Goal: Task Accomplishment & Management: Manage account settings

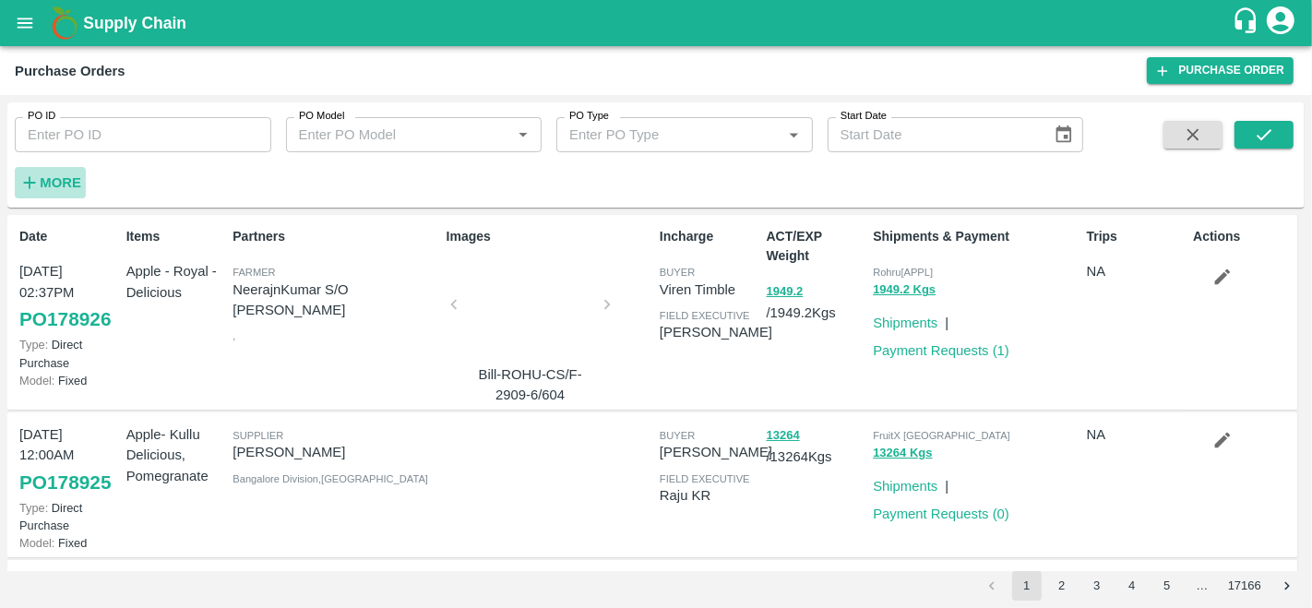
click at [44, 173] on h6 "More" at bounding box center [61, 183] width 42 height 24
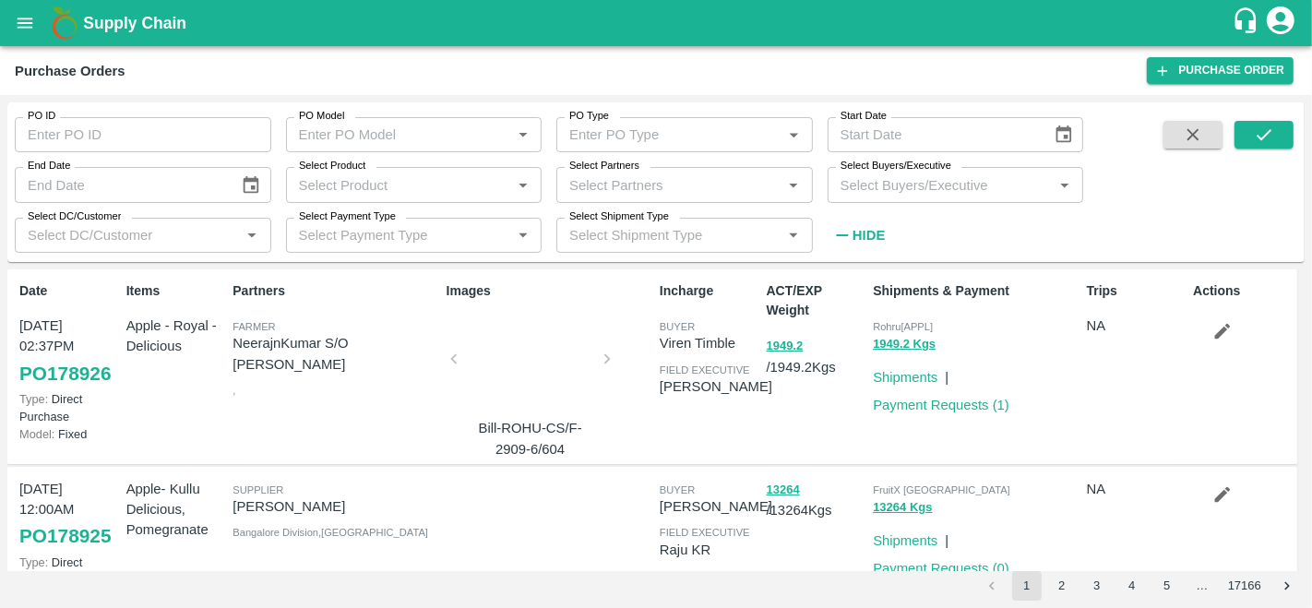
click at [627, 194] on input "Select Partners" at bounding box center [669, 185] width 215 height 24
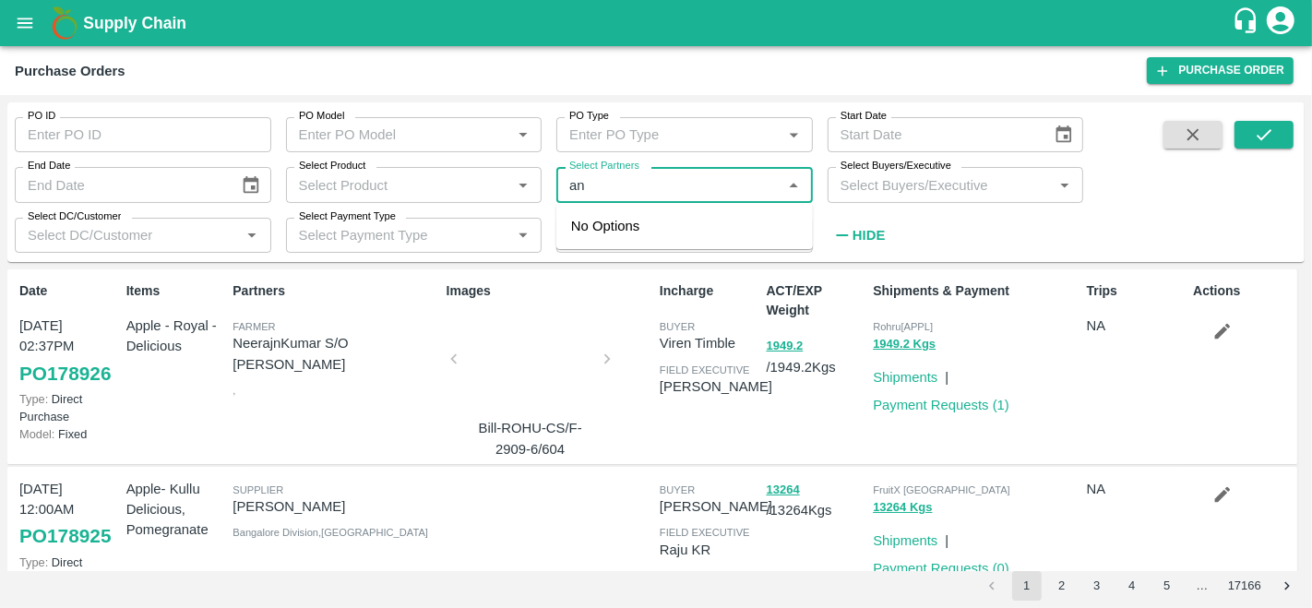
type input "a"
click at [932, 189] on input "Select Buyers/Executive" at bounding box center [940, 185] width 215 height 24
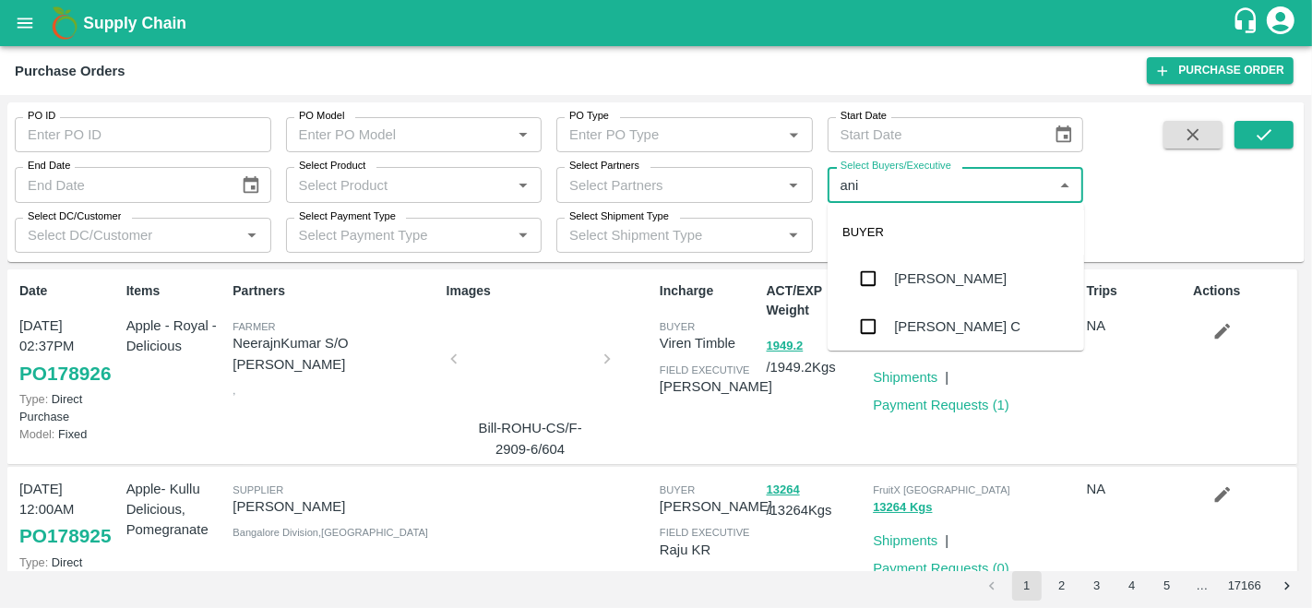
type input "anil"
click at [919, 272] on div "[PERSON_NAME]" at bounding box center [950, 278] width 113 height 20
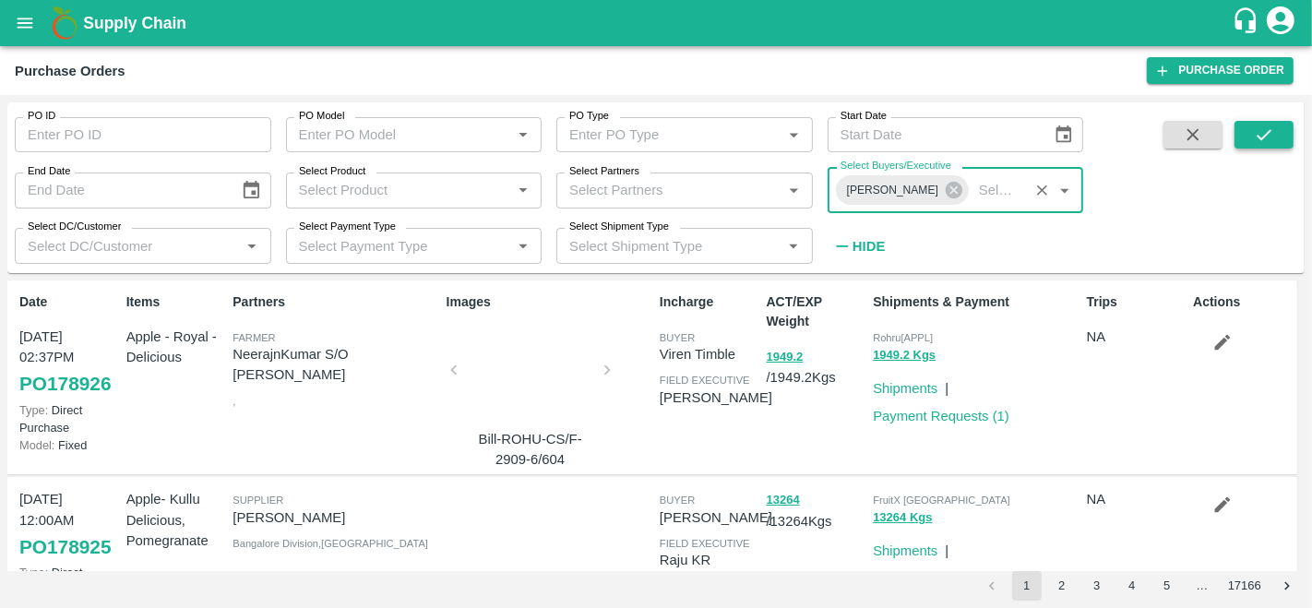
click at [1273, 125] on icon "submit" at bounding box center [1264, 135] width 20 height 20
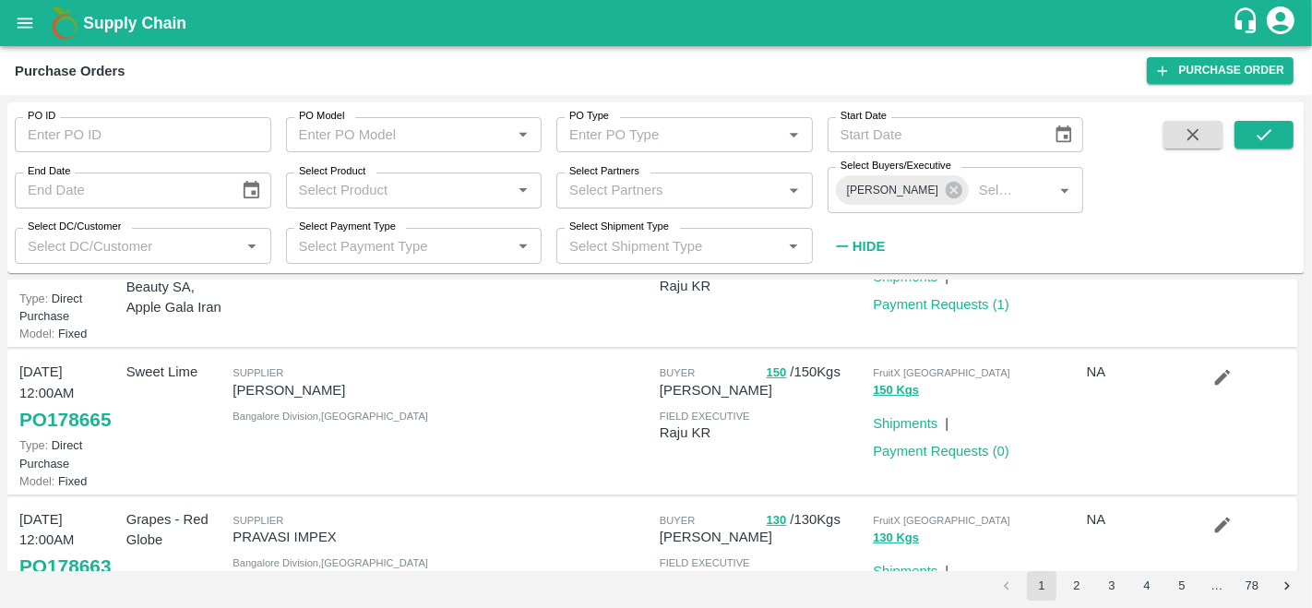
scroll to position [427, 0]
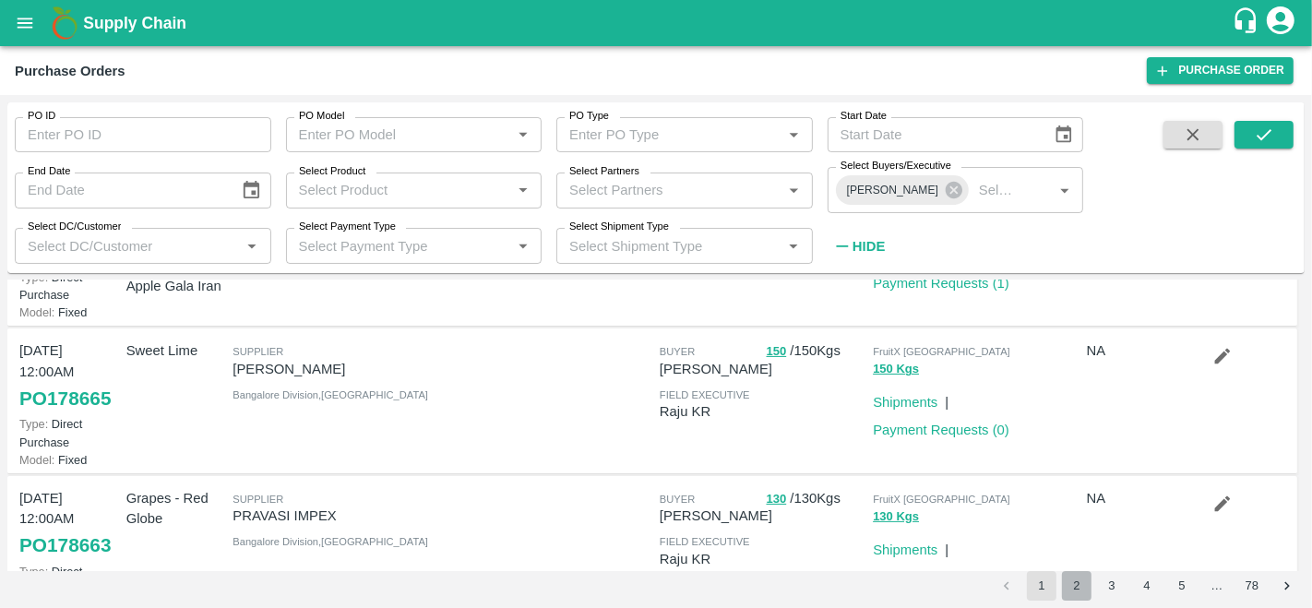
click at [1084, 578] on button "2" at bounding box center [1077, 586] width 30 height 30
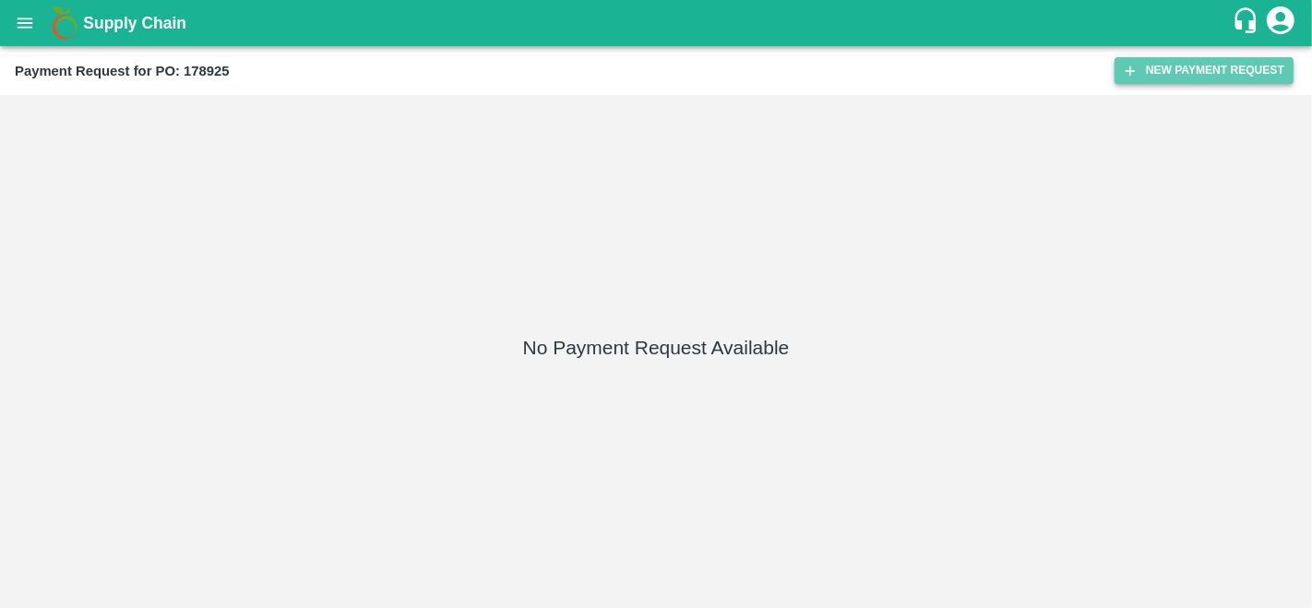
click at [1204, 72] on button "New Payment Request" at bounding box center [1203, 70] width 179 height 27
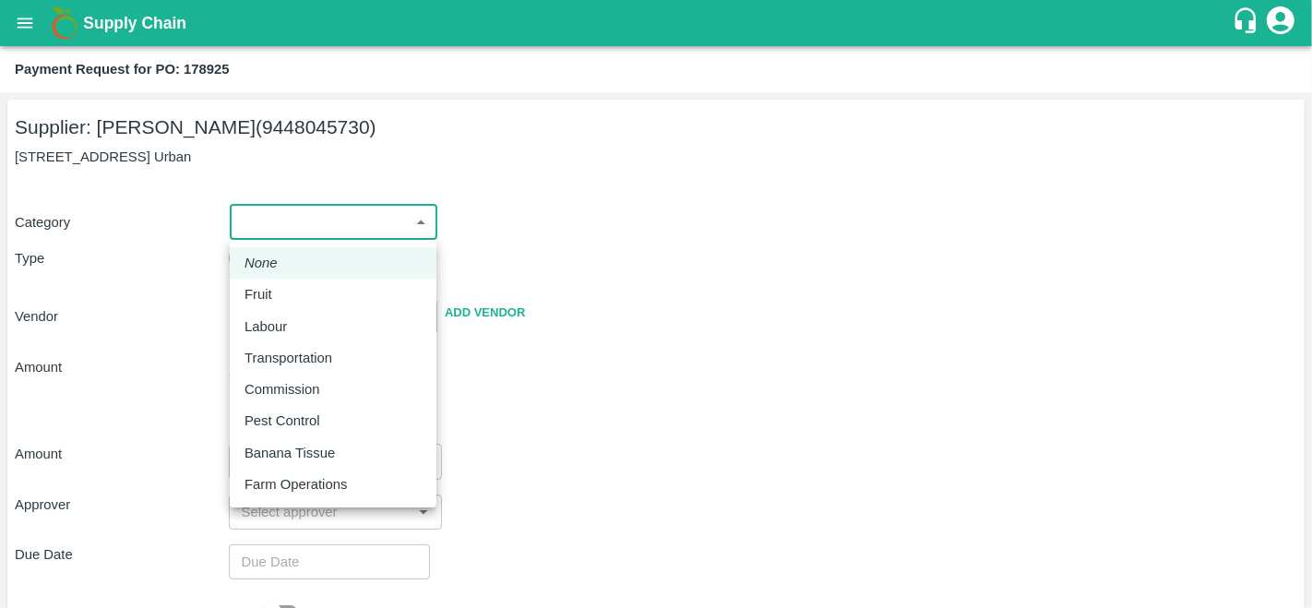
click at [303, 235] on body "Supply Chain Payment Request for PO: 178925 Supplier: JOTHAPPA S (9448045730) I…" at bounding box center [656, 304] width 1312 height 608
click at [292, 282] on li "Fruit" at bounding box center [333, 294] width 207 height 31
type input "1"
type input "JOTHAPPA S - 9448045730(Supplier)"
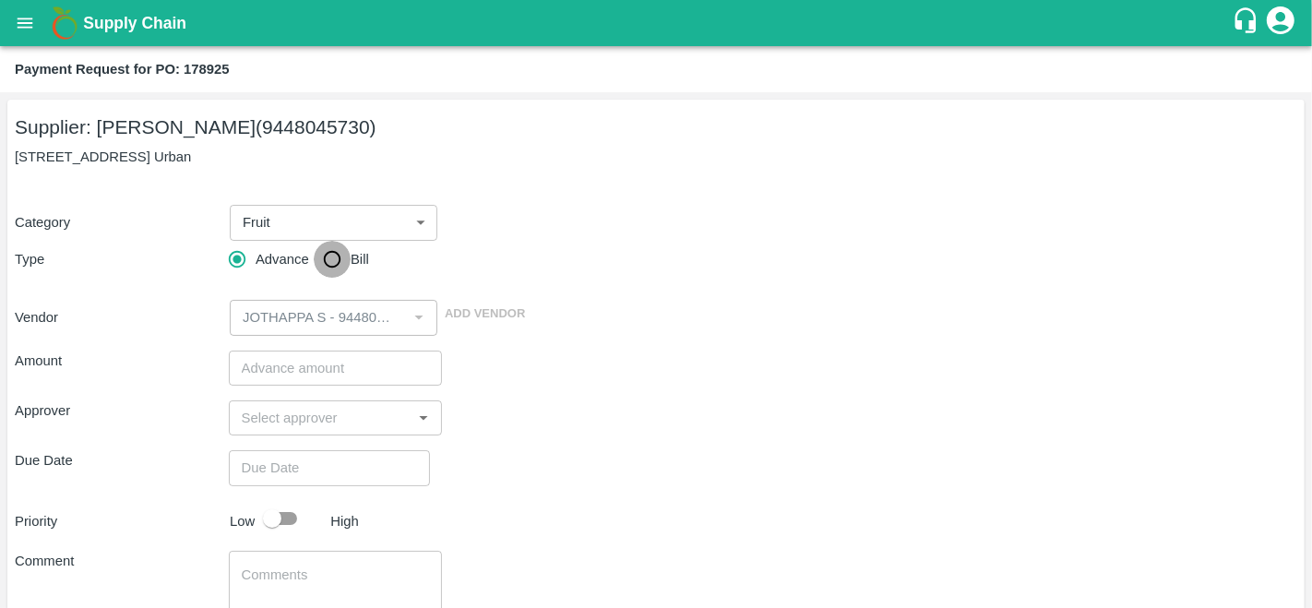
click at [336, 260] on input "Bill" at bounding box center [332, 259] width 37 height 37
radio input "true"
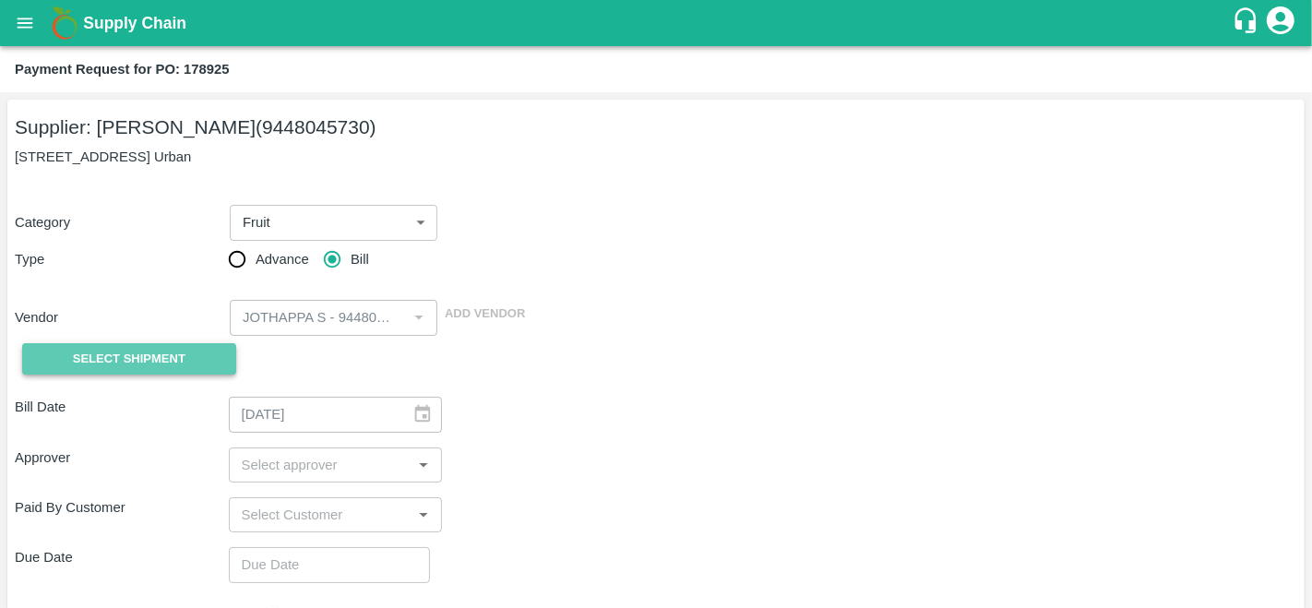
click at [149, 373] on button "Select Shipment" at bounding box center [129, 359] width 214 height 32
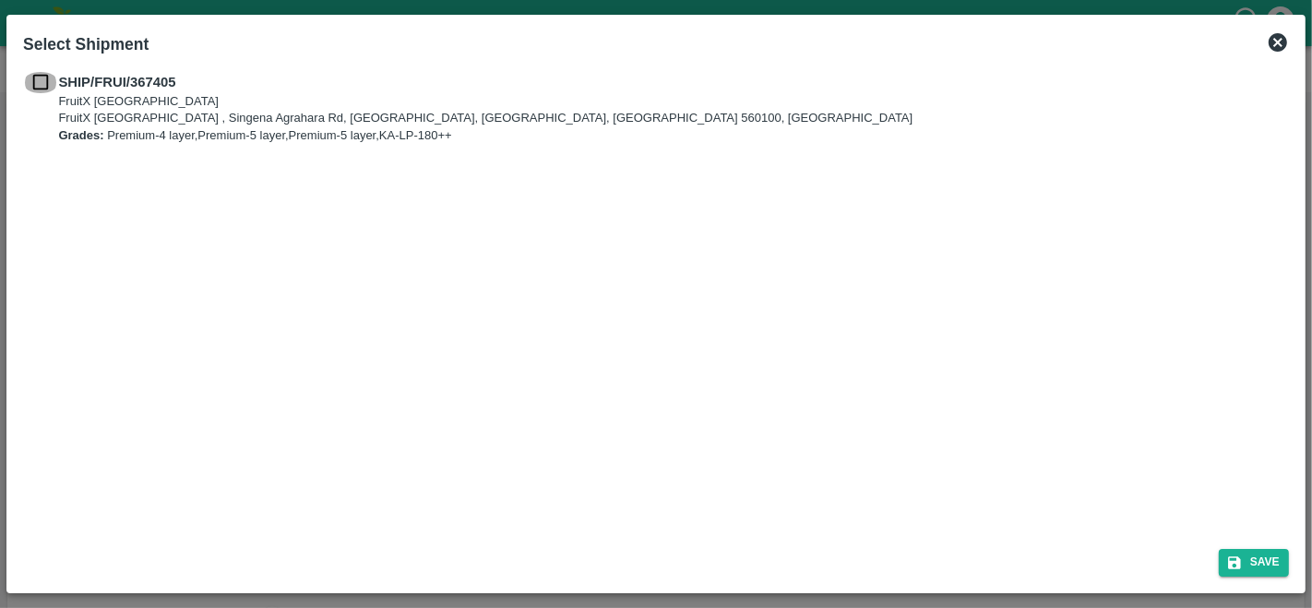
click at [47, 91] on input "checkbox" at bounding box center [40, 82] width 35 height 20
checkbox input "true"
click at [1246, 558] on button "Save" at bounding box center [1254, 562] width 70 height 27
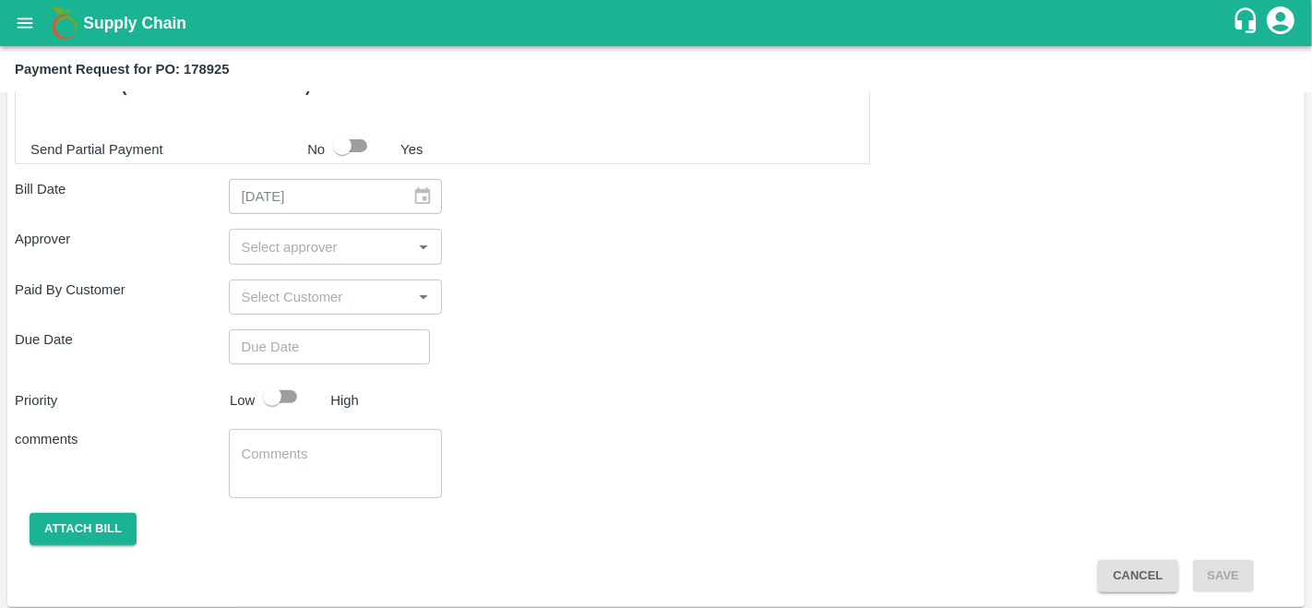
scroll to position [642, 0]
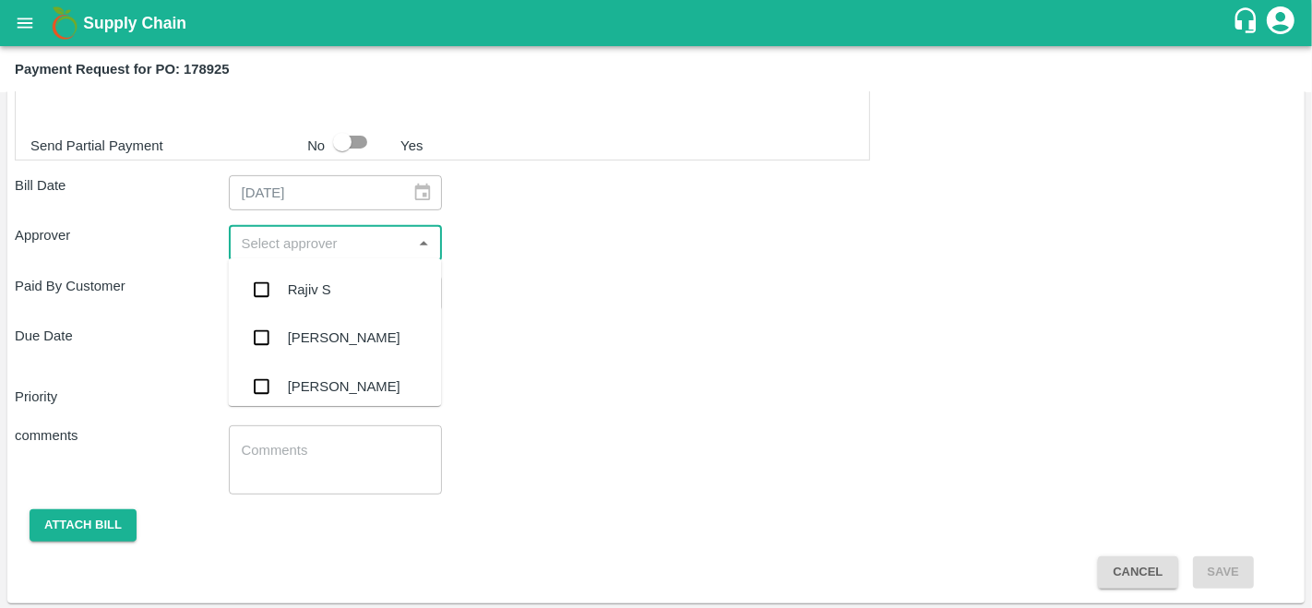
click at [302, 251] on input "input" at bounding box center [320, 243] width 173 height 24
type input "prav"
click at [312, 281] on div "[PERSON_NAME]" at bounding box center [344, 290] width 113 height 20
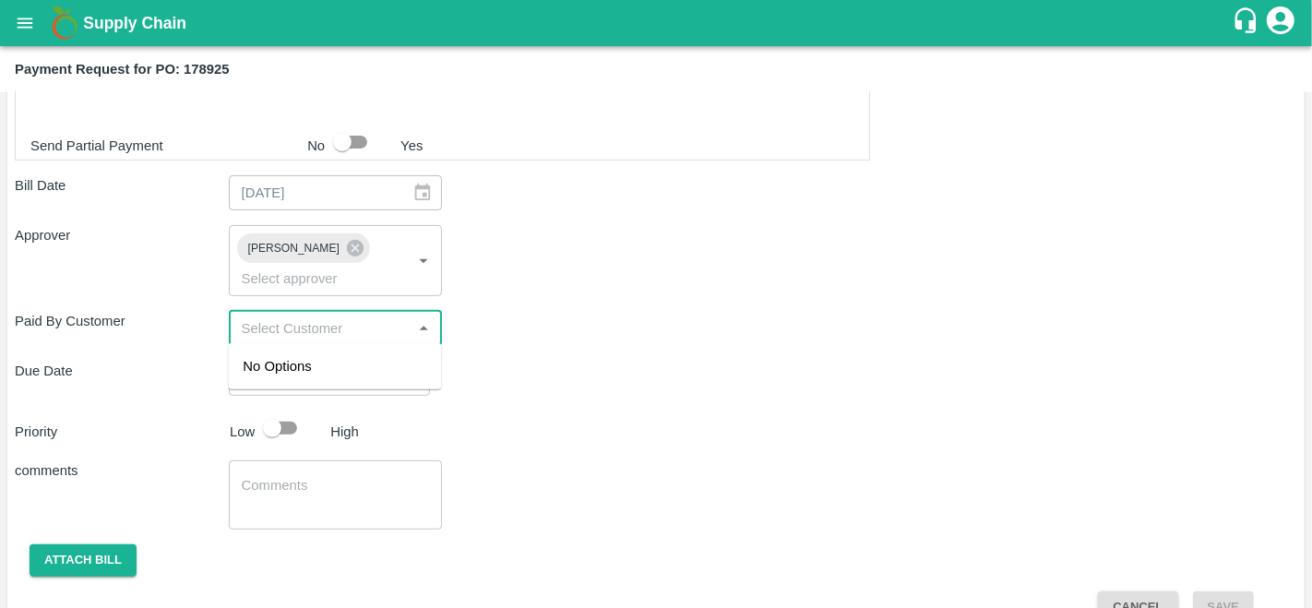
click at [274, 324] on input "input" at bounding box center [320, 328] width 173 height 24
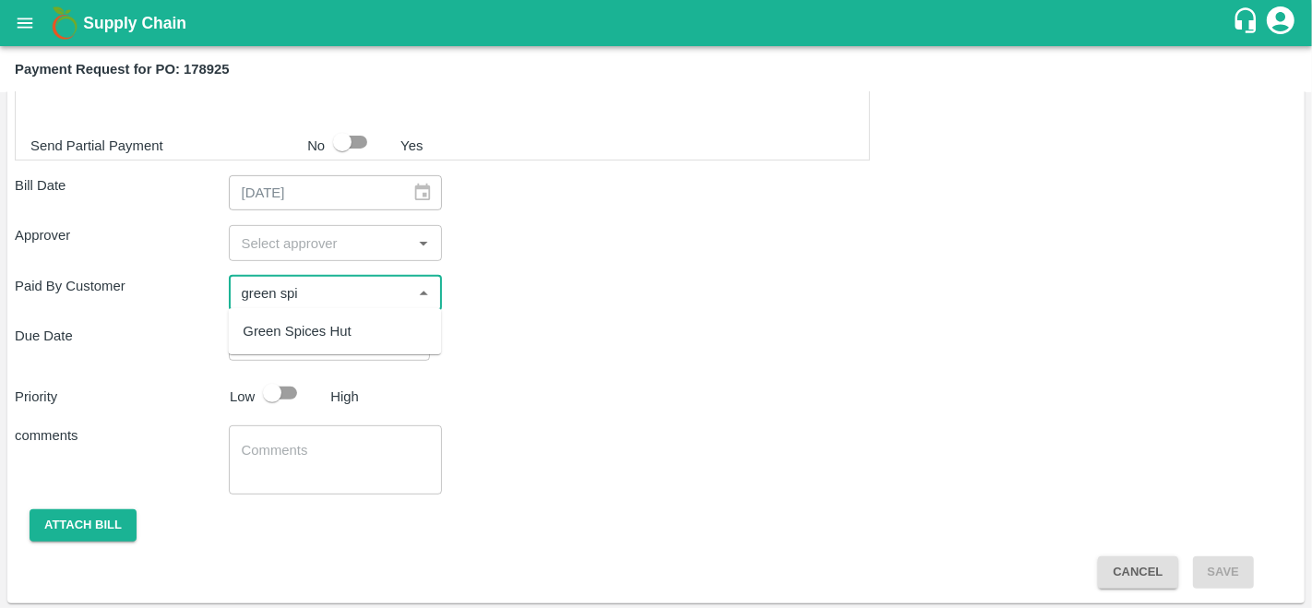
click at [284, 325] on div "Green Spices Hut" at bounding box center [297, 331] width 108 height 20
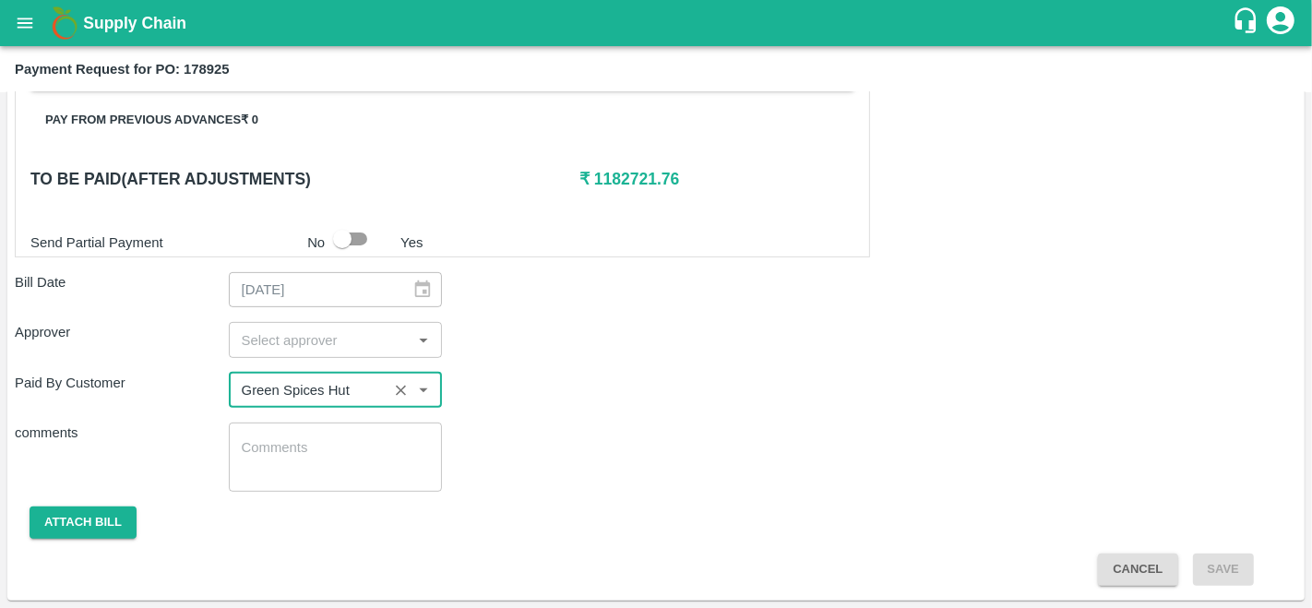
scroll to position [542, 0]
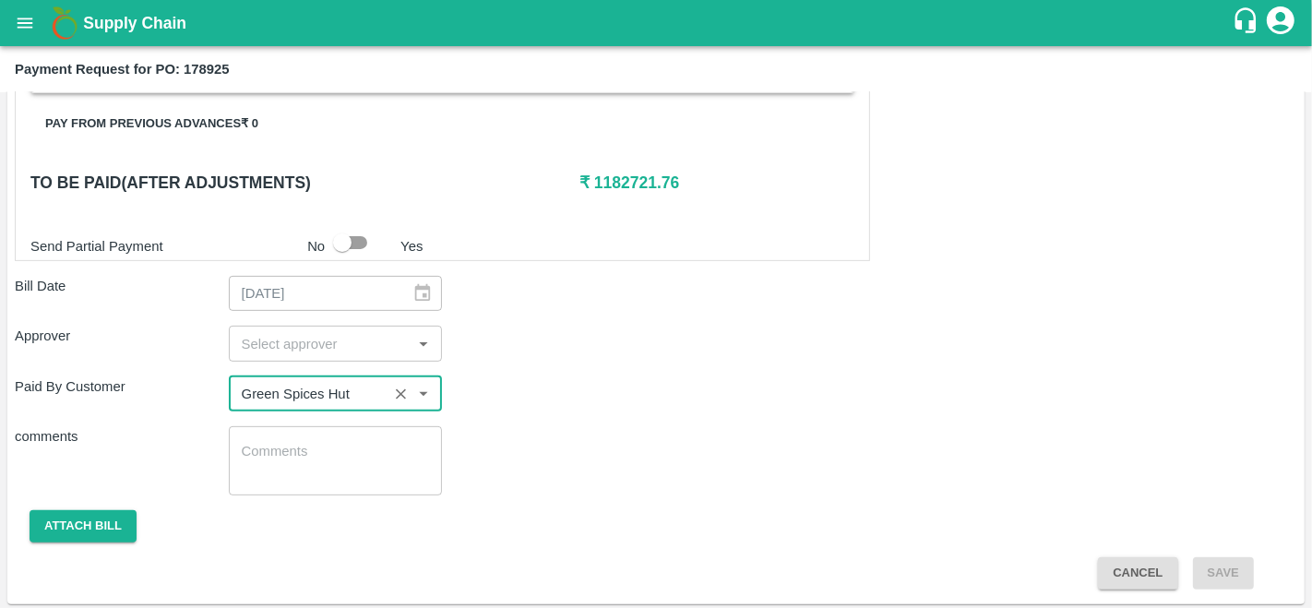
type input "Green Spices Hut"
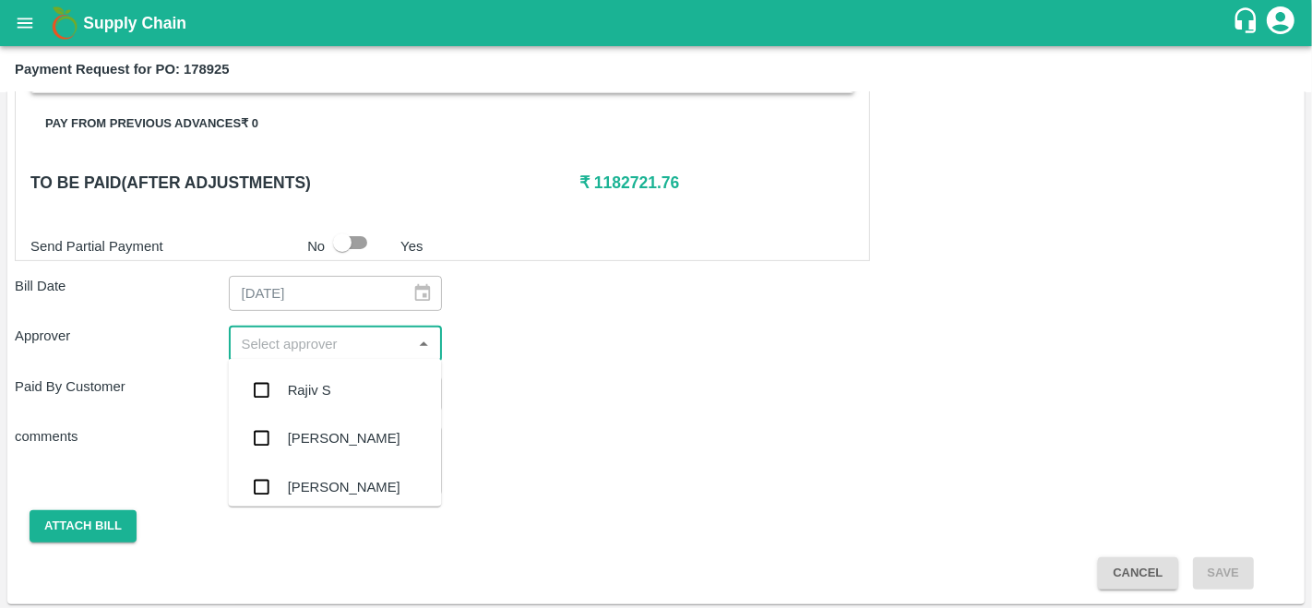
click at [303, 347] on input "input" at bounding box center [320, 343] width 173 height 24
type input "prav"
click at [321, 378] on div "[PERSON_NAME]" at bounding box center [334, 390] width 213 height 48
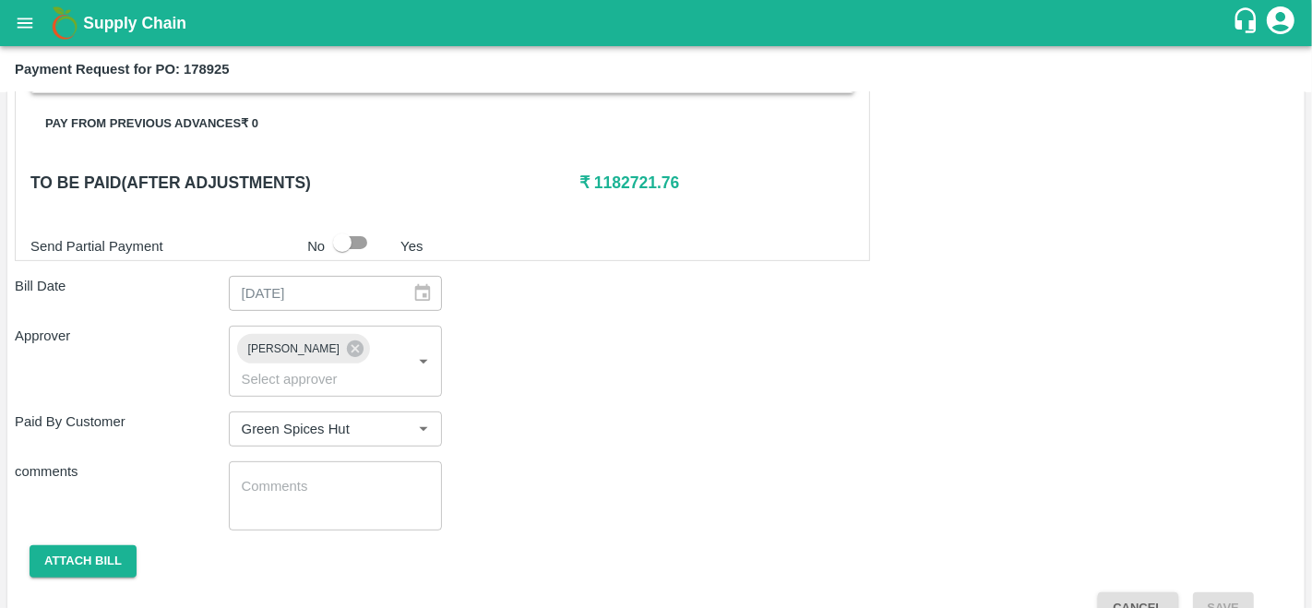
click at [603, 330] on div "Approver Praveen Kumar ​" at bounding box center [656, 361] width 1282 height 70
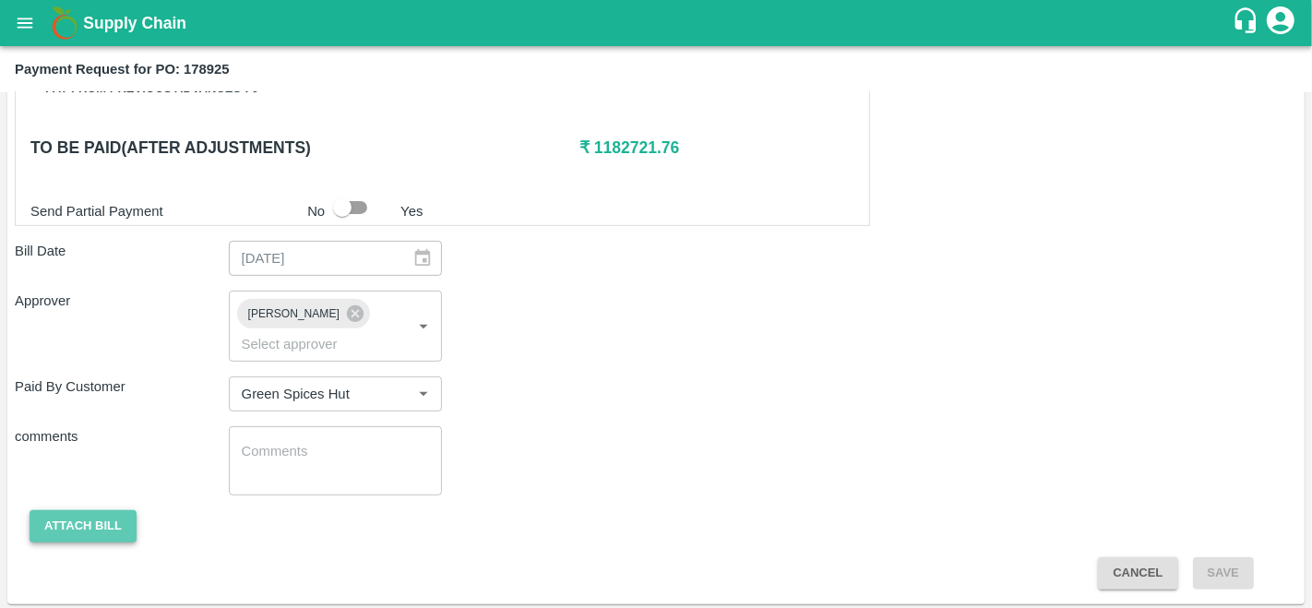
click at [84, 529] on button "Attach bill" at bounding box center [83, 526] width 107 height 32
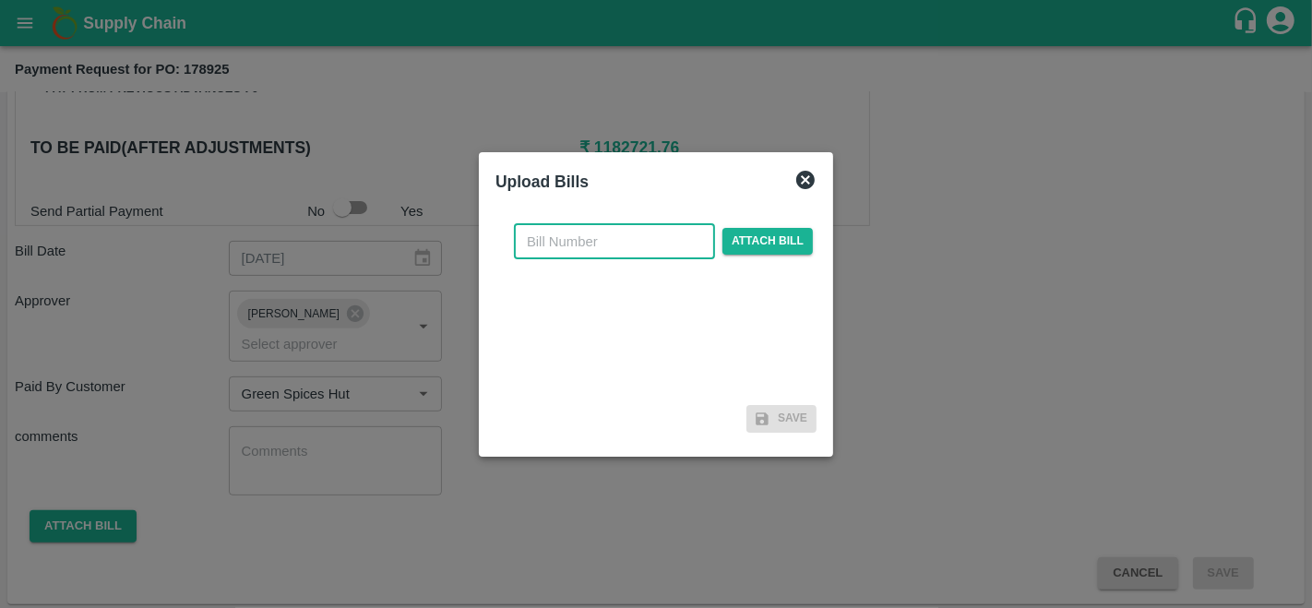
click at [573, 231] on input "text" at bounding box center [614, 241] width 201 height 35
type input "178925"
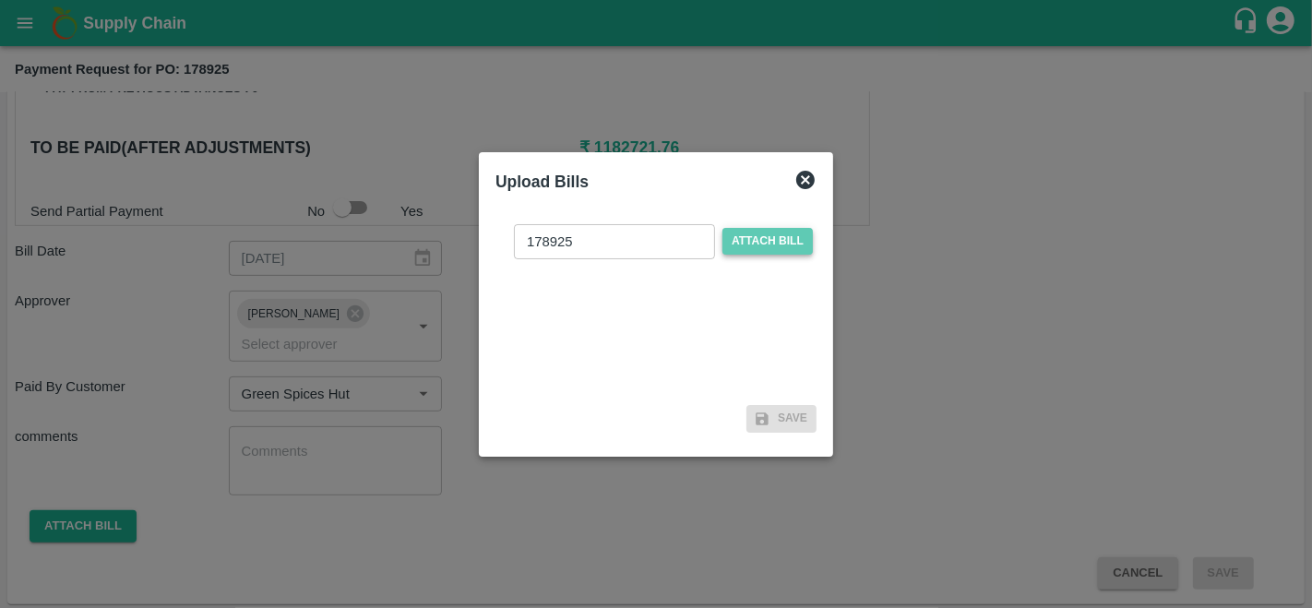
click at [762, 237] on span "Attach bill" at bounding box center [767, 241] width 90 height 27
click at [0, 0] on input "Attach bill" at bounding box center [0, 0] width 0 height 0
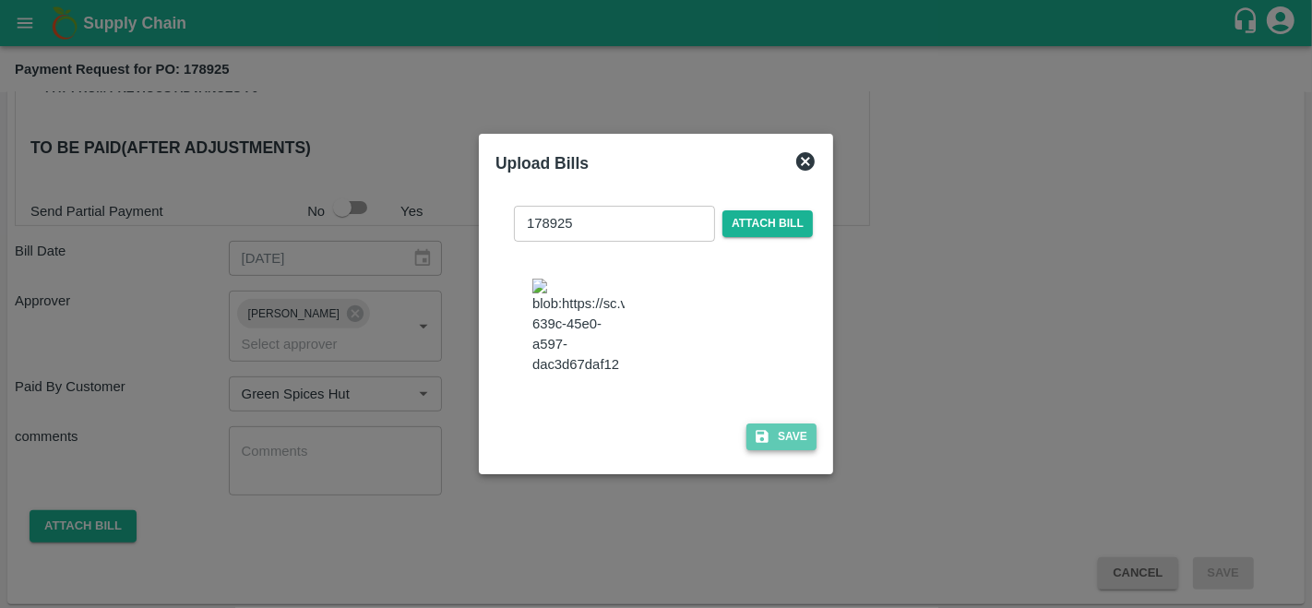
click at [754, 445] on icon "button" at bounding box center [762, 436] width 17 height 17
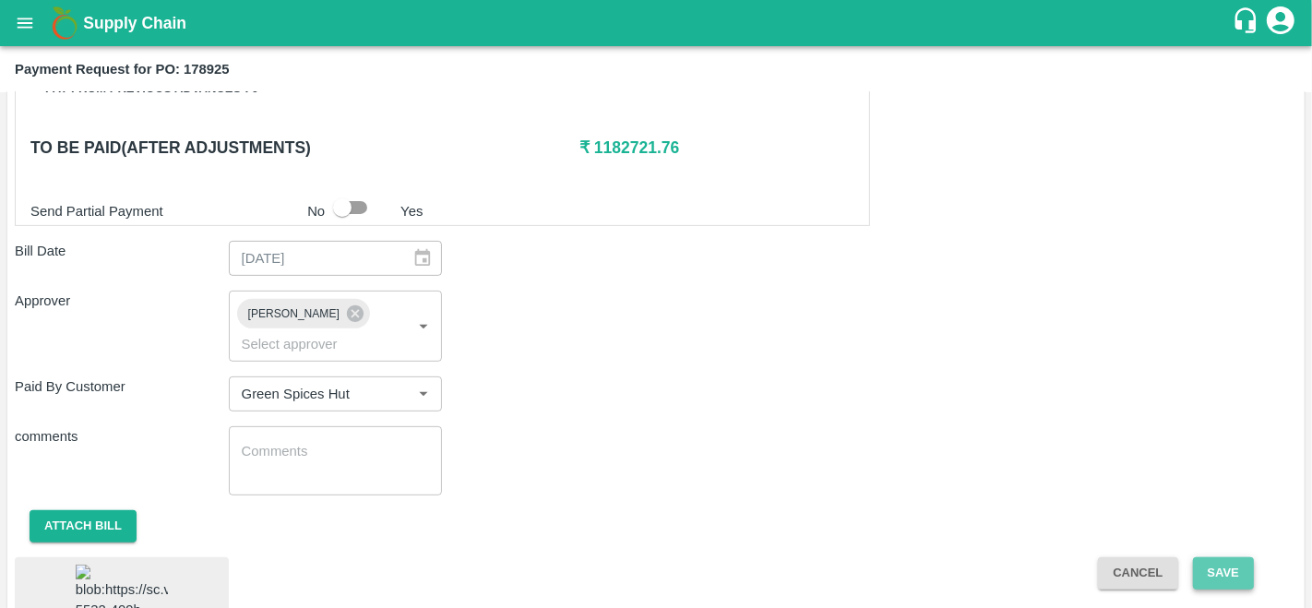
click at [1225, 570] on button "Save" at bounding box center [1223, 573] width 61 height 32
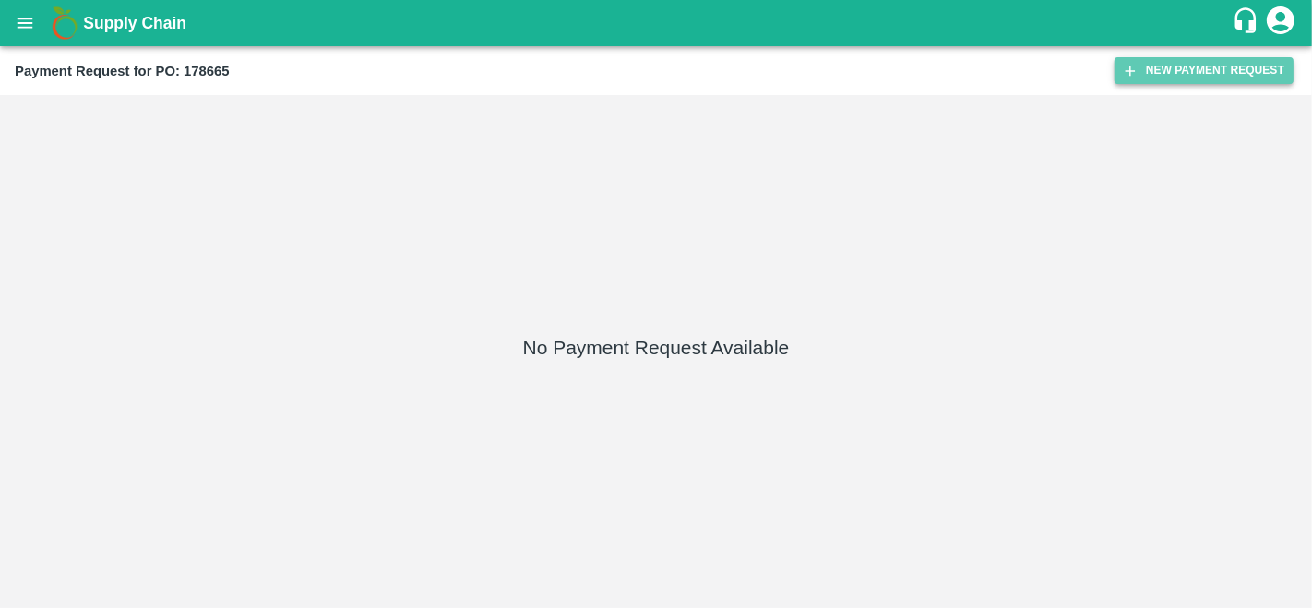
click at [1160, 62] on button "New Payment Request" at bounding box center [1203, 70] width 179 height 27
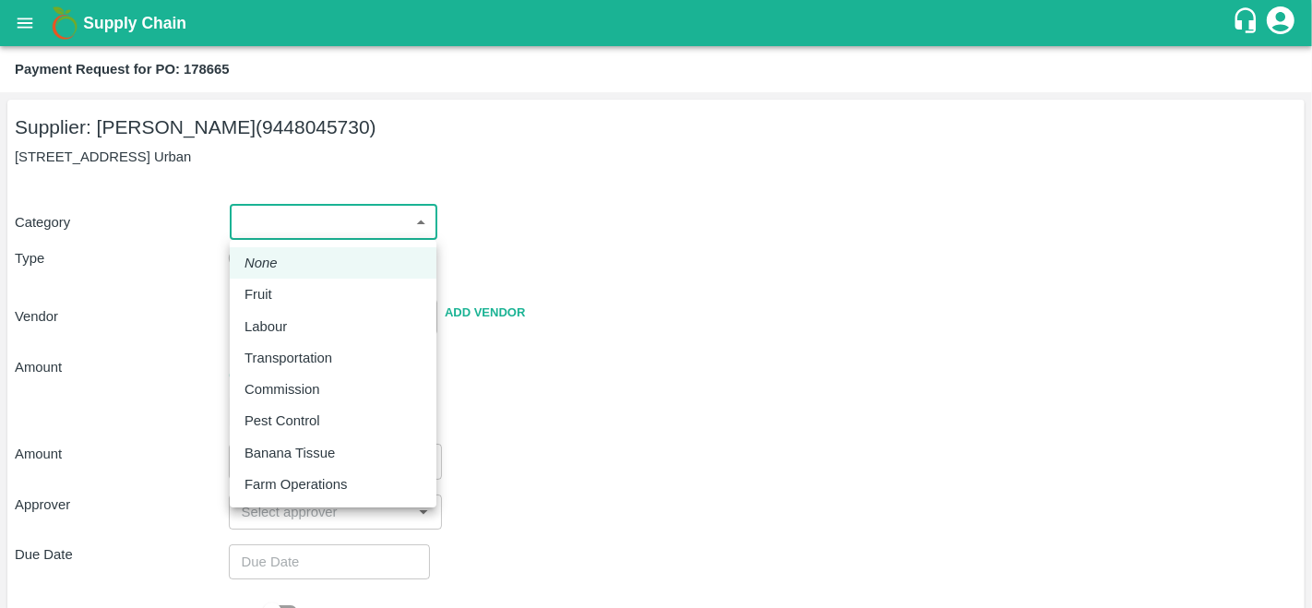
click at [311, 220] on body "Supply Chain Payment Request for PO: 178665 Supplier: JOTHAPPA S (9448045730) I…" at bounding box center [656, 304] width 1312 height 608
click at [270, 297] on p "Fruit" at bounding box center [258, 294] width 28 height 20
type input "1"
type input "JOTHAPPA S - 9448045730(Supplier)"
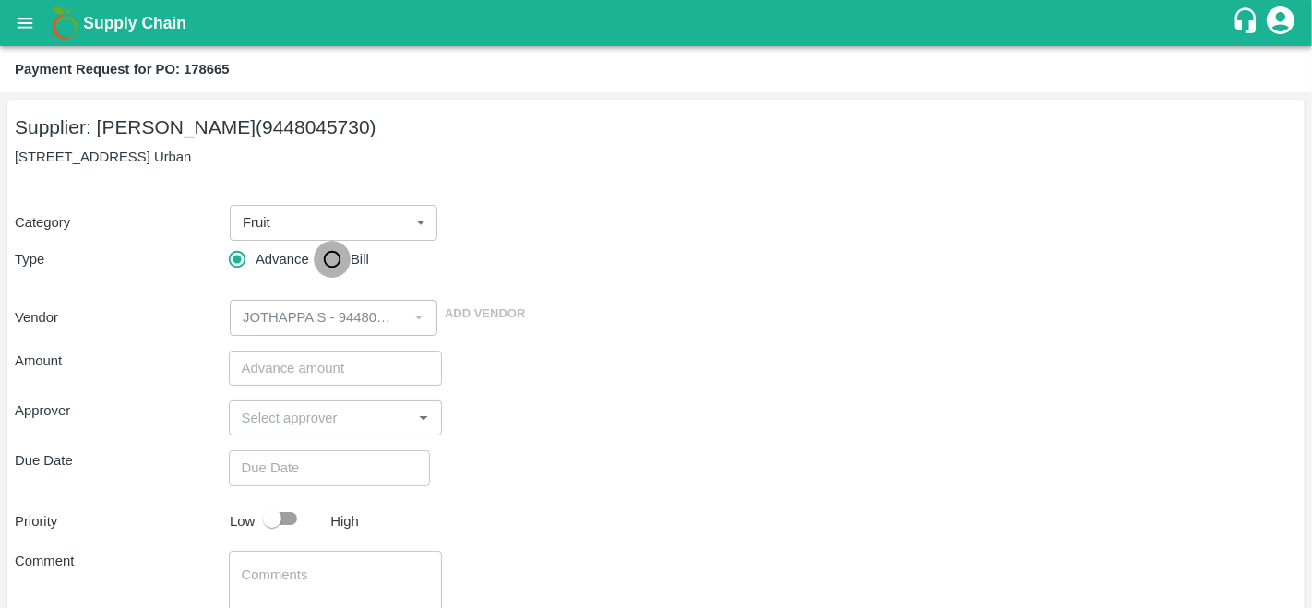
click at [334, 254] on input "Bill" at bounding box center [332, 259] width 37 height 37
radio input "true"
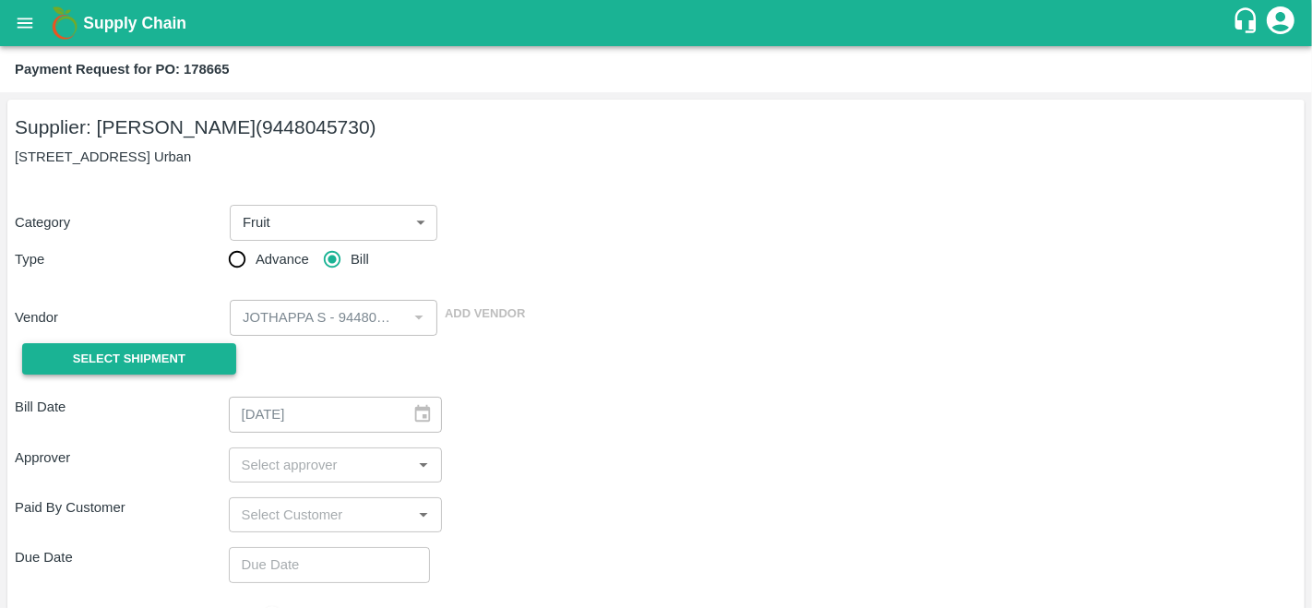
click at [129, 354] on span "Select Shipment" at bounding box center [129, 359] width 113 height 21
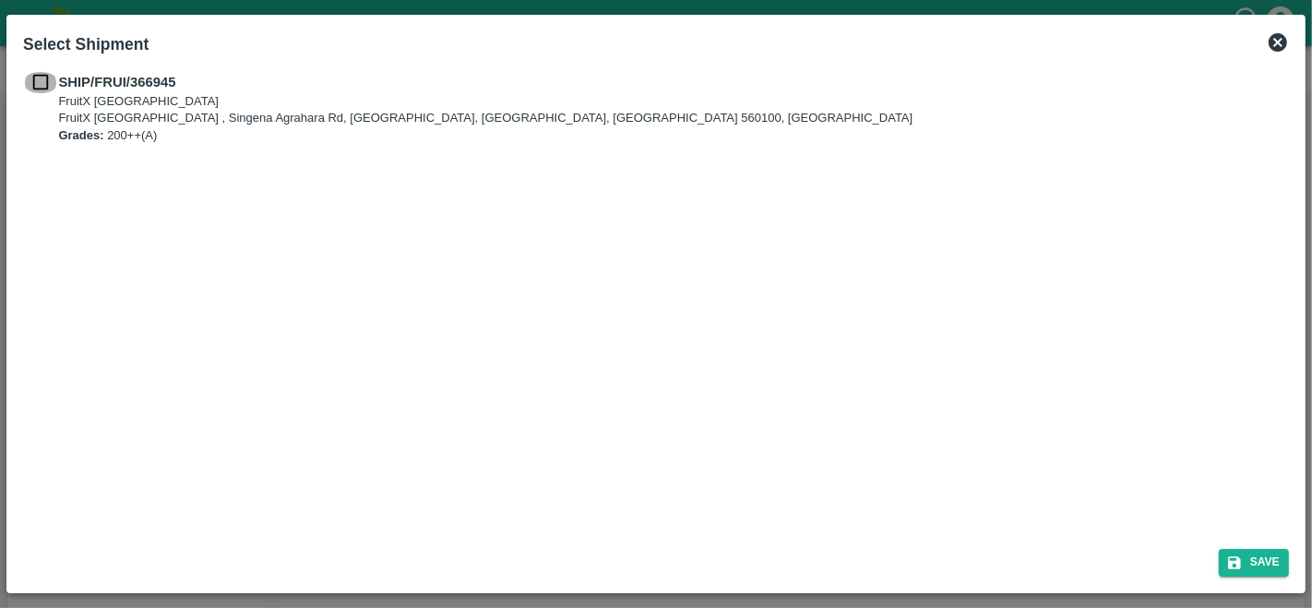
click at [44, 83] on input "checkbox" at bounding box center [40, 82] width 35 height 20
checkbox input "true"
click at [1244, 565] on button "Save" at bounding box center [1254, 562] width 70 height 27
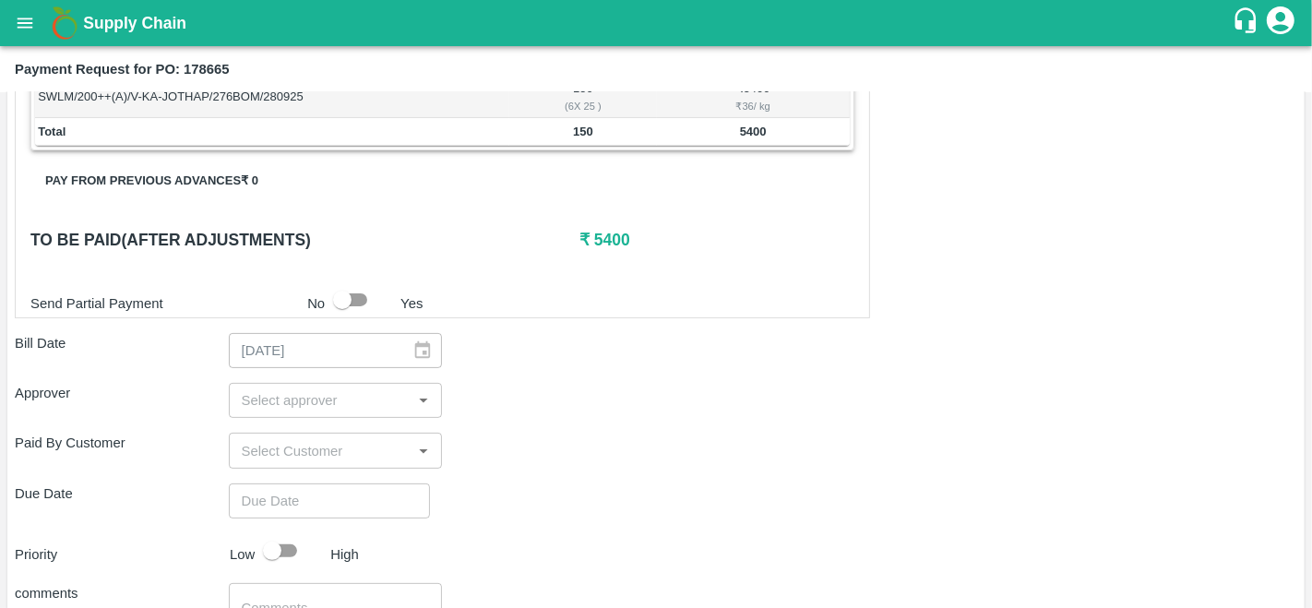
scroll to position [361, 0]
click at [300, 403] on input "input" at bounding box center [320, 401] width 173 height 24
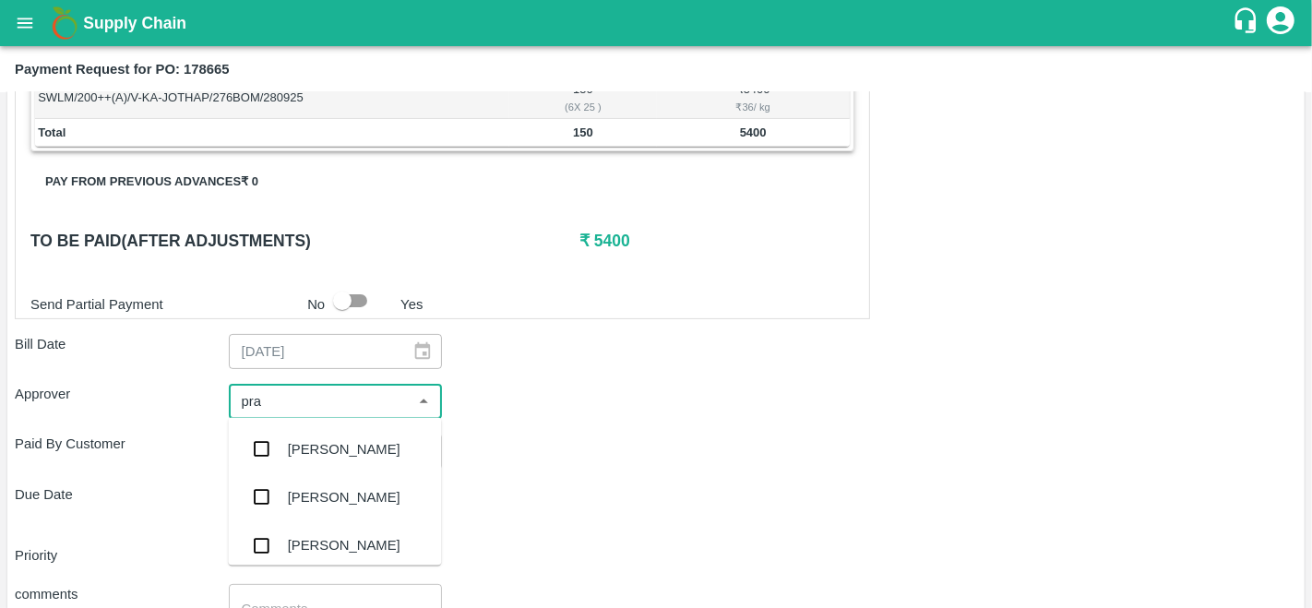
type input "prav"
click at [322, 446] on div "[PERSON_NAME]" at bounding box center [344, 449] width 113 height 20
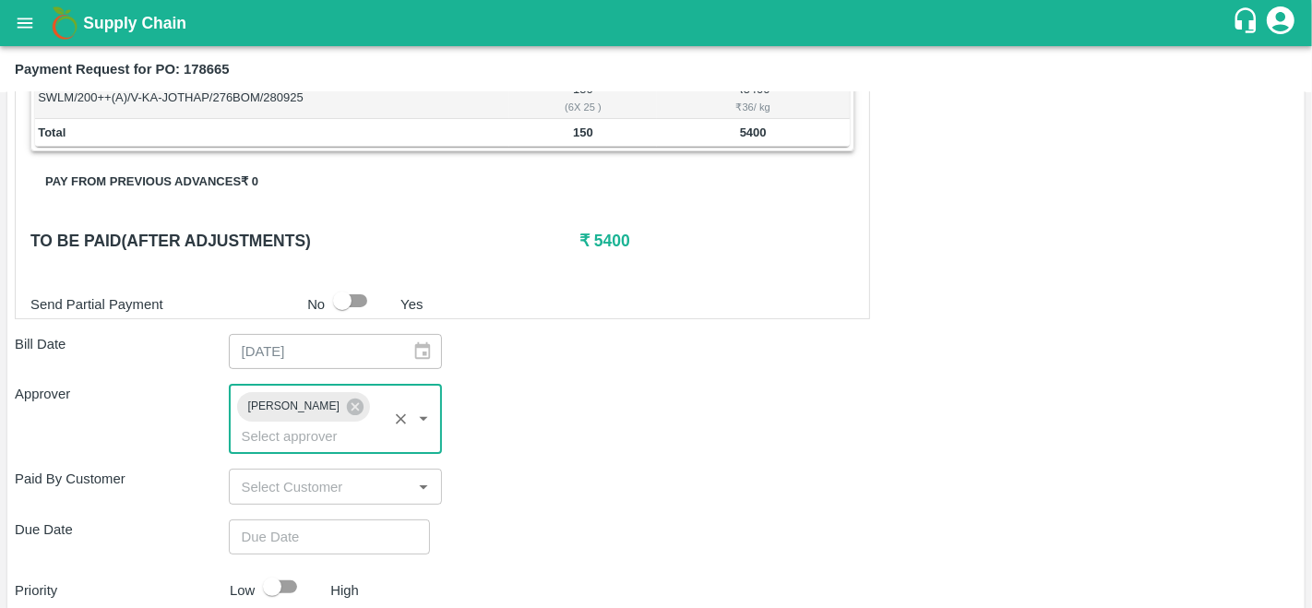
type input "DD/MM/YYYY hh:mm aa"
click at [293, 534] on input "DD/MM/YYYY hh:mm aa" at bounding box center [323, 536] width 188 height 35
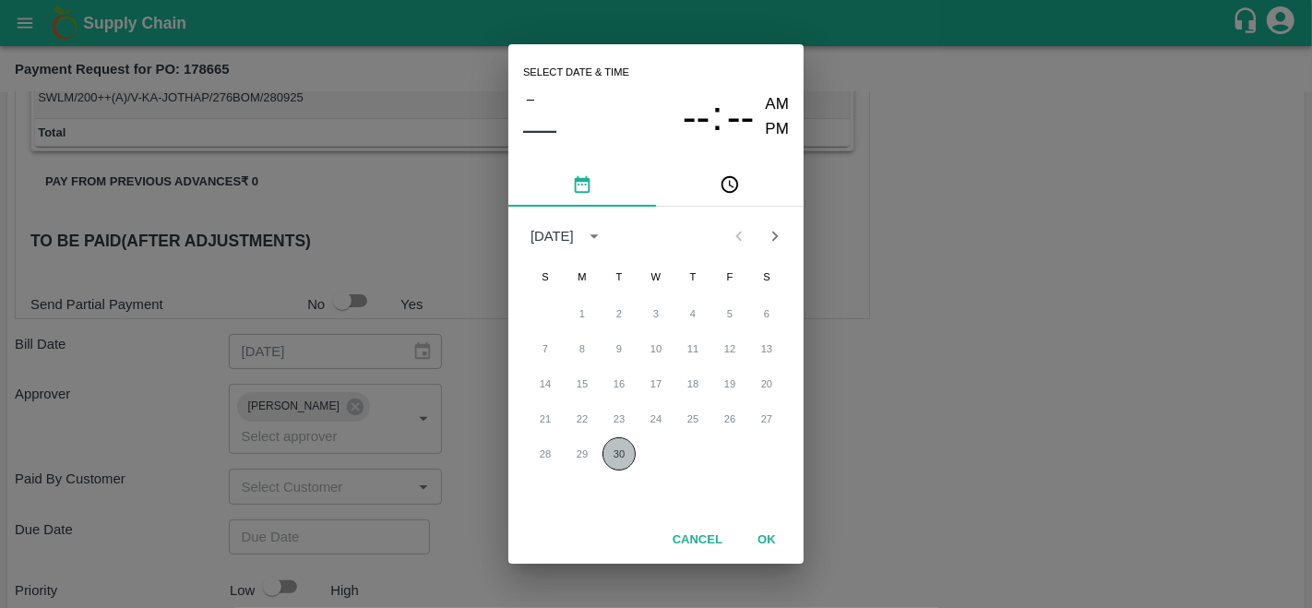
click at [627, 449] on button "30" at bounding box center [618, 453] width 33 height 33
type input "[DATE] 12:00 AM"
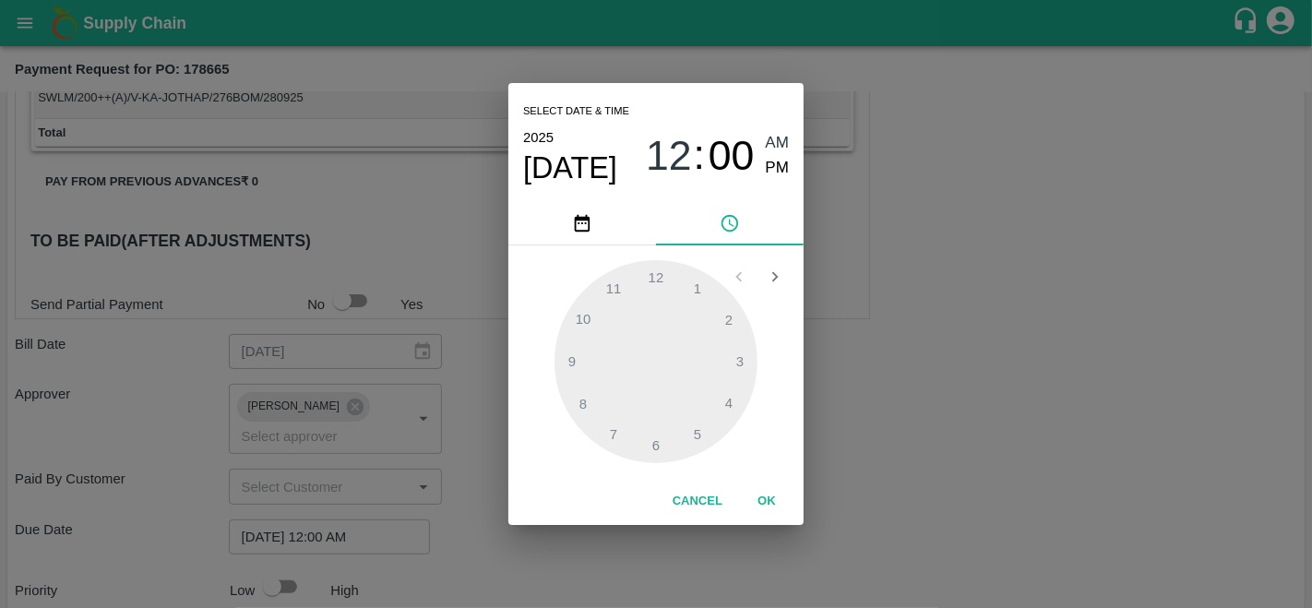
click at [932, 465] on div "Select date & time 2025 Sep 30 12 : 00 AM PM 1 2 3 4 5 6 7 8 9 10 11 12 Cancel …" at bounding box center [656, 304] width 1312 height 608
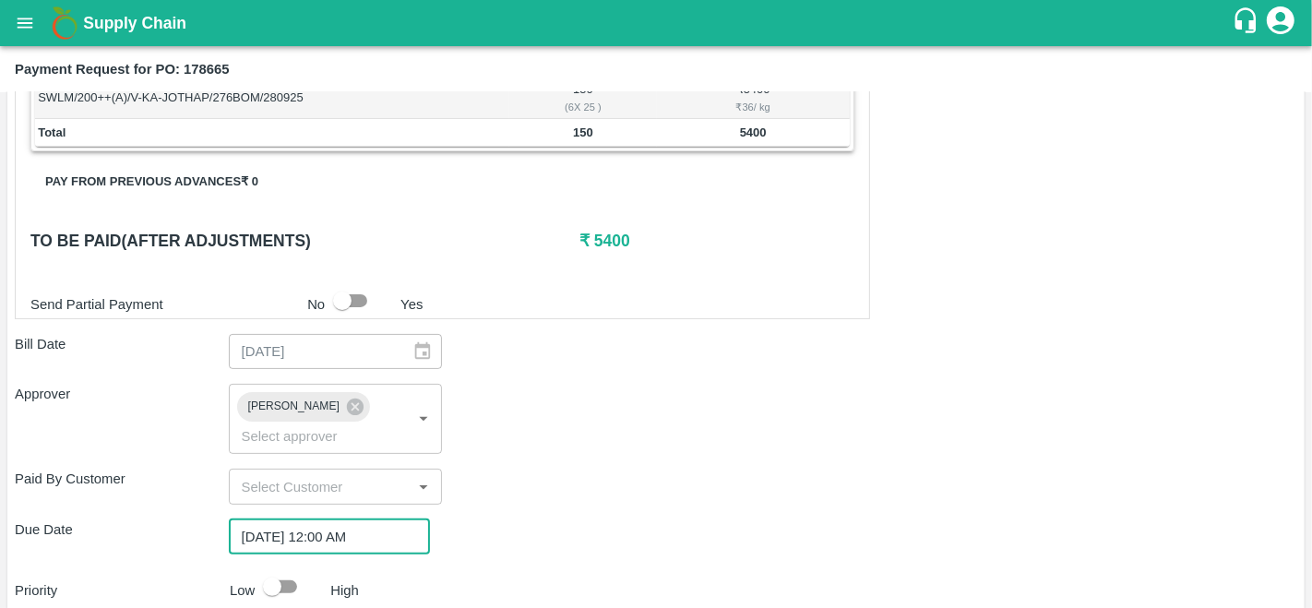
scroll to position [554, 0]
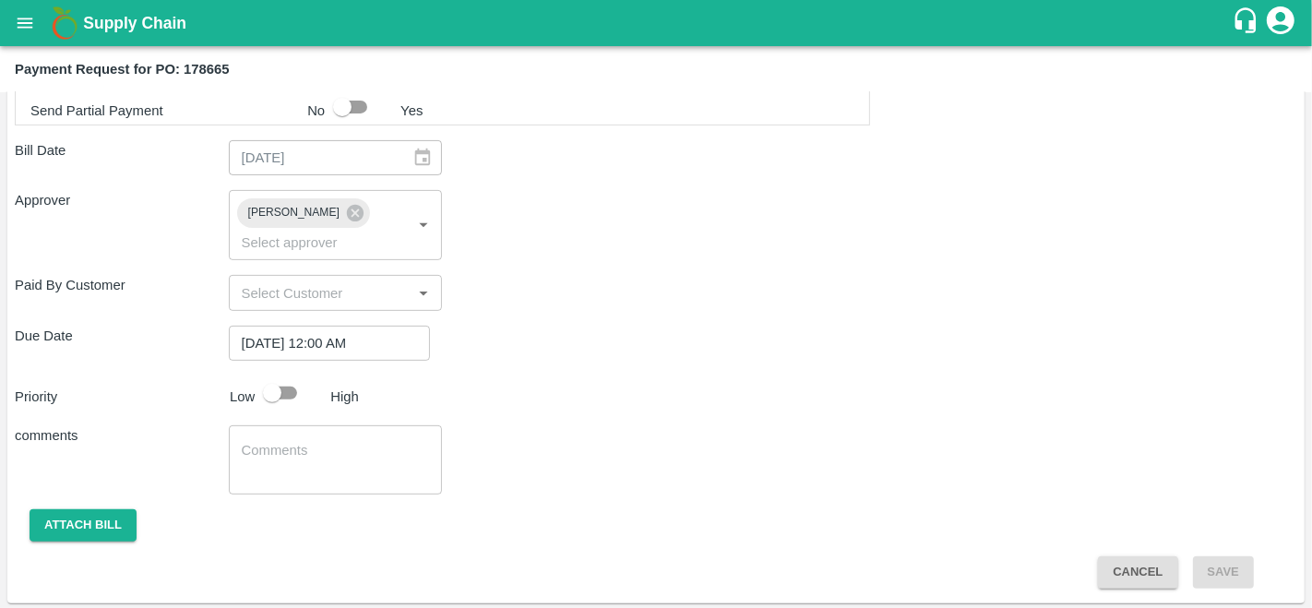
click at [26, 542] on div "Shipment - SHIP/FRUI/366945 Lots (Labels) Weight (Kgs) Total Price (₹) SWLM/200…" at bounding box center [656, 207] width 1282 height 760
click at [55, 531] on button "Attach bill" at bounding box center [83, 525] width 107 height 32
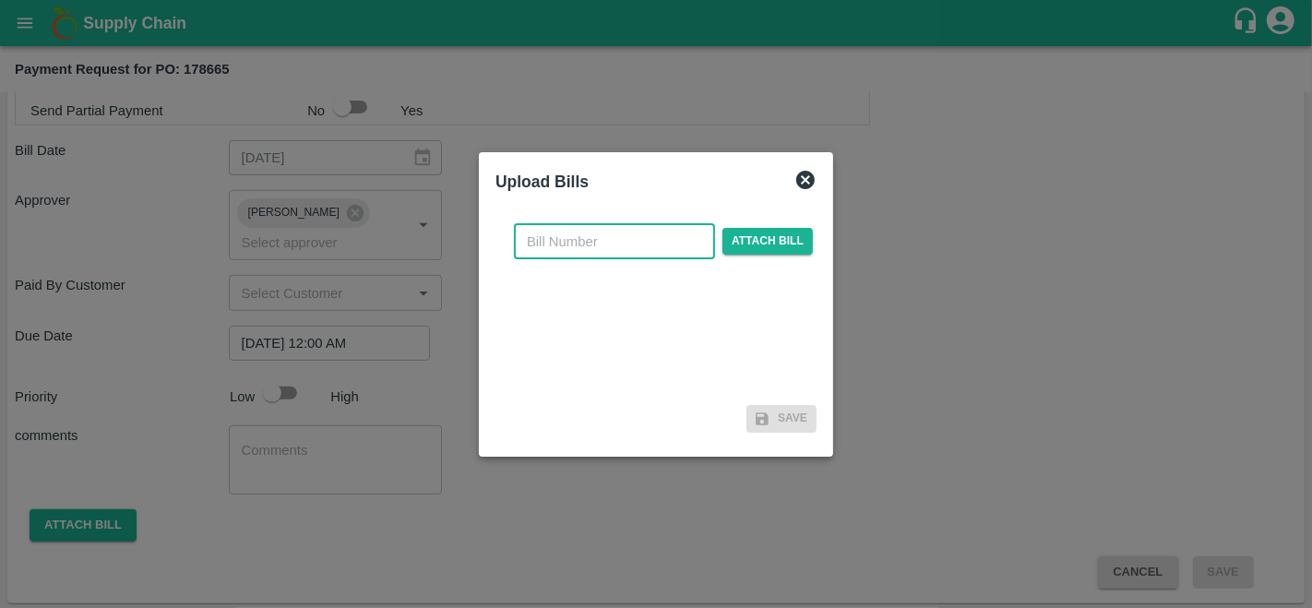
click at [548, 235] on input "text" at bounding box center [614, 241] width 201 height 35
type input "178665"
click at [756, 245] on span "Attach bill" at bounding box center [767, 241] width 90 height 27
click at [0, 0] on input "Attach bill" at bounding box center [0, 0] width 0 height 0
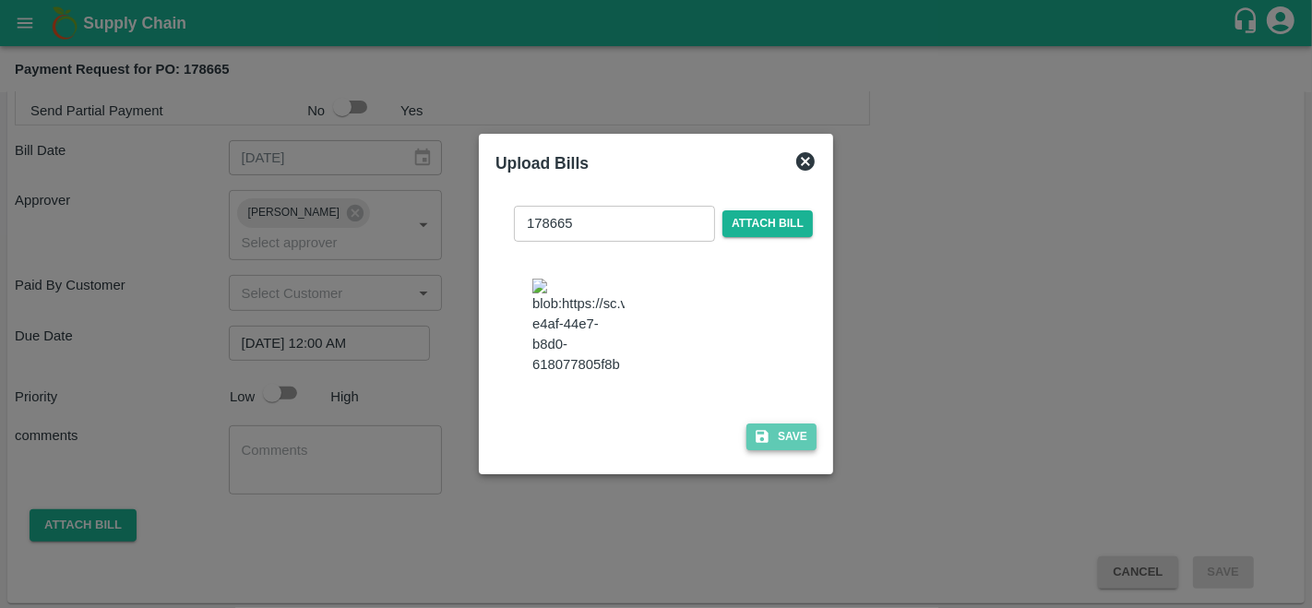
click at [796, 450] on button "Save" at bounding box center [781, 436] width 70 height 27
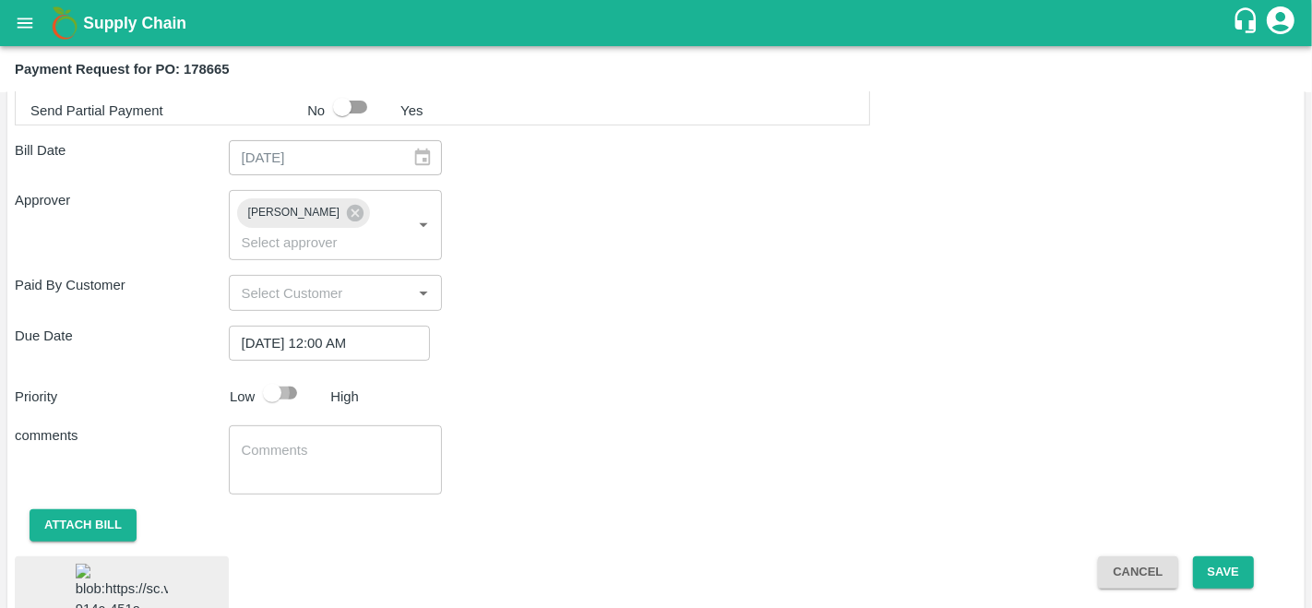
click at [293, 380] on input "checkbox" at bounding box center [272, 392] width 105 height 35
checkbox input "true"
click at [1222, 574] on button "Save" at bounding box center [1223, 572] width 61 height 32
click at [1228, 556] on button "Save" at bounding box center [1223, 572] width 61 height 32
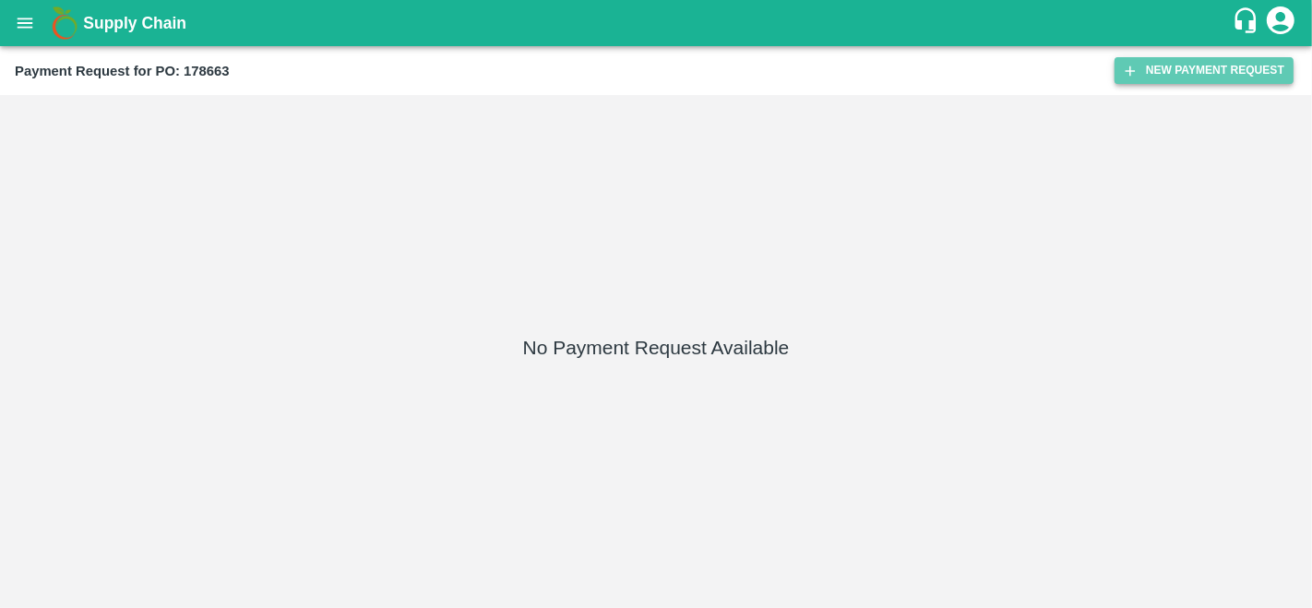
click at [1189, 66] on button "New Payment Request" at bounding box center [1203, 70] width 179 height 27
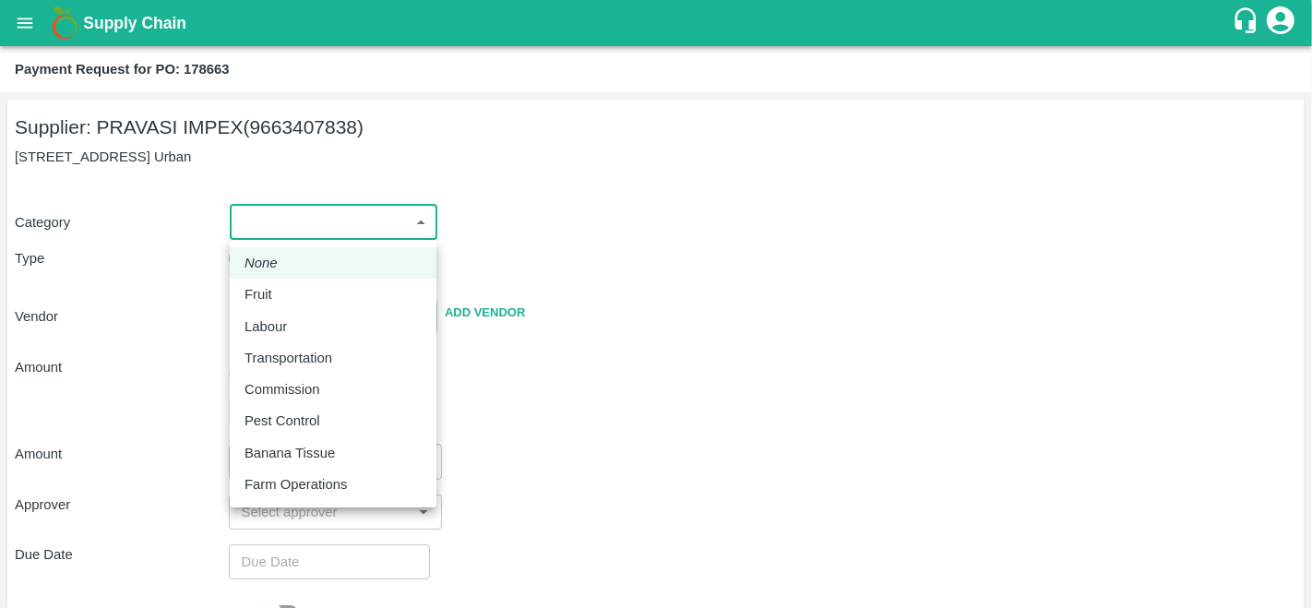
click at [320, 223] on body "Supply Chain Payment Request for PO: 178663 Supplier: PRAVASI IMPEX (9663407838…" at bounding box center [656, 304] width 1312 height 608
click at [317, 289] on div "Fruit" at bounding box center [332, 294] width 177 height 20
type input "1"
type input "PRAVASI IMPEX - 9663407838(Supplier)"
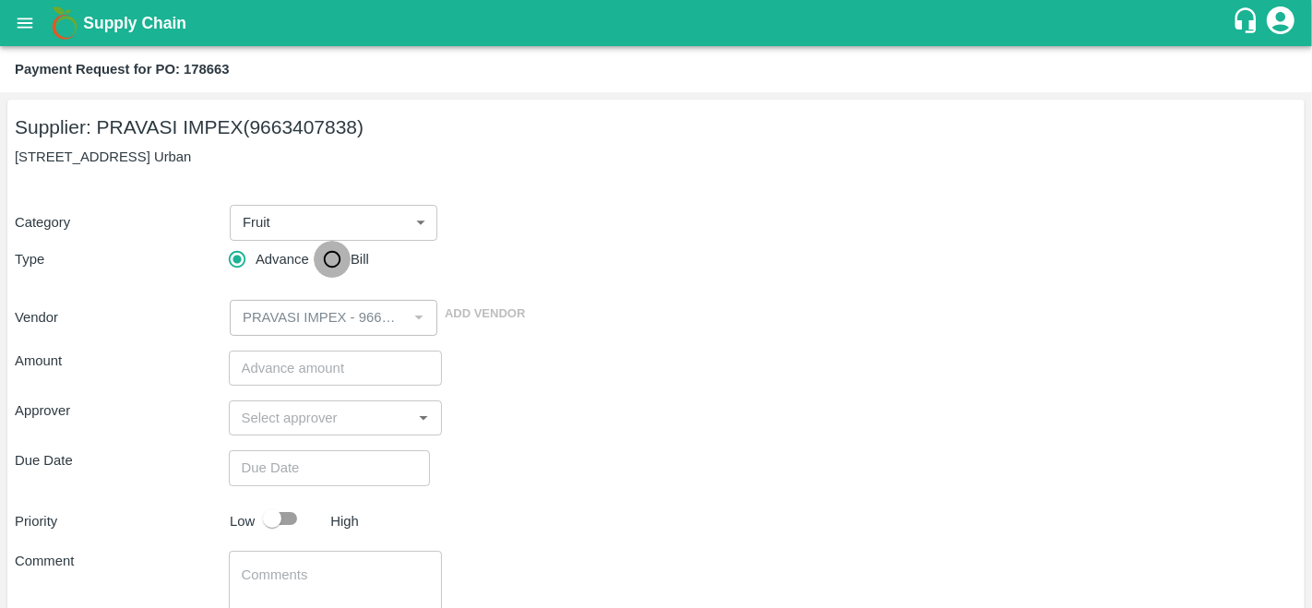
click at [347, 256] on input "Bill" at bounding box center [332, 259] width 37 height 37
radio input "true"
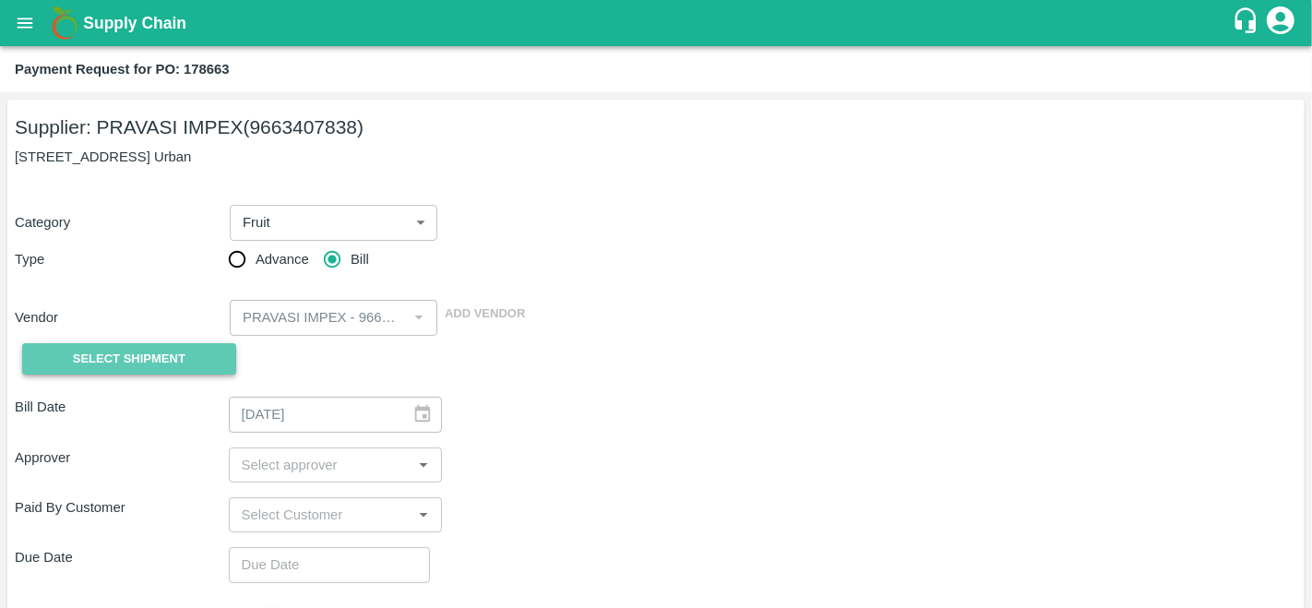
click at [104, 351] on span "Select Shipment" at bounding box center [129, 359] width 113 height 21
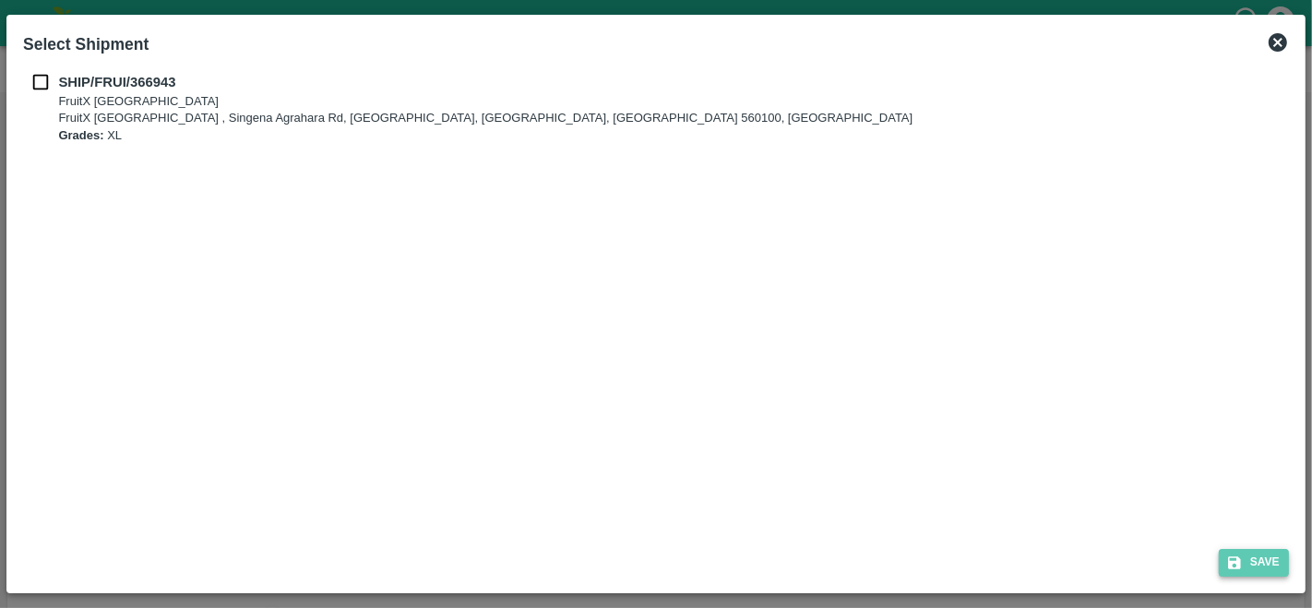
click at [1241, 570] on icon "submit" at bounding box center [1234, 562] width 17 height 17
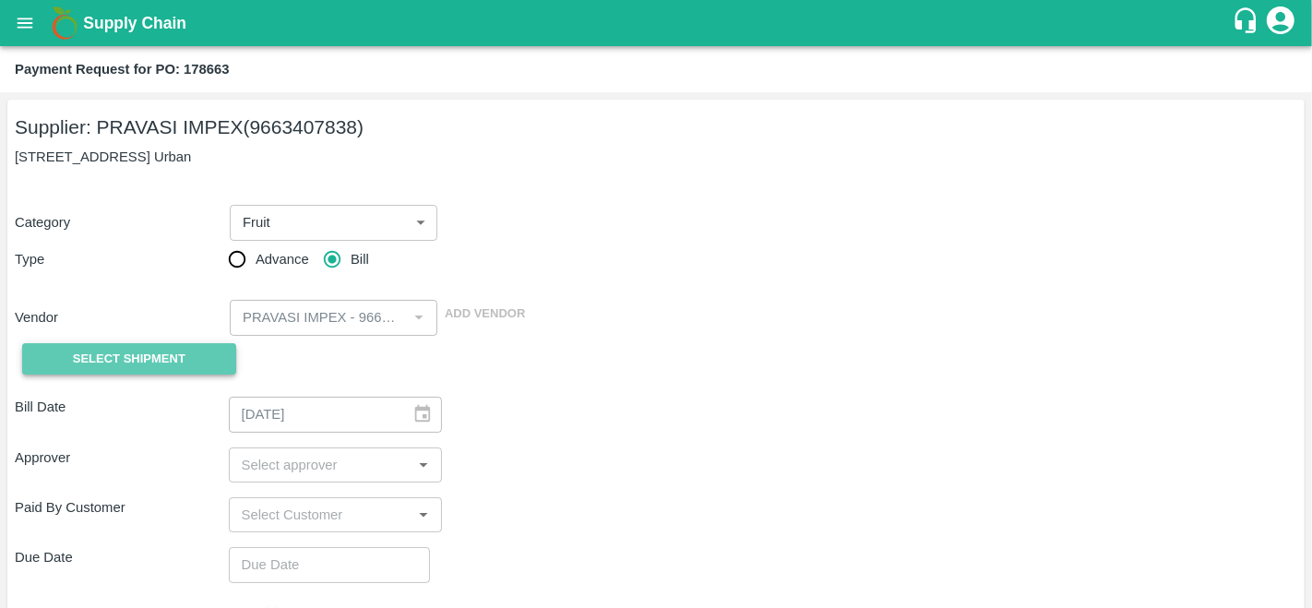
click at [126, 362] on span "Select Shipment" at bounding box center [129, 359] width 113 height 21
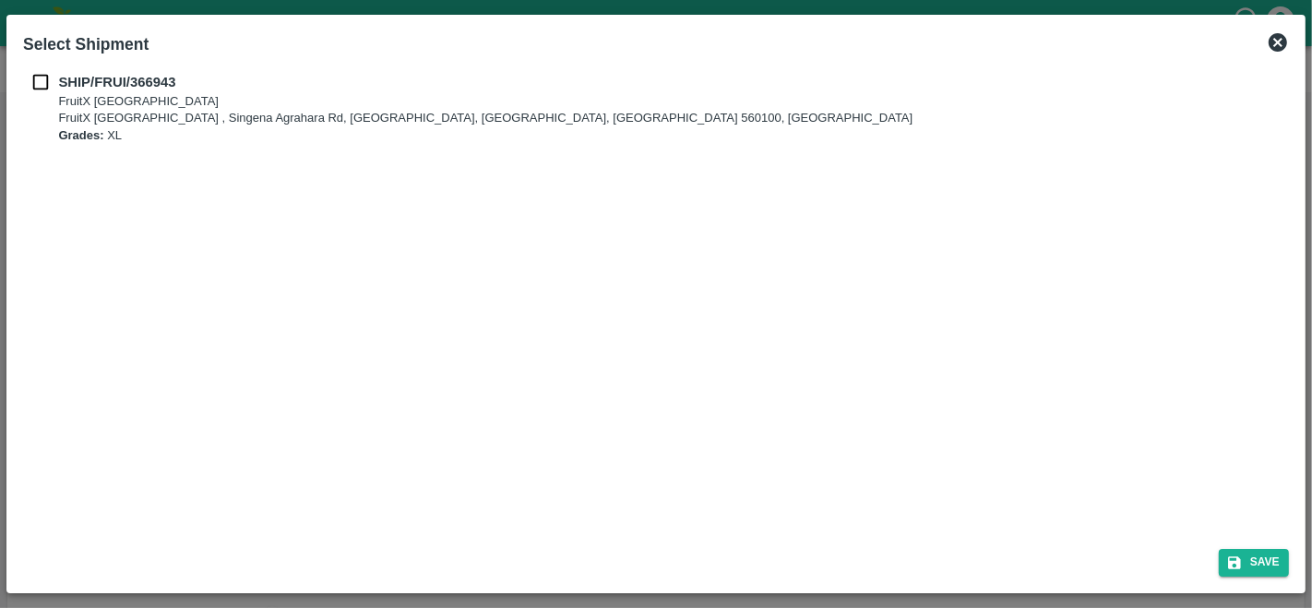
click at [50, 98] on div "SHIP/FRUI/366943 FruitX [GEOGRAPHIC_DATA] FruitX [GEOGRAPHIC_DATA] , [STREET_AD…" at bounding box center [656, 108] width 1266 height 72
click at [82, 101] on p "FruitX [GEOGRAPHIC_DATA]" at bounding box center [485, 102] width 854 height 18
click at [63, 81] on b "SHIP/FRUI/366943" at bounding box center [116, 82] width 117 height 15
checkbox input "true"
click at [1239, 560] on icon "submit" at bounding box center [1234, 562] width 13 height 13
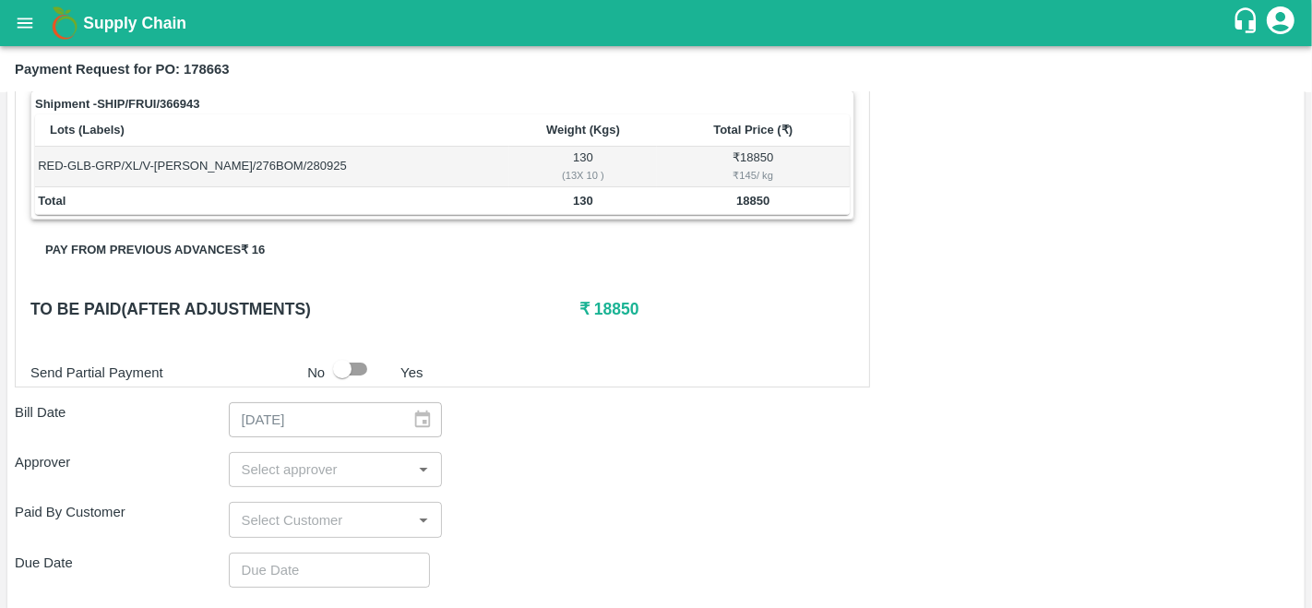
scroll to position [518, 0]
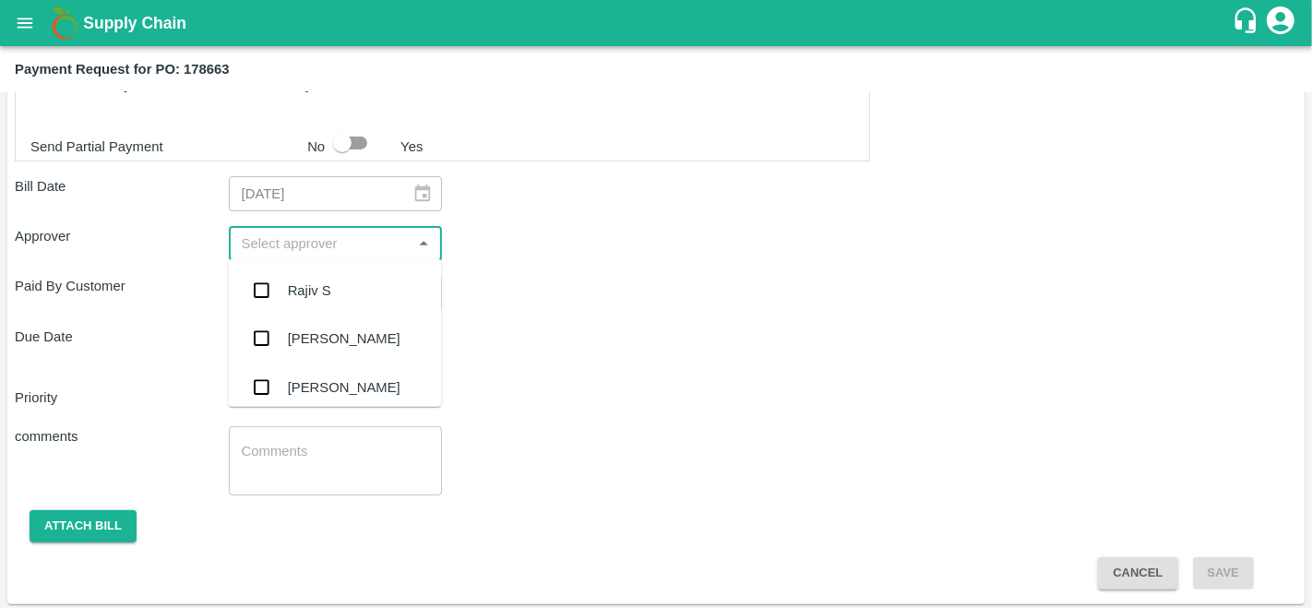
click at [324, 253] on input "input" at bounding box center [320, 244] width 173 height 24
type input "prav"
click at [343, 280] on div "Praveen Kumar" at bounding box center [344, 290] width 113 height 20
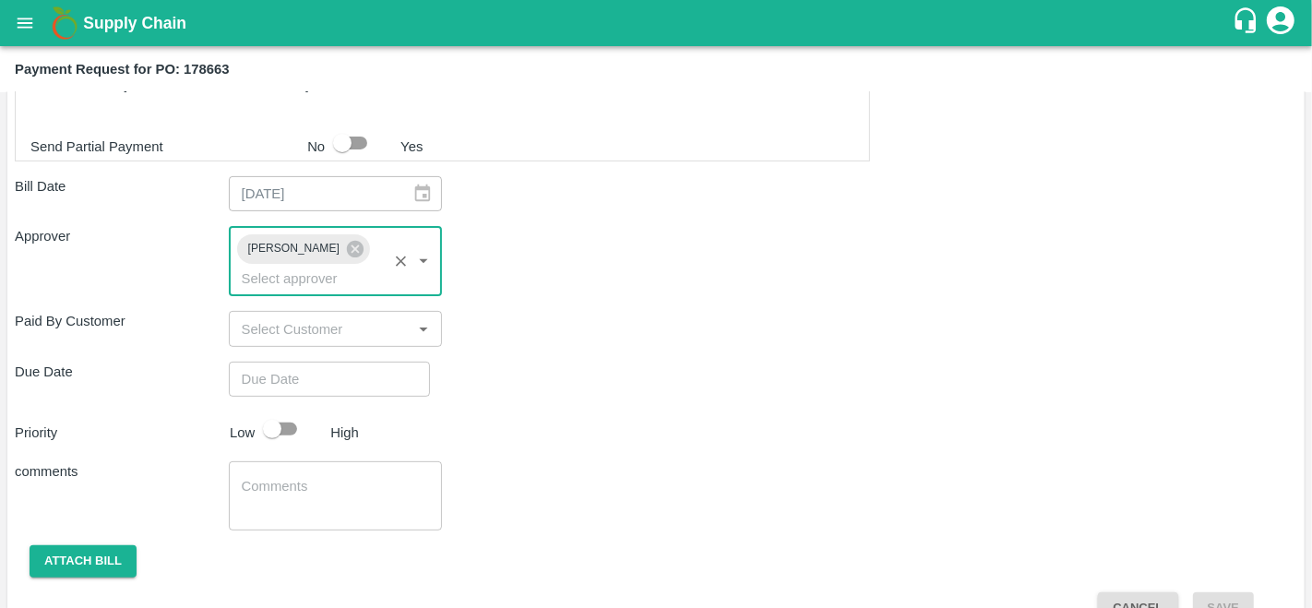
type input "DD/MM/YYYY hh:mm aa"
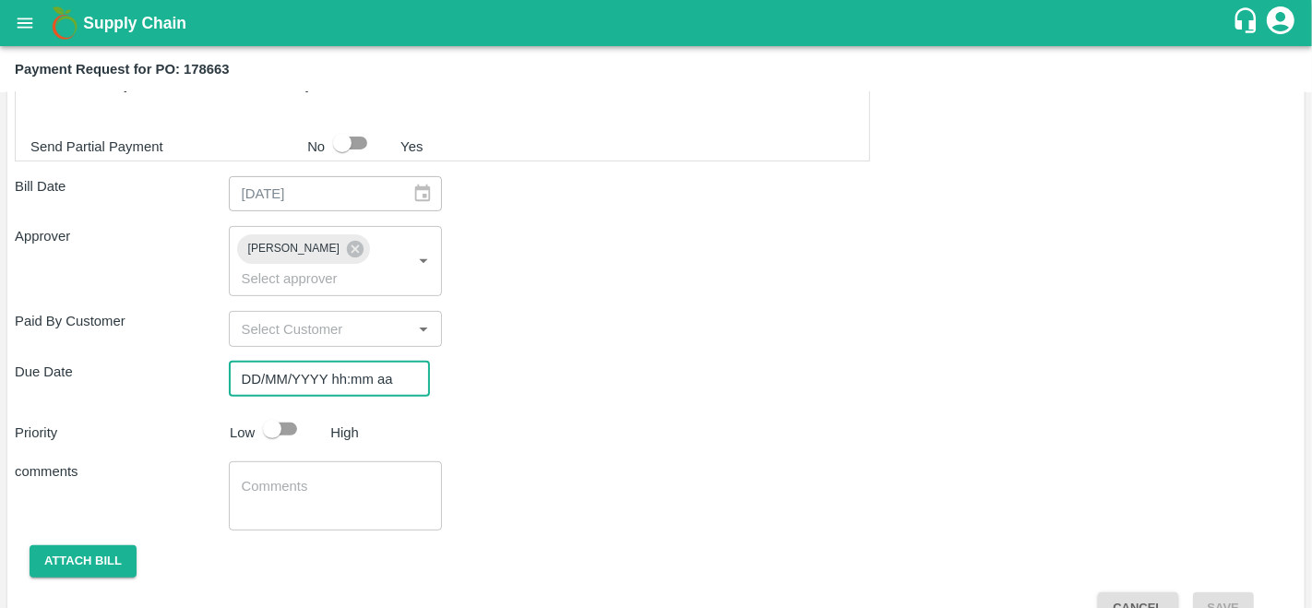
click at [301, 375] on input "DD/MM/YYYY hh:mm aa" at bounding box center [323, 379] width 188 height 35
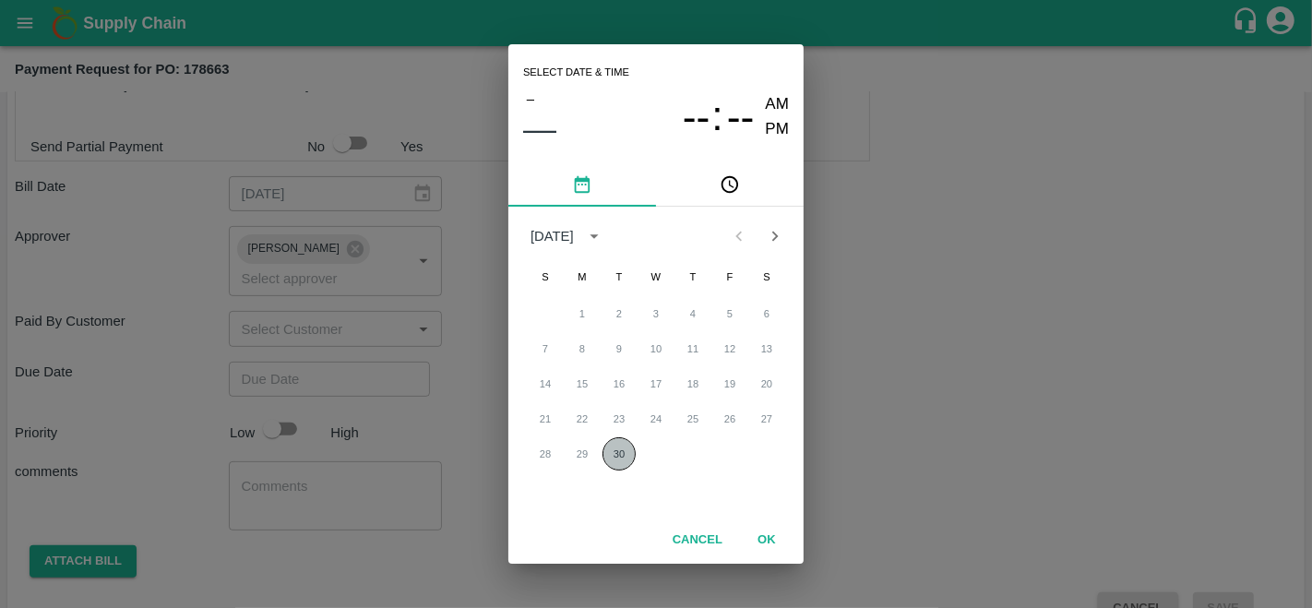
click at [607, 452] on button "30" at bounding box center [618, 453] width 33 height 33
type input "30/09/2025 12:00 AM"
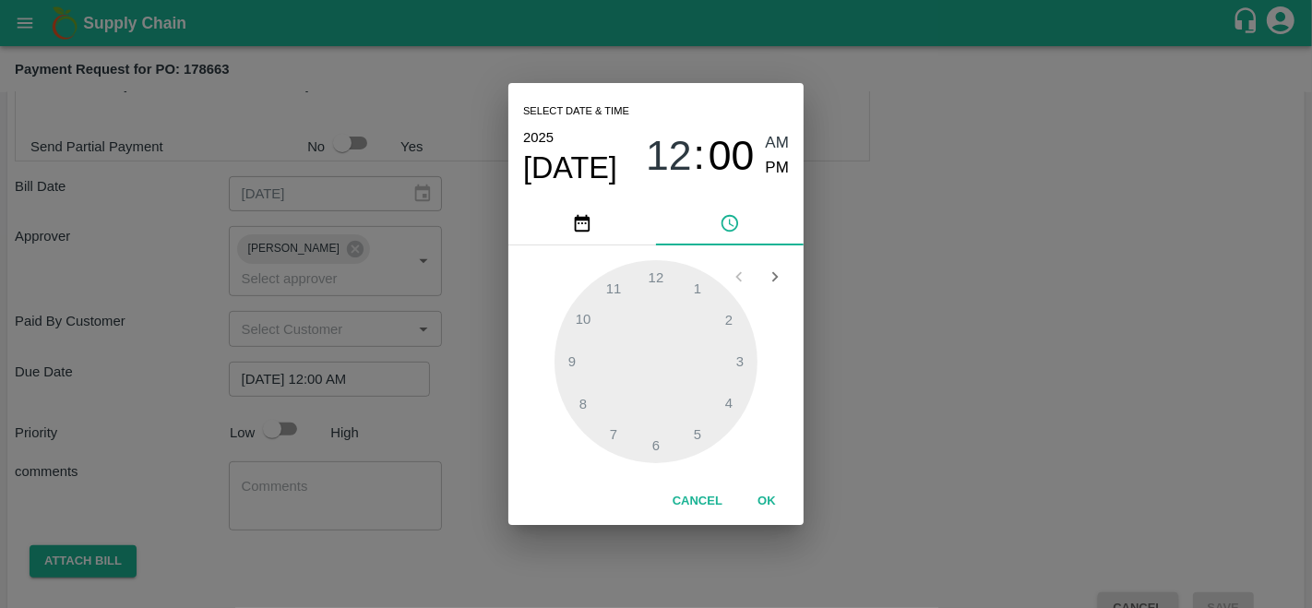
click at [759, 492] on button "OK" at bounding box center [766, 501] width 59 height 32
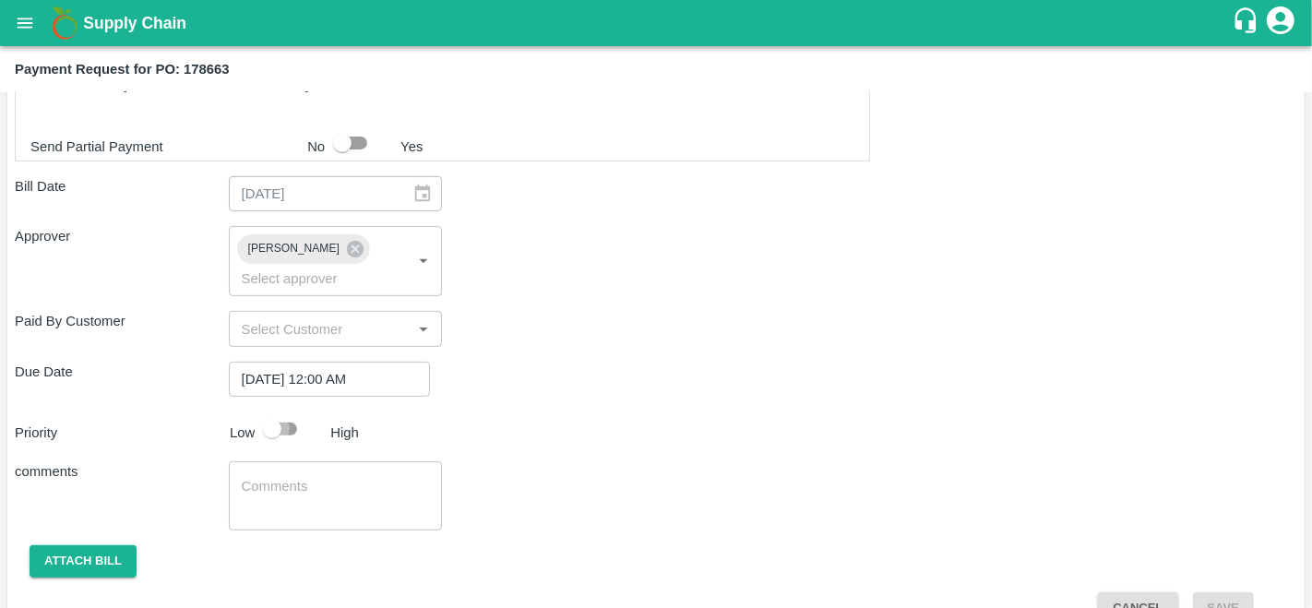
click at [268, 428] on input "checkbox" at bounding box center [272, 428] width 105 height 35
checkbox input "true"
click at [88, 570] on button "Attach bill" at bounding box center [83, 561] width 107 height 32
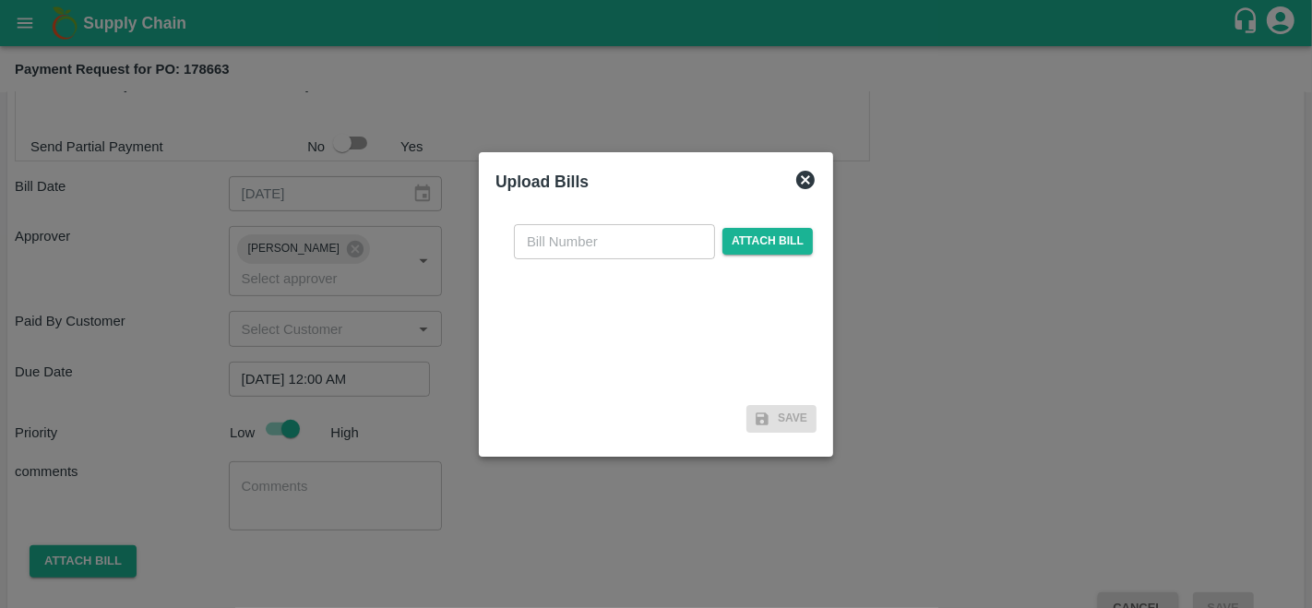
click at [600, 242] on input "text" at bounding box center [614, 241] width 201 height 35
type input "178663"
click at [744, 238] on span "Attach bill" at bounding box center [767, 241] width 90 height 27
click at [0, 0] on input "Attach bill" at bounding box center [0, 0] width 0 height 0
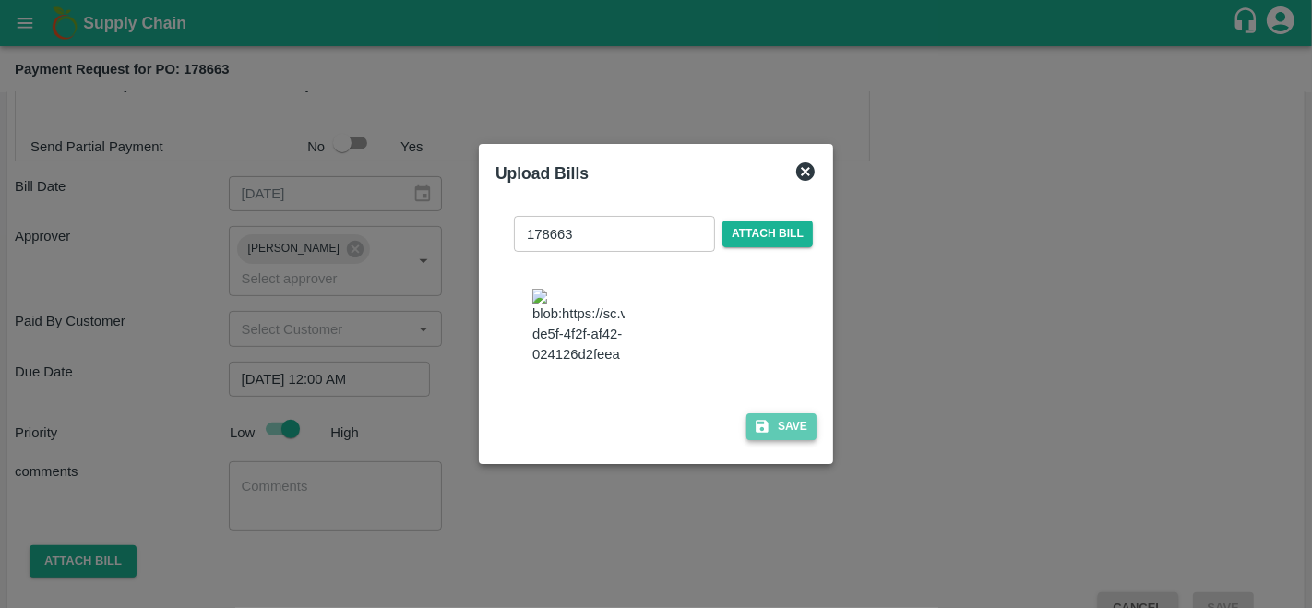
click at [788, 440] on button "Save" at bounding box center [781, 426] width 70 height 27
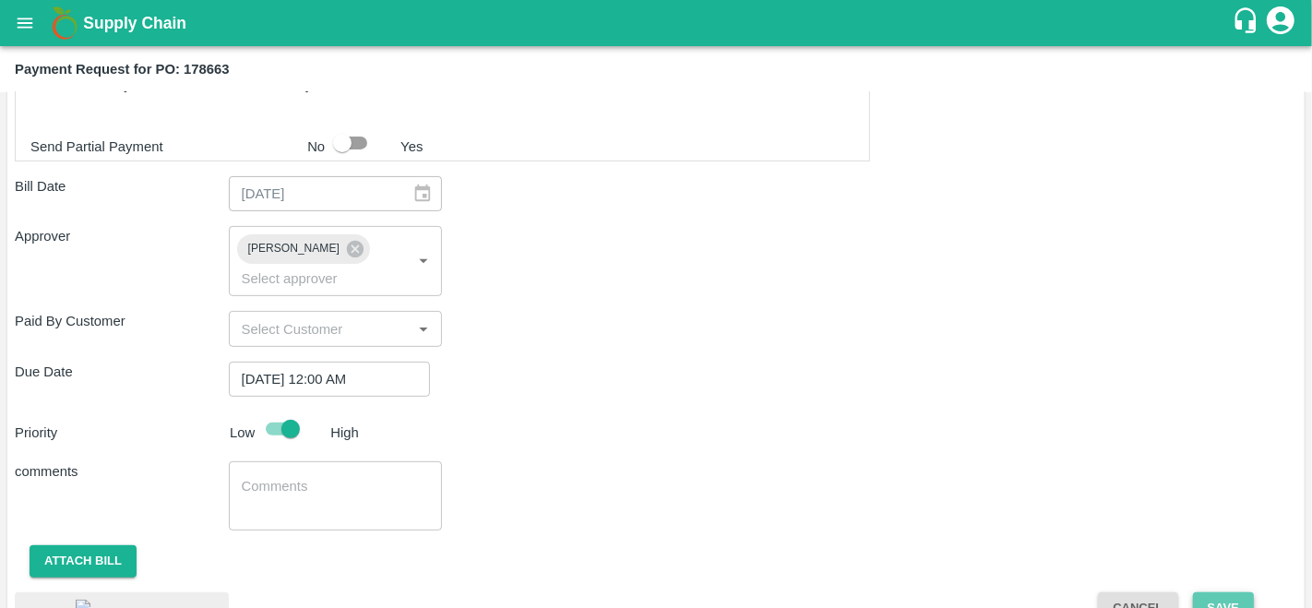
click at [1200, 595] on button "Save" at bounding box center [1223, 608] width 61 height 32
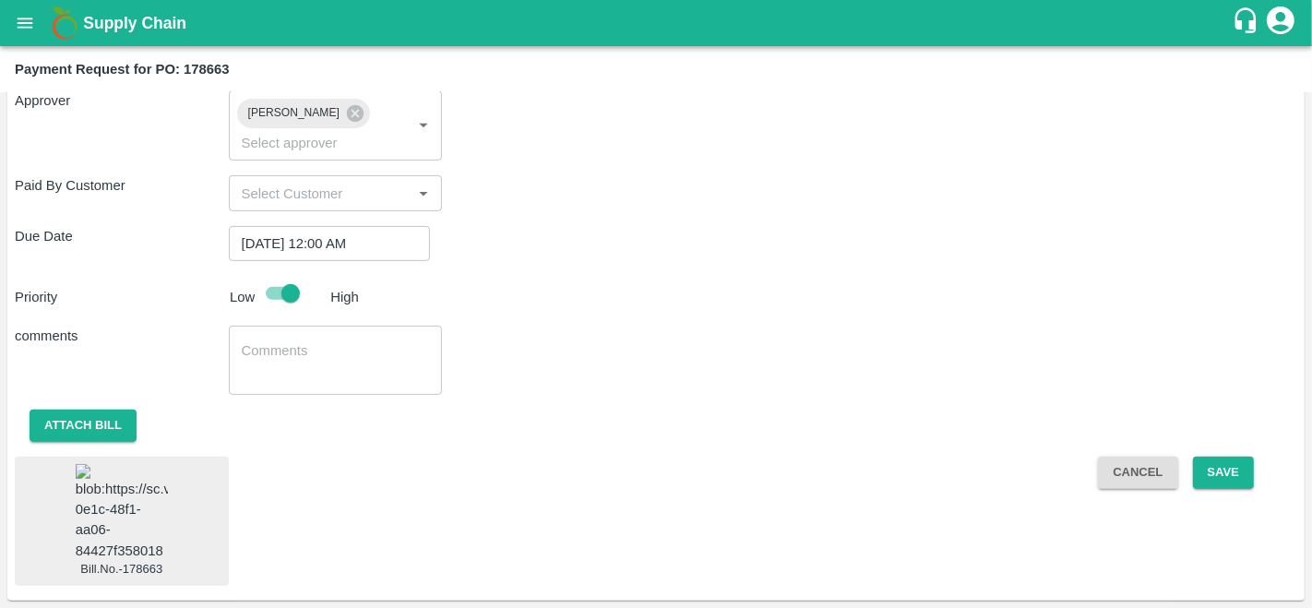
scroll to position [669, 0]
click at [1236, 457] on button "Save" at bounding box center [1223, 473] width 61 height 32
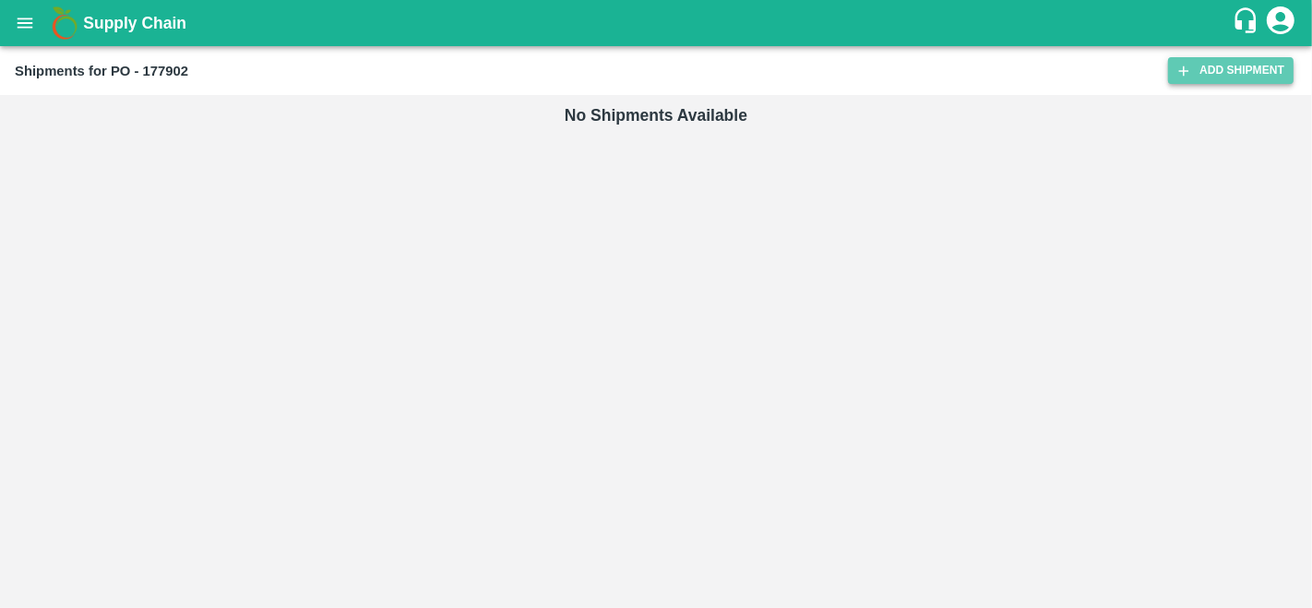
click at [1222, 80] on link "Add Shipment" at bounding box center [1230, 70] width 125 height 27
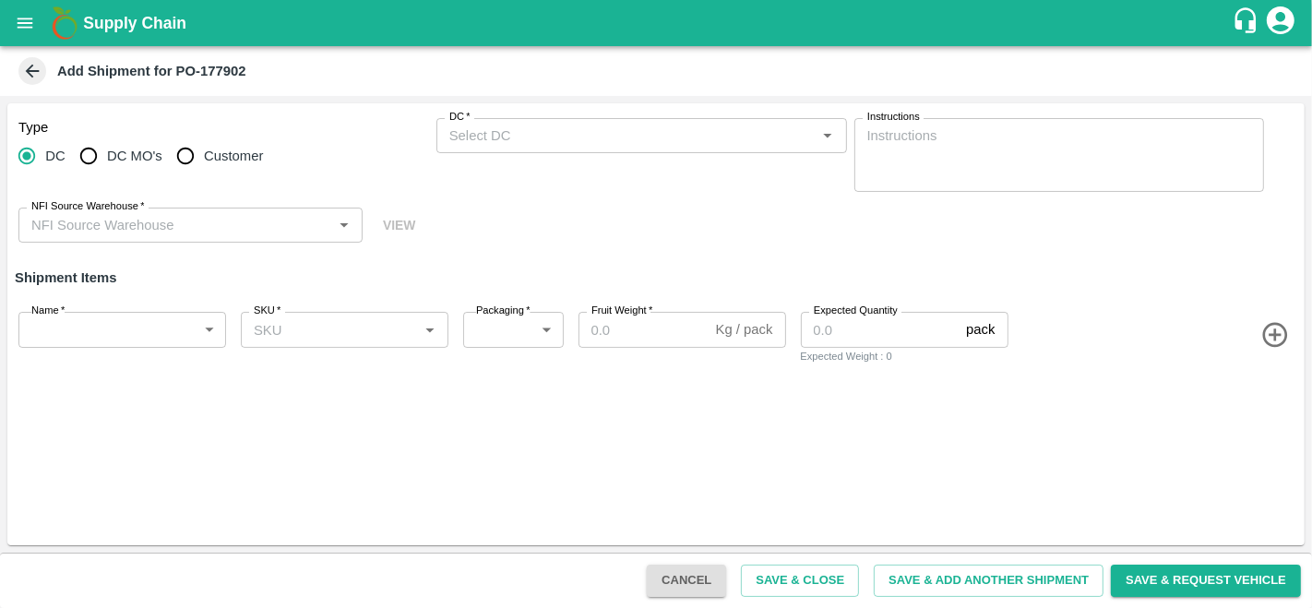
click at [112, 154] on span "DC MO's" at bounding box center [134, 156] width 55 height 20
click at [107, 154] on input "DC MO's" at bounding box center [88, 155] width 37 height 37
radio input "true"
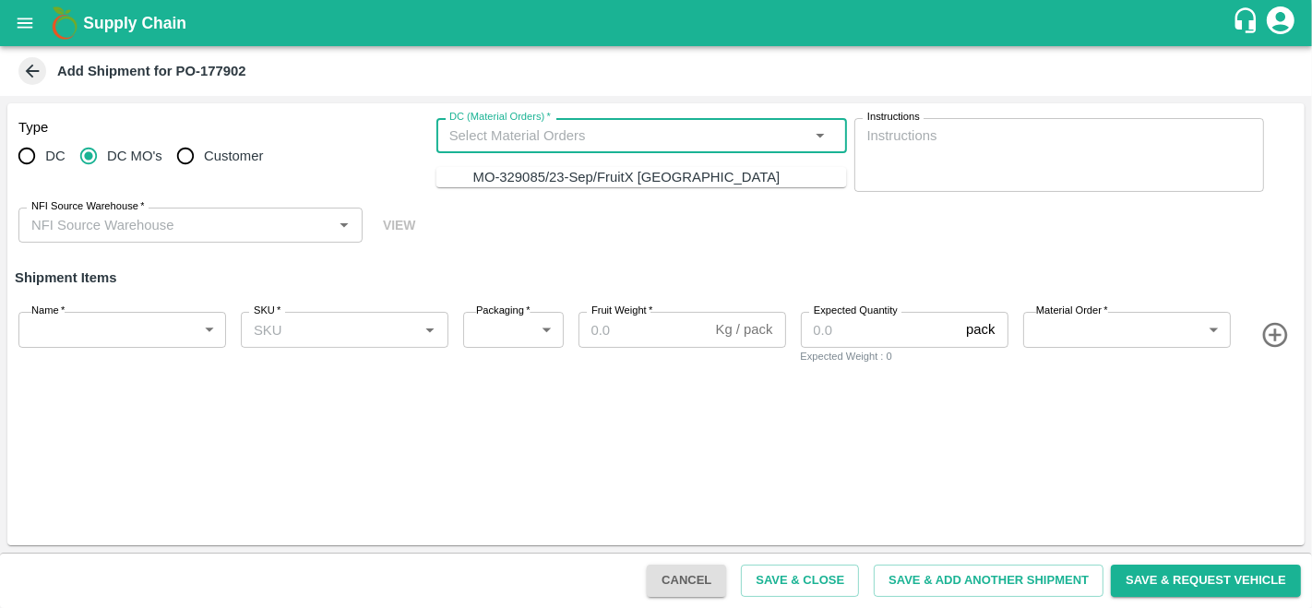
click at [637, 143] on input "DC (Material Orders)   *" at bounding box center [626, 136] width 369 height 24
click at [636, 176] on div "MO-329085/23-Sep/FruitX Bangalore" at bounding box center [626, 177] width 307 height 20
type input "MO-329085/23-Sep/FruitX Bangalore"
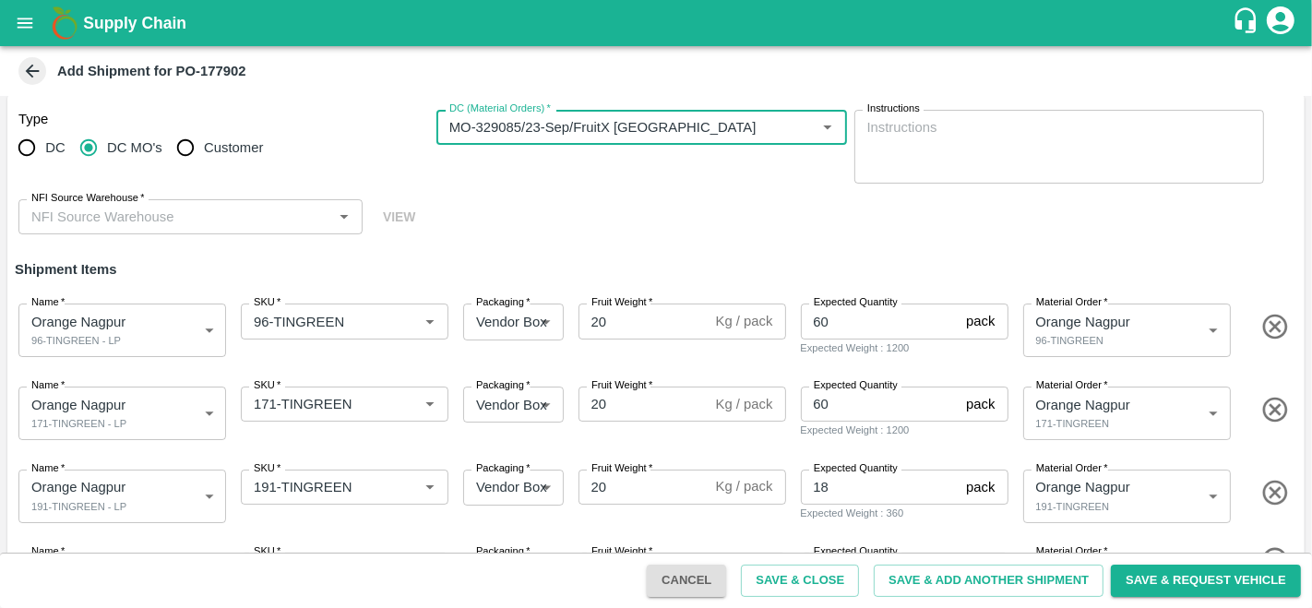
scroll to position [82, 0]
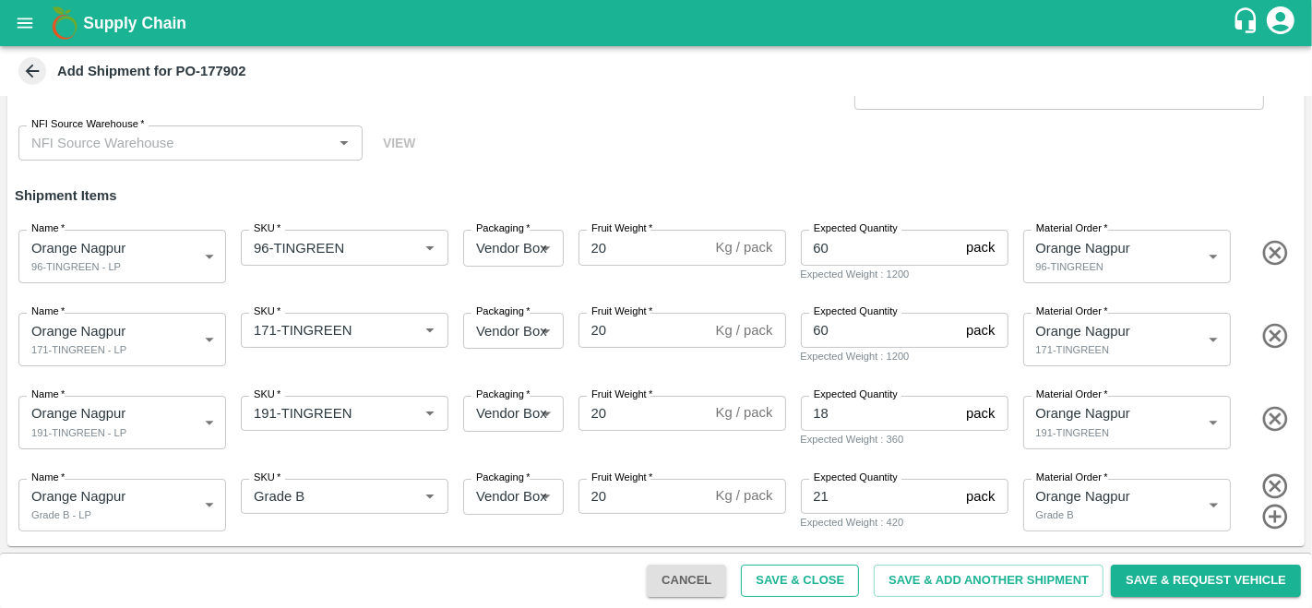
click at [797, 577] on button "Save & Close" at bounding box center [800, 581] width 118 height 32
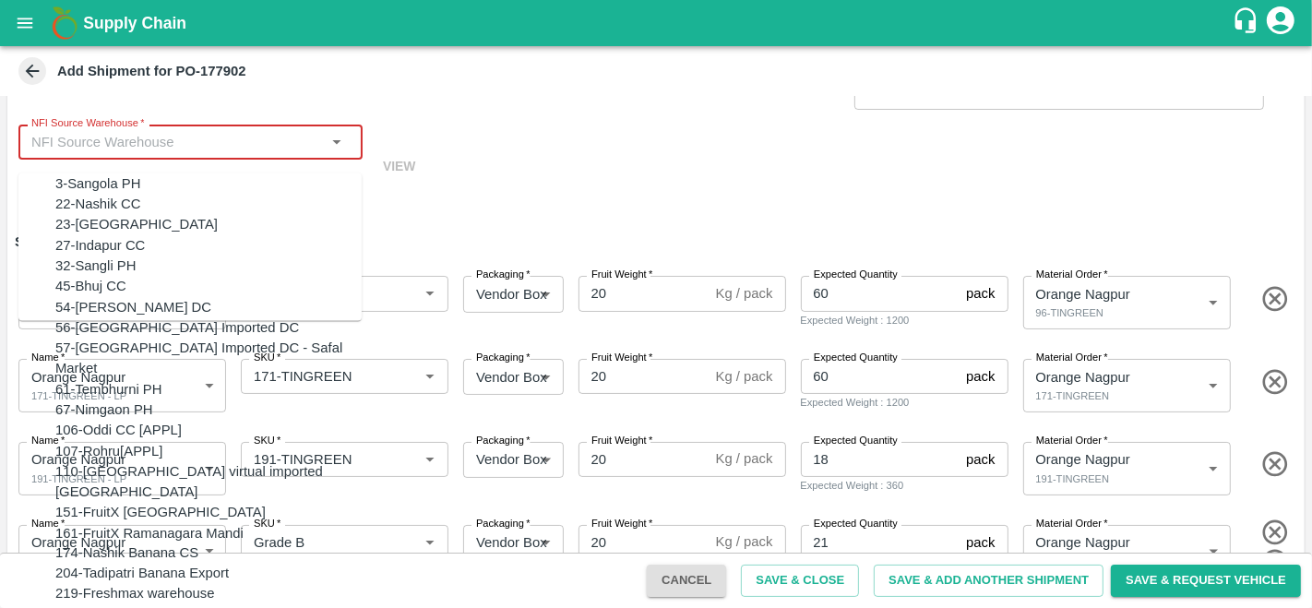
click at [187, 146] on input "NFI Source Warehouse   *" at bounding box center [175, 142] width 303 height 24
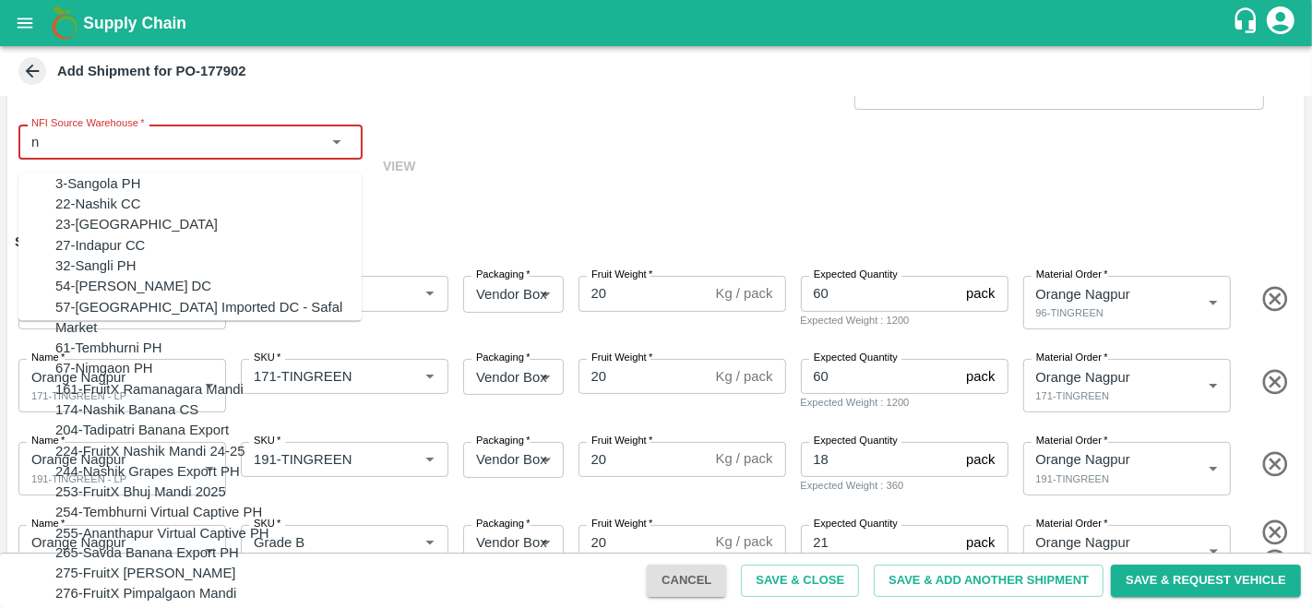
scroll to position [49, 0]
click at [116, 260] on div "32-Sangli PH" at bounding box center [208, 266] width 306 height 20
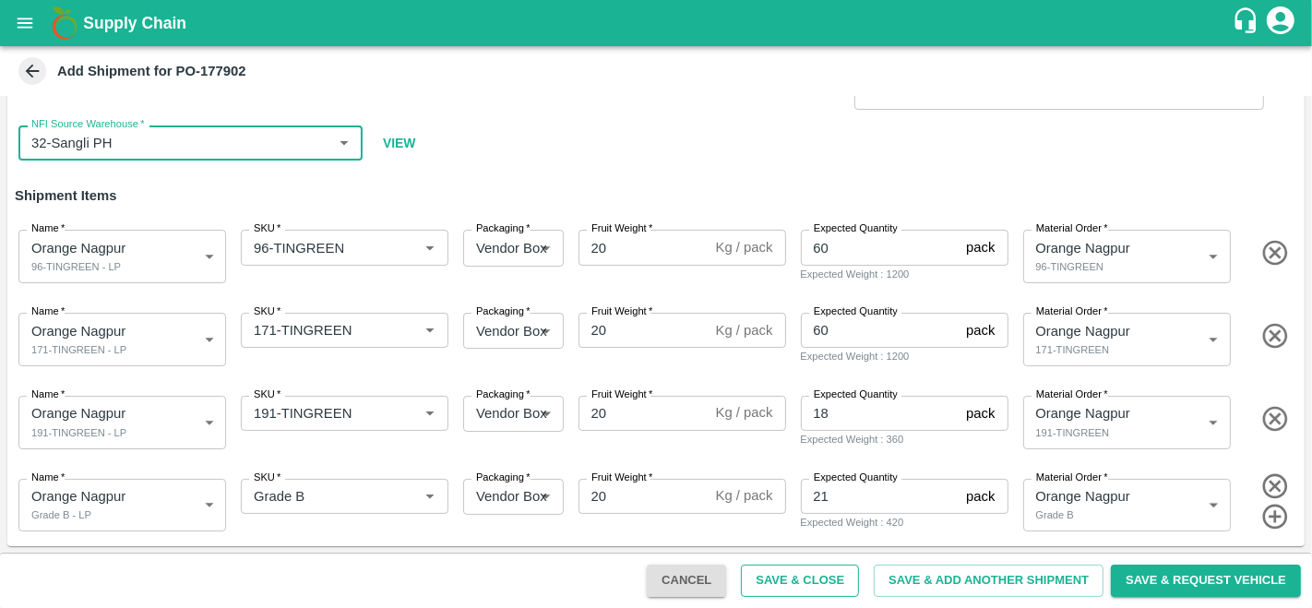
type input "32-Sangli PH"
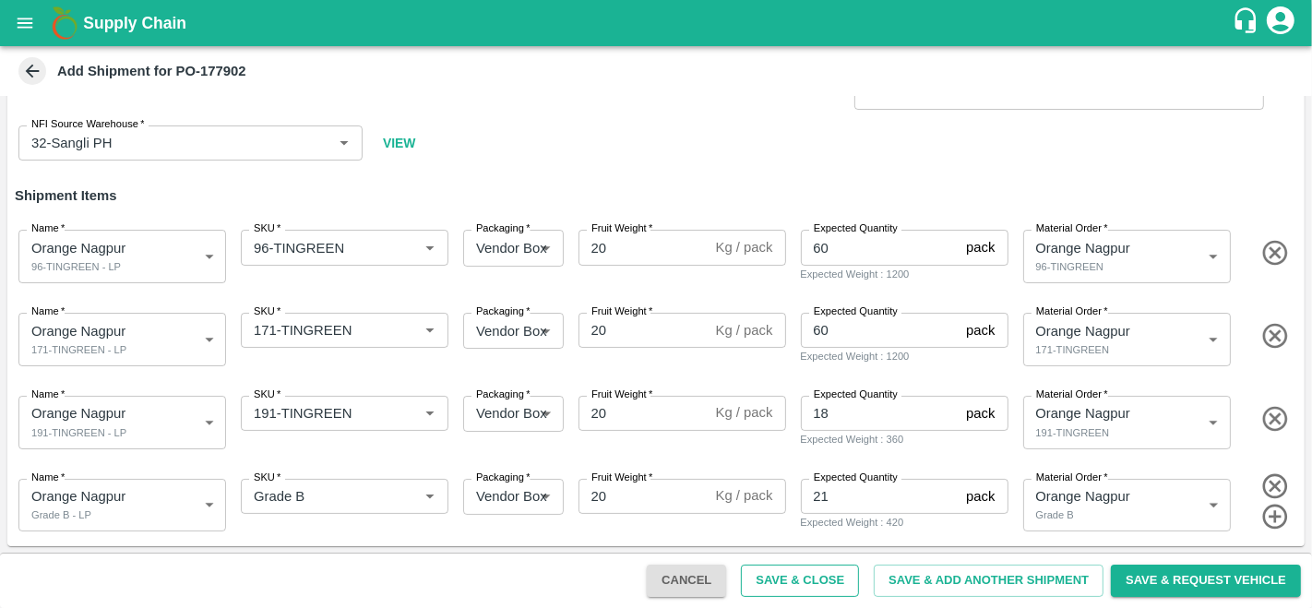
click at [780, 586] on button "Save & Close" at bounding box center [800, 581] width 118 height 32
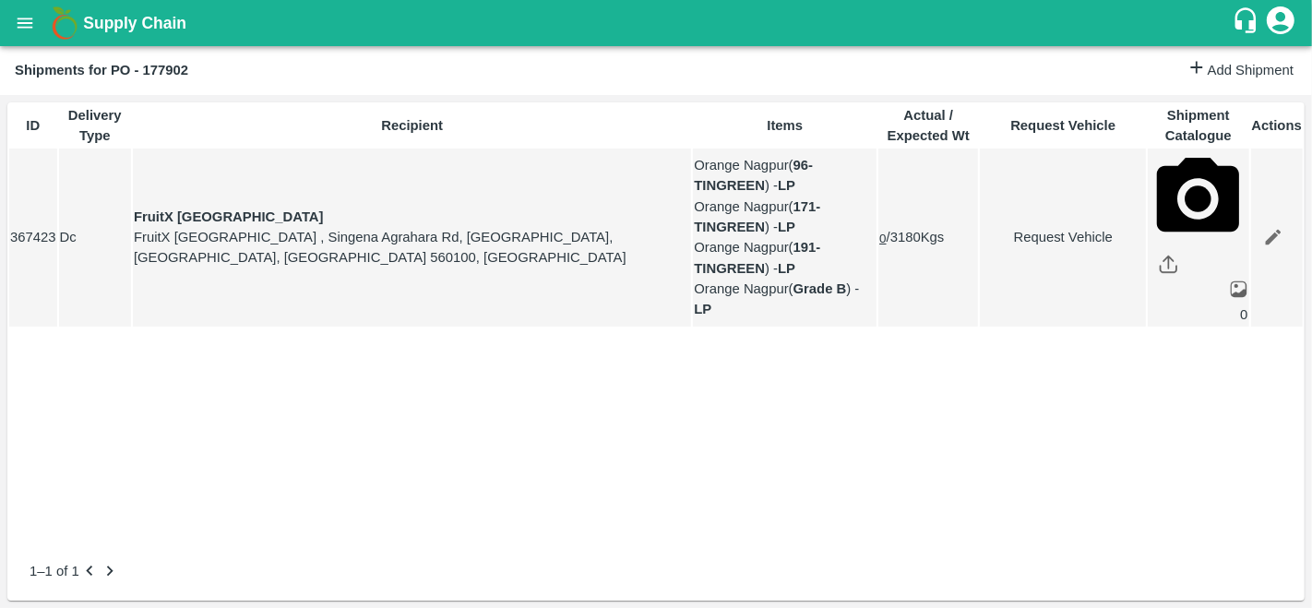
click at [24, 19] on icon "open drawer" at bounding box center [25, 23] width 20 height 20
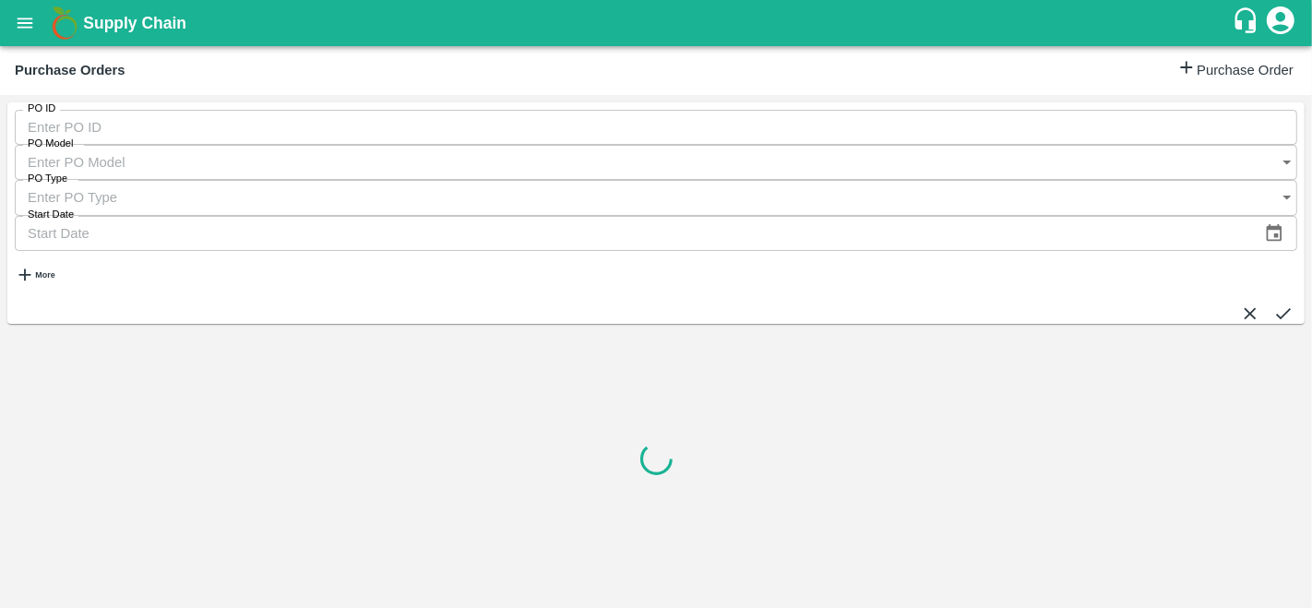
click at [26, 4] on button "open drawer" at bounding box center [25, 23] width 42 height 42
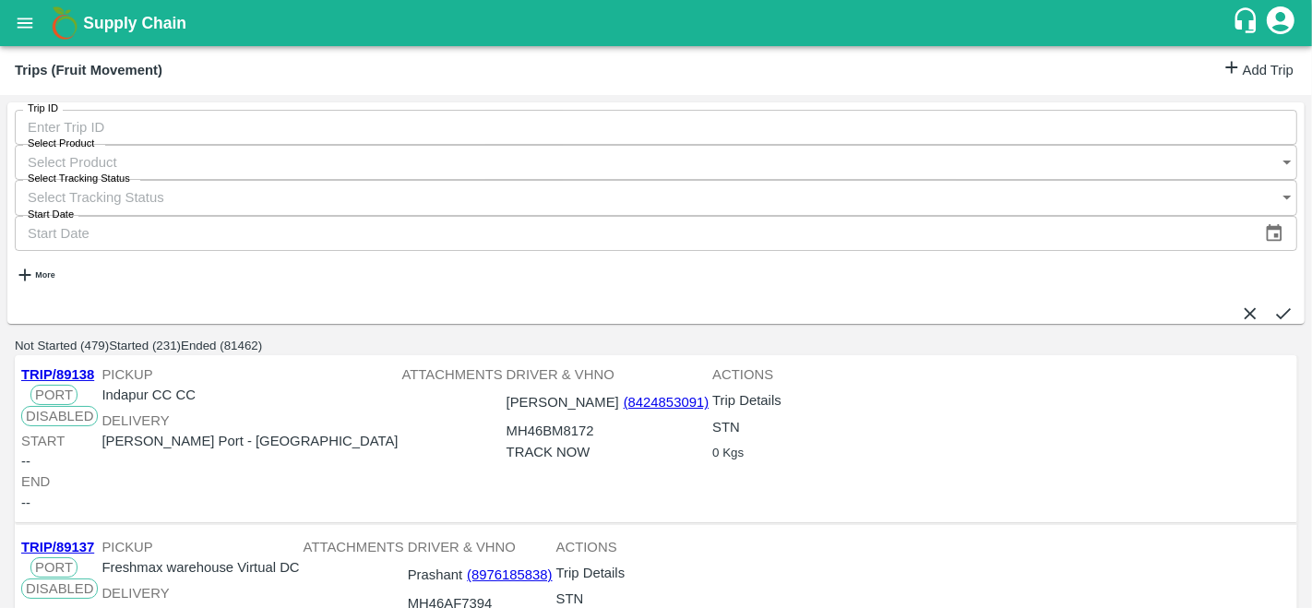
click at [1237, 77] on link "Add Trip" at bounding box center [1257, 70] width 72 height 27
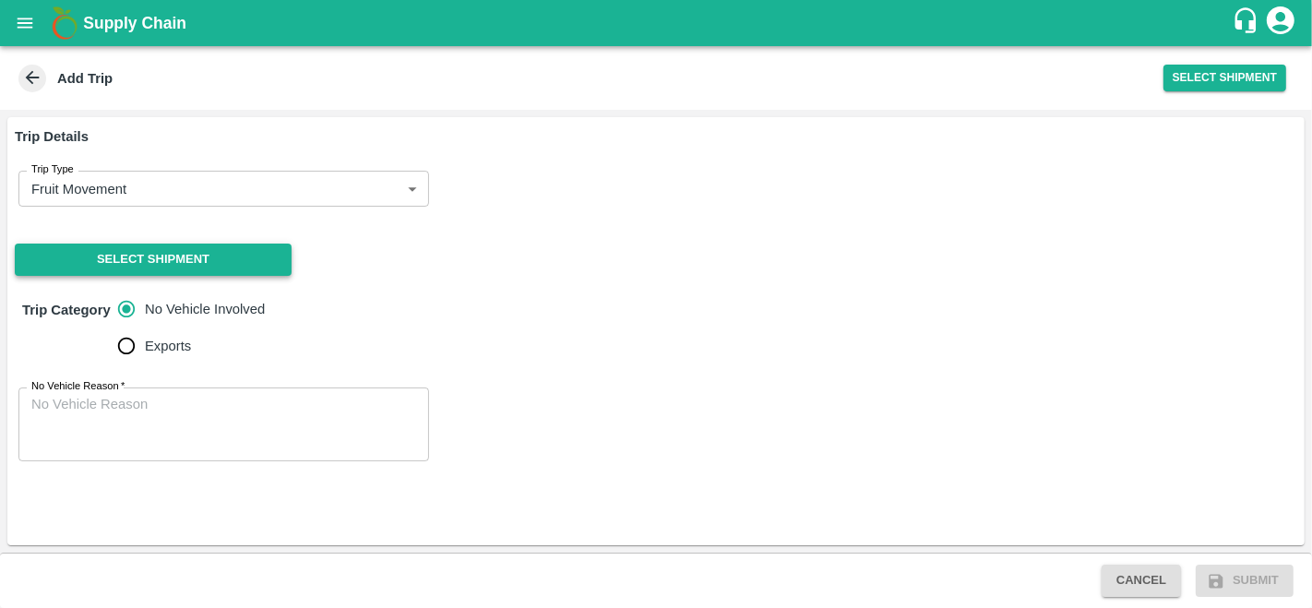
click at [168, 254] on button "Select Shipment" at bounding box center [153, 260] width 277 height 32
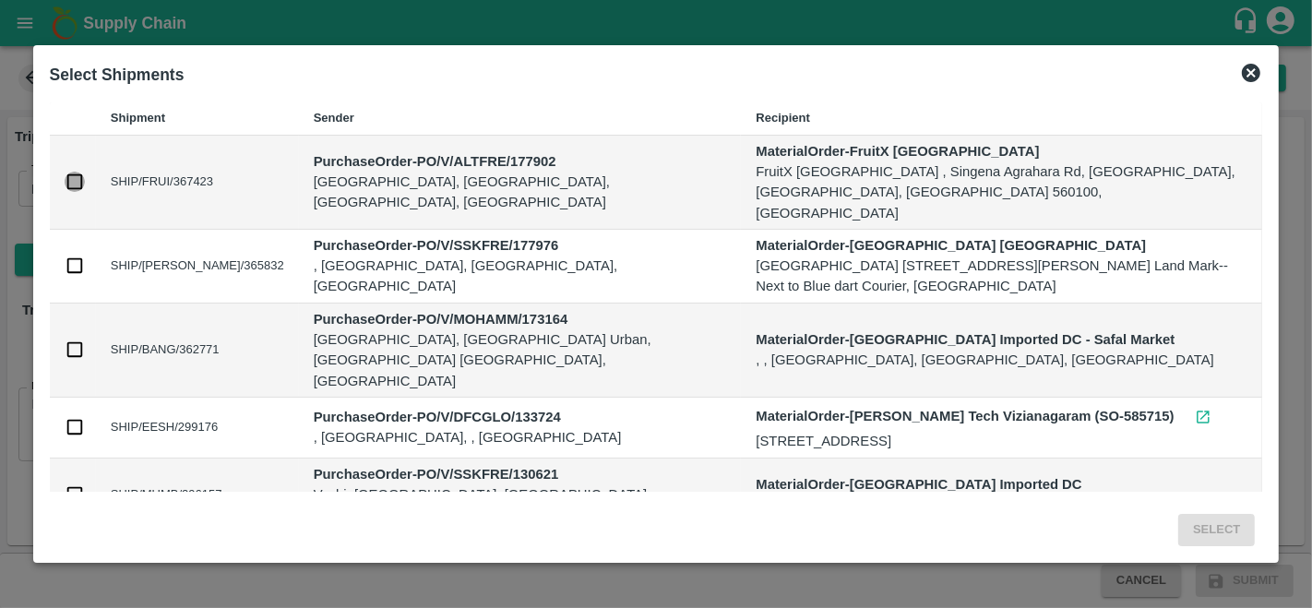
click at [71, 172] on input "checkbox" at bounding box center [75, 182] width 20 height 20
checkbox input "true"
click at [1216, 516] on button "Select" at bounding box center [1216, 530] width 77 height 32
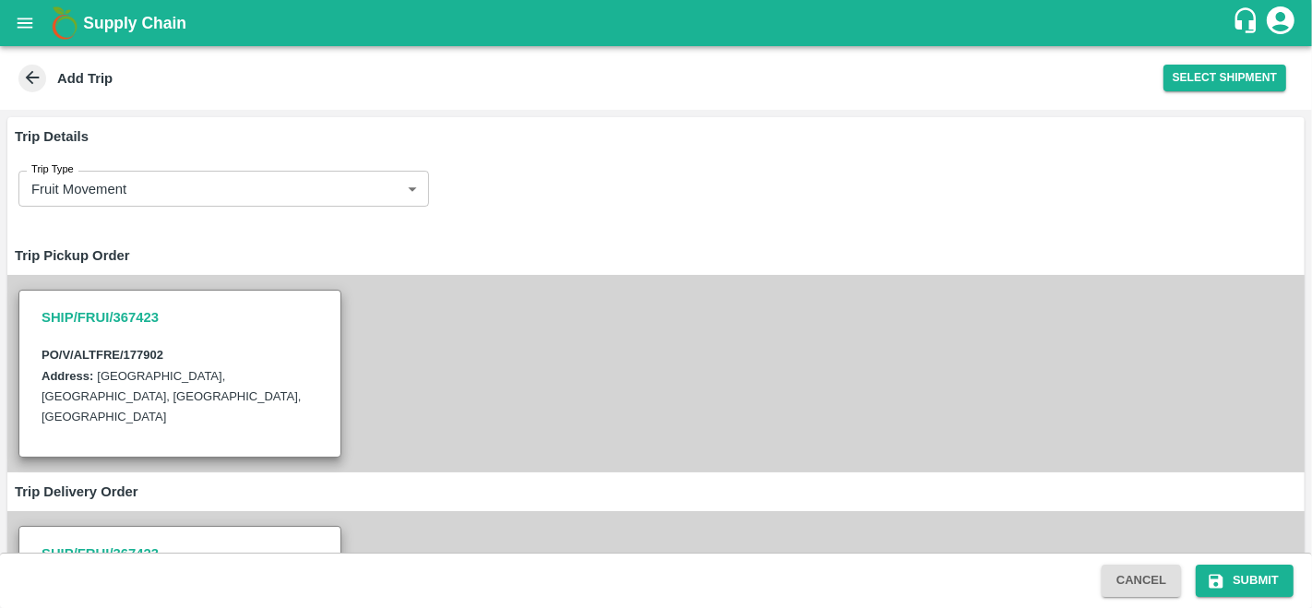
scroll to position [327, 0]
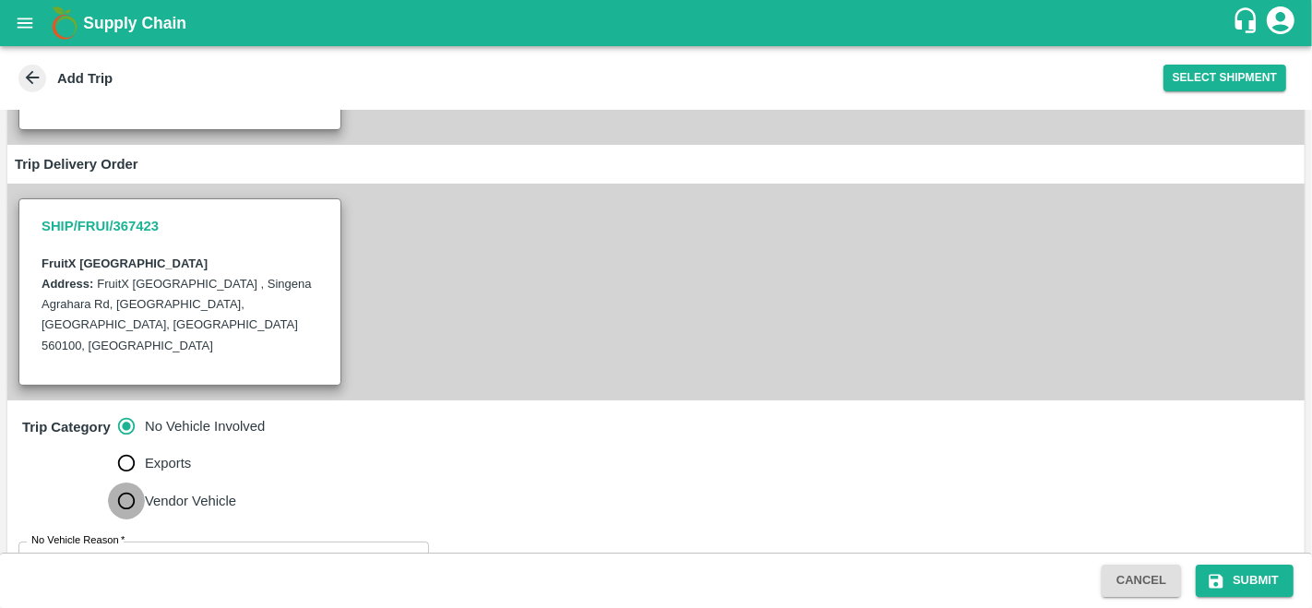
click at [118, 482] on input "Vendor Vehicle" at bounding box center [126, 500] width 37 height 37
radio input "true"
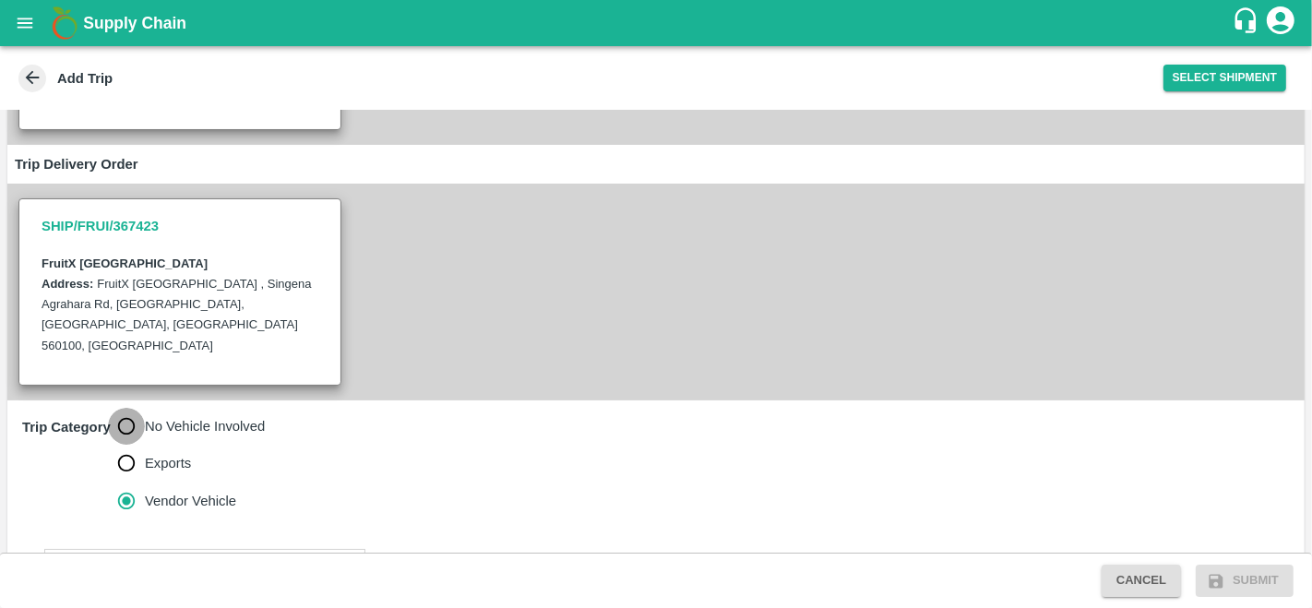
click at [132, 408] on input "No Vehicle Involved" at bounding box center [126, 426] width 37 height 37
radio input "true"
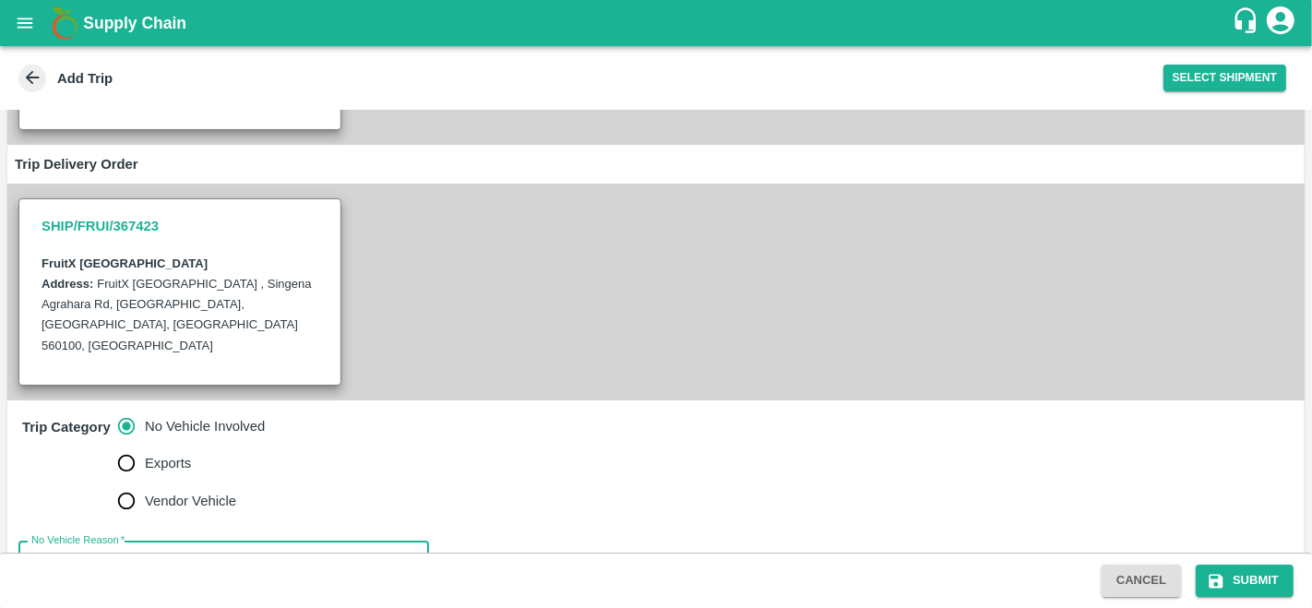
click at [212, 549] on textarea "No Vehicle Reason   *" at bounding box center [223, 578] width 385 height 58
type textarea "vendor delivery"
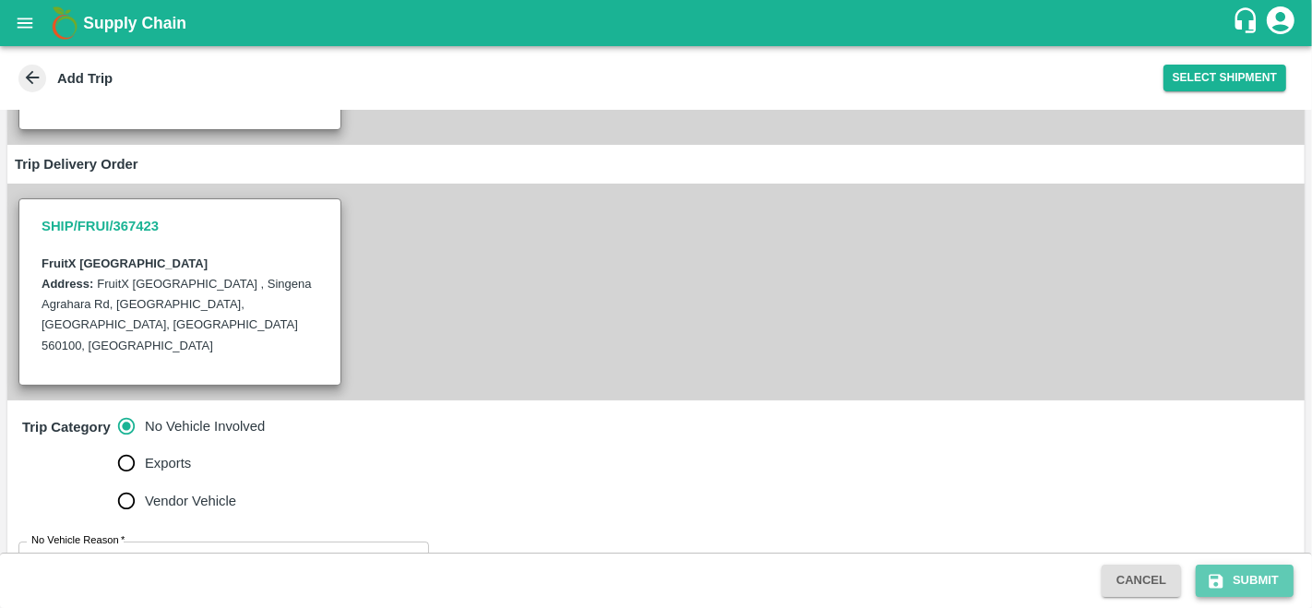
click at [1256, 565] on button "Submit" at bounding box center [1245, 581] width 98 height 32
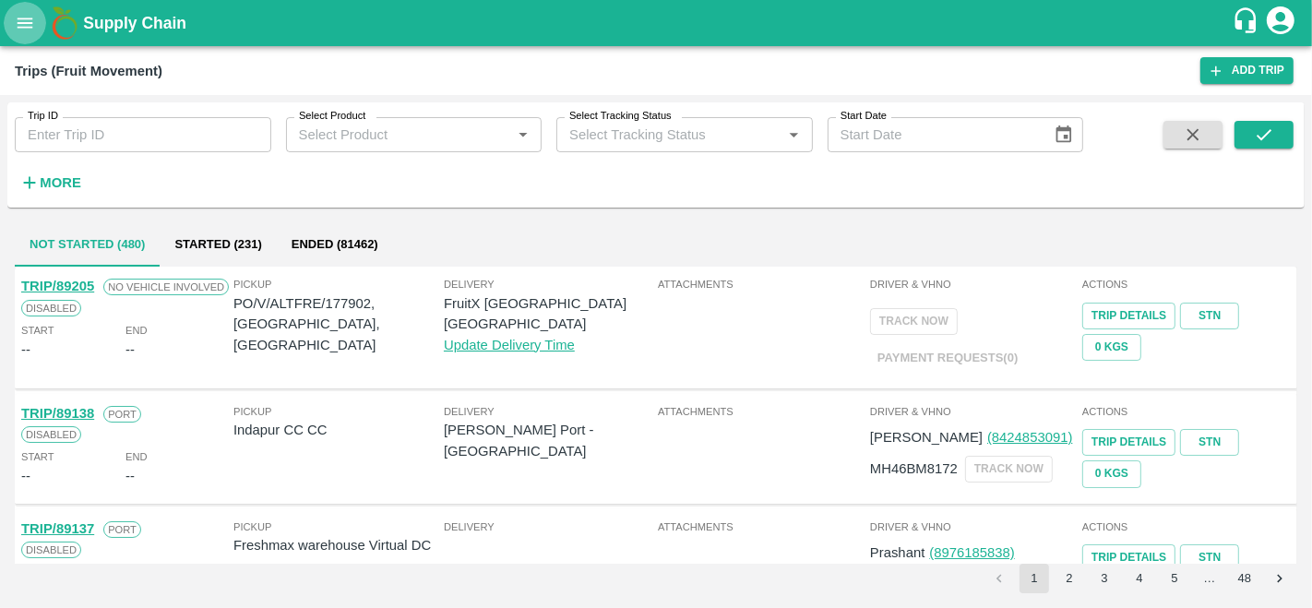
click at [21, 24] on icon "open drawer" at bounding box center [25, 23] width 20 height 20
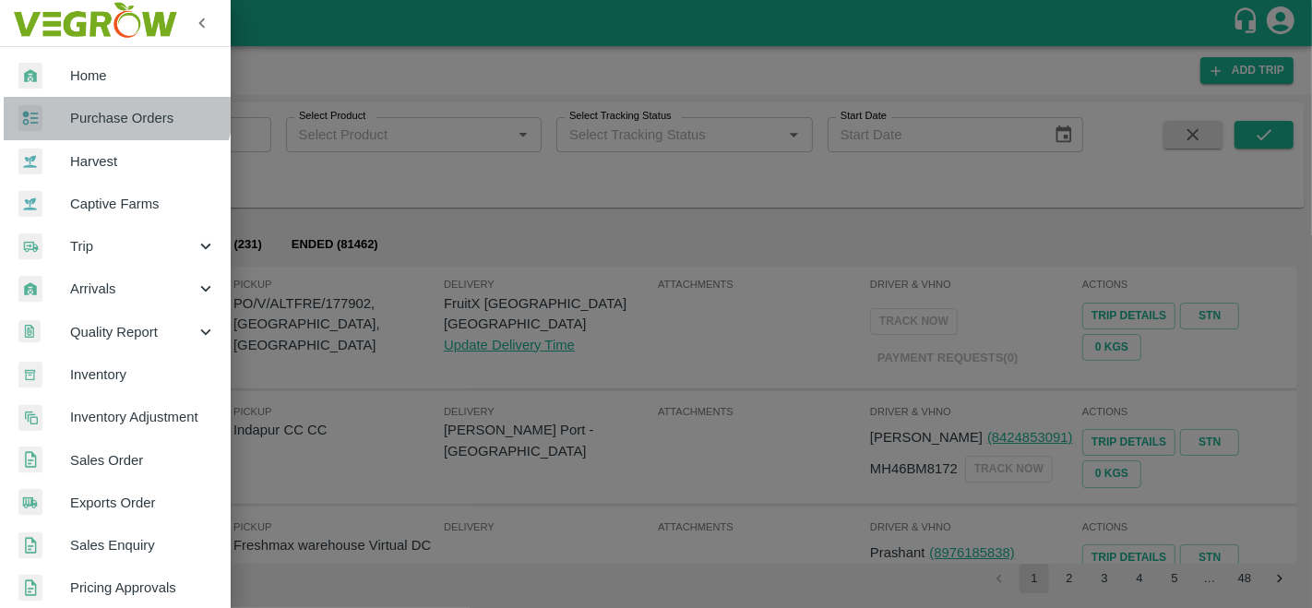
click at [113, 108] on span "Purchase Orders" at bounding box center [143, 118] width 146 height 20
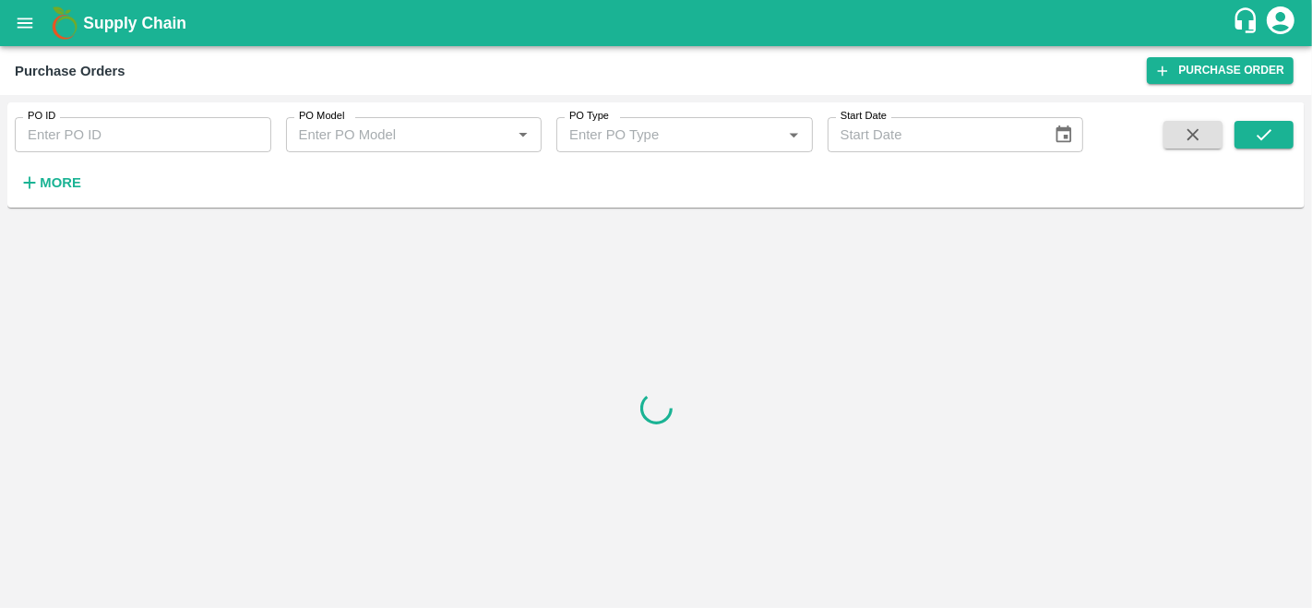
click at [53, 173] on h6 "More" at bounding box center [61, 183] width 42 height 24
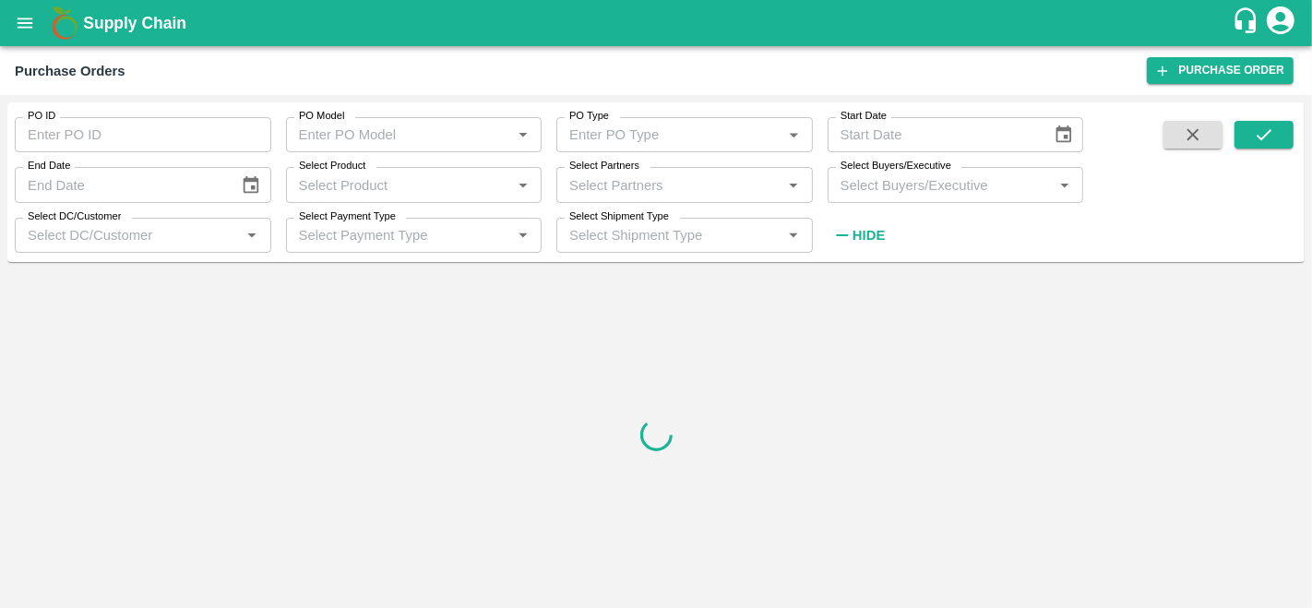
click at [936, 191] on input "Select Buyers/Executive" at bounding box center [940, 185] width 215 height 24
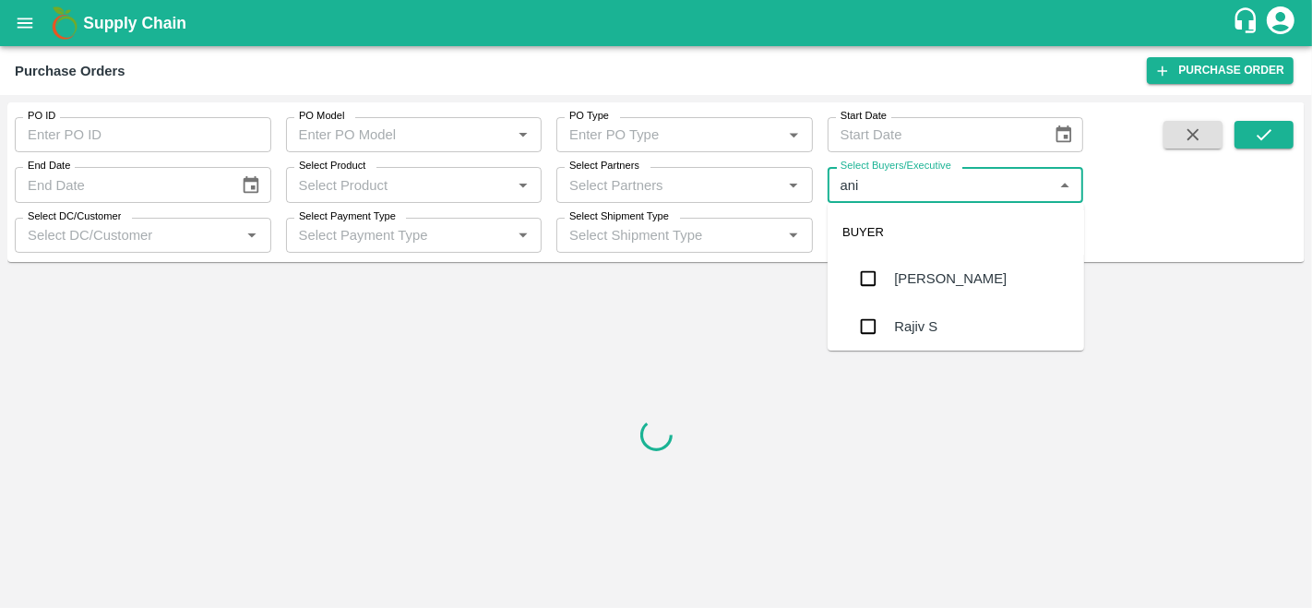
type input "anil"
click at [924, 283] on div "[PERSON_NAME]" at bounding box center [950, 278] width 113 height 20
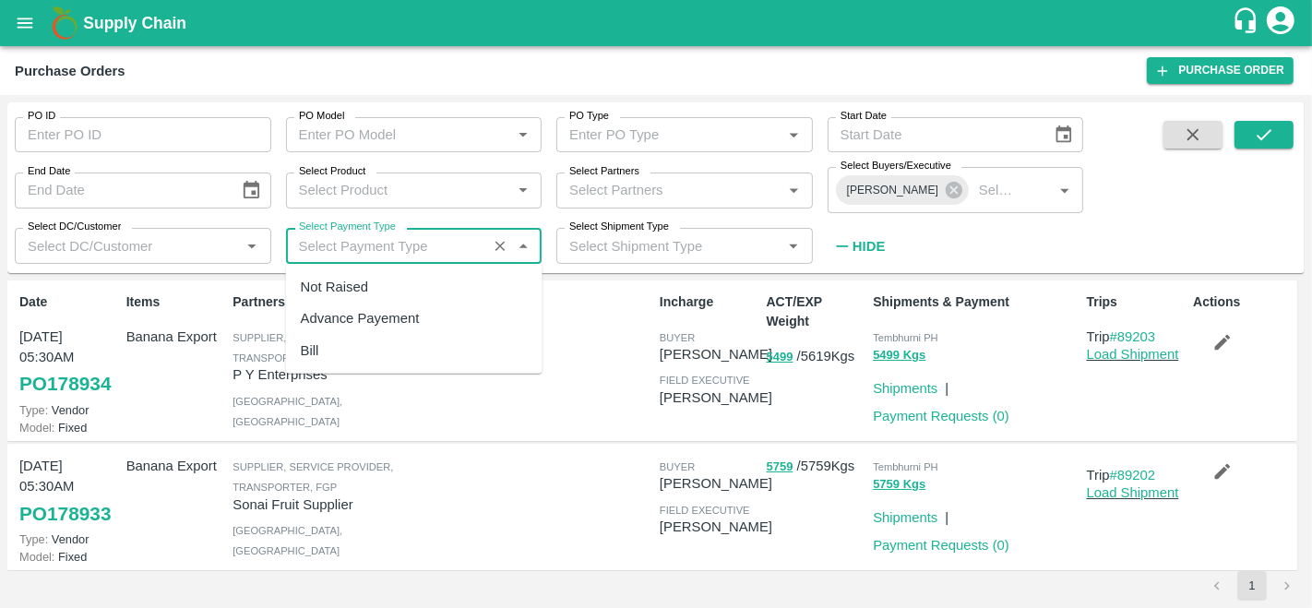
click at [371, 240] on input "Select Payment Type" at bounding box center [387, 245] width 191 height 24
click at [369, 280] on div "Not Raised" at bounding box center [414, 286] width 256 height 31
type input "Not Raised"
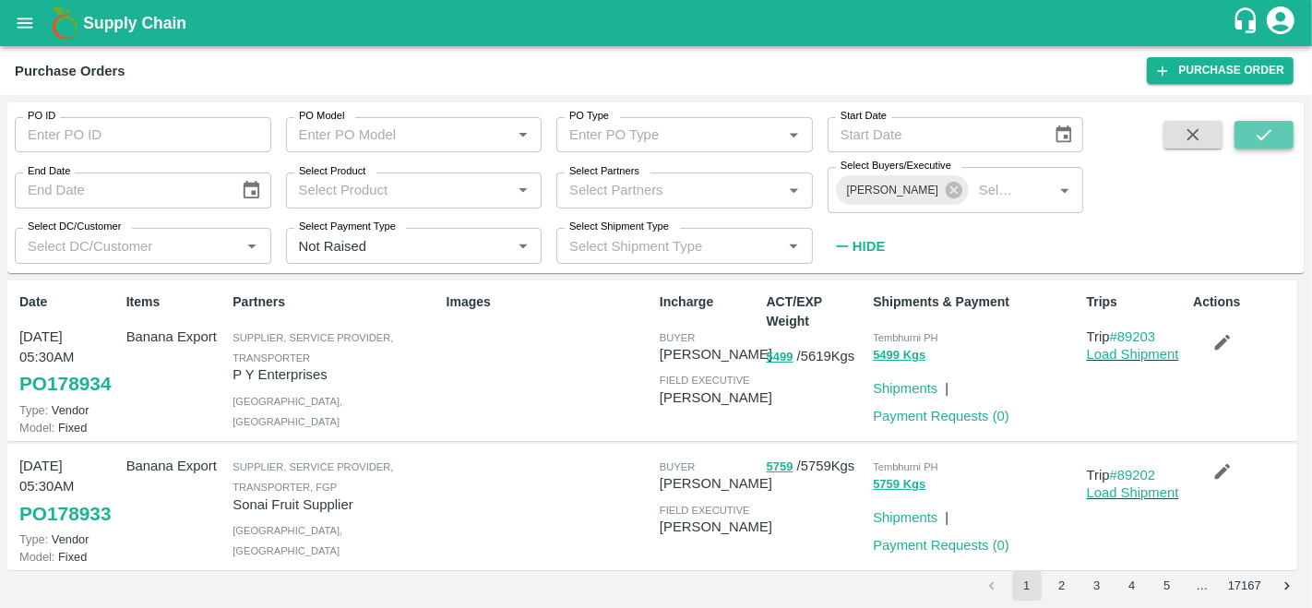
click at [1256, 133] on icon "submit" at bounding box center [1264, 135] width 20 height 20
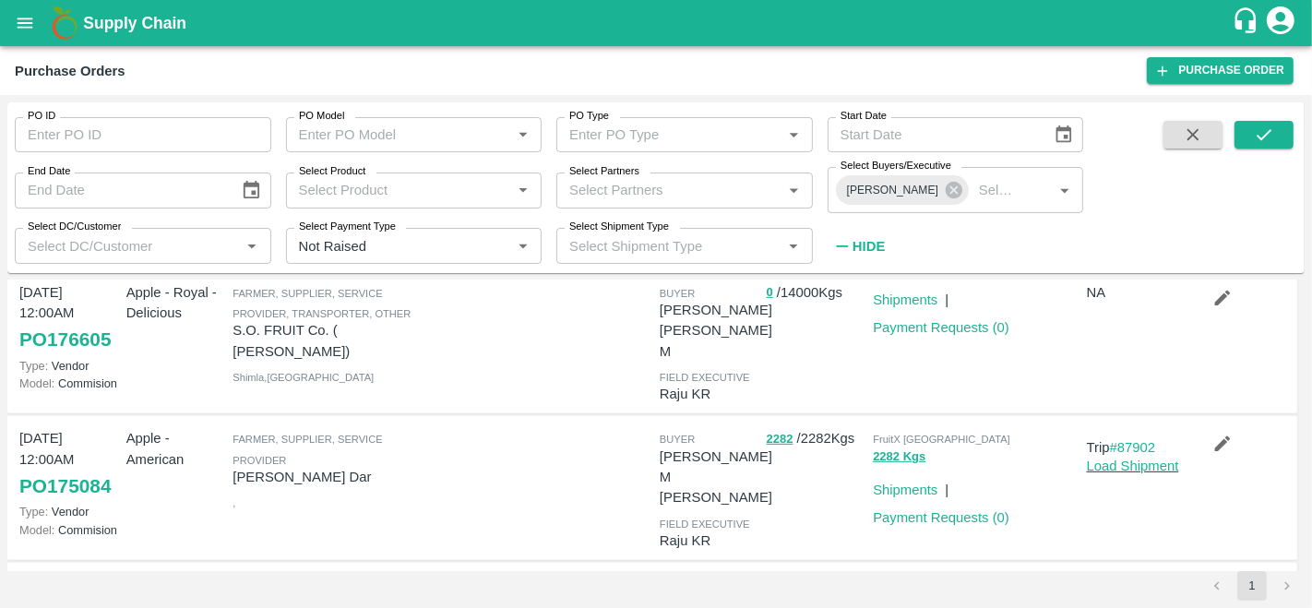
scroll to position [822, 0]
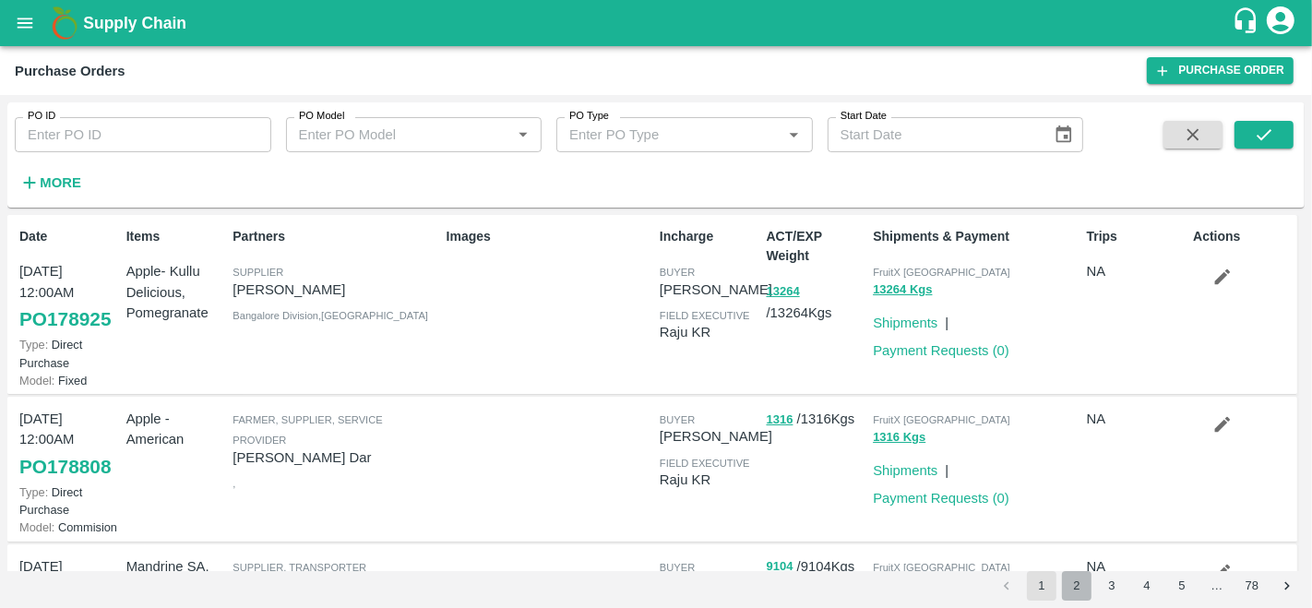
click at [1076, 589] on button "2" at bounding box center [1077, 586] width 30 height 30
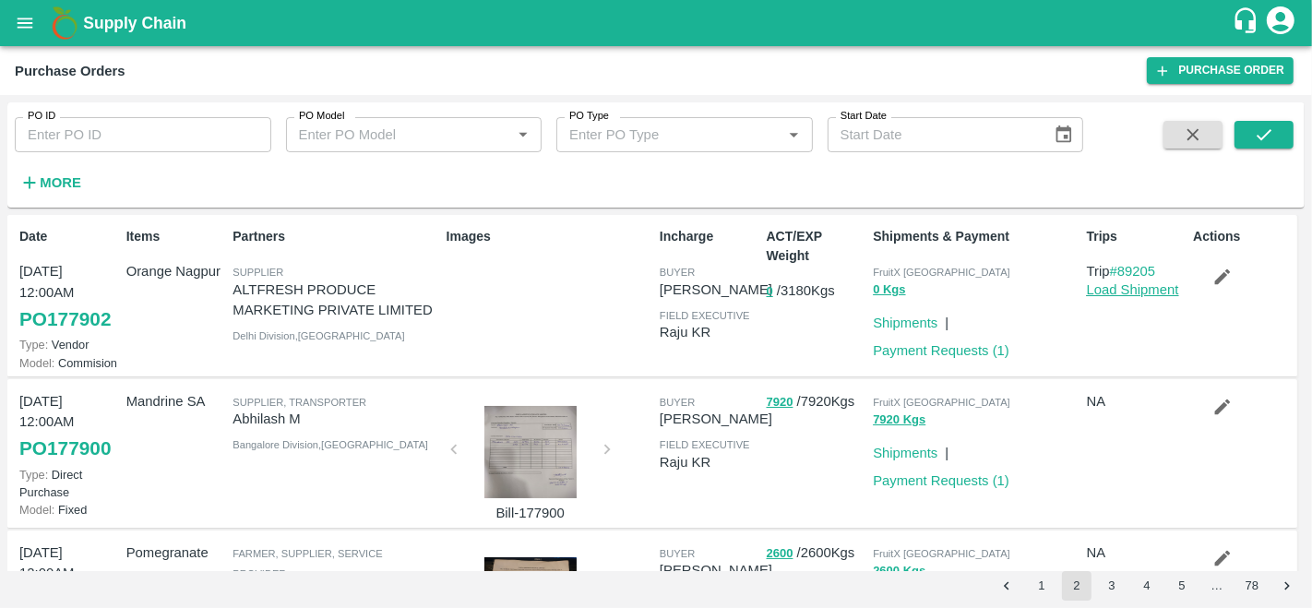
click at [1102, 286] on link "Load Shipment" at bounding box center [1133, 289] width 92 height 15
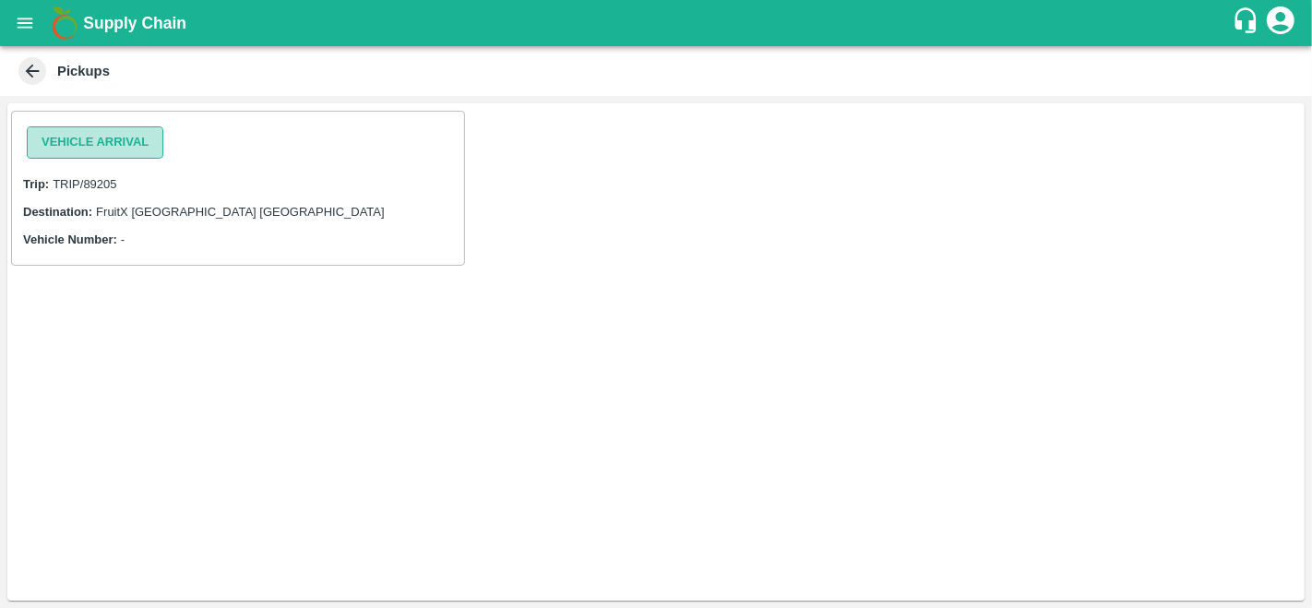
click at [105, 145] on button "Vehicle Arrival" at bounding box center [95, 142] width 137 height 32
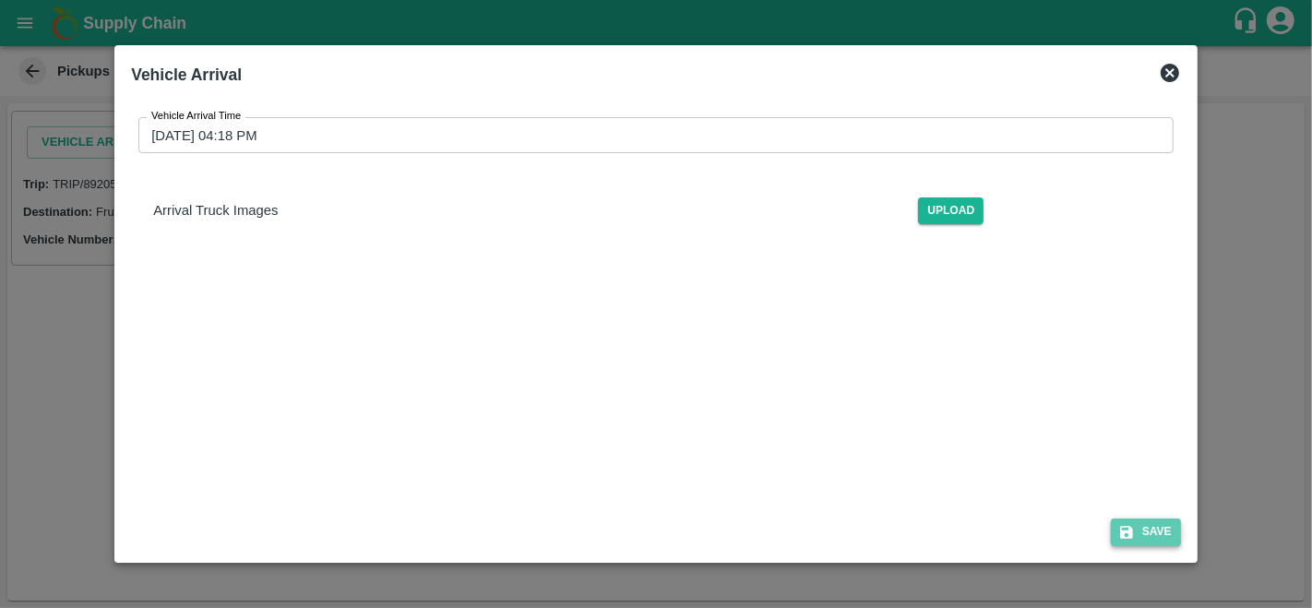
click at [1170, 530] on button "Save" at bounding box center [1146, 531] width 70 height 27
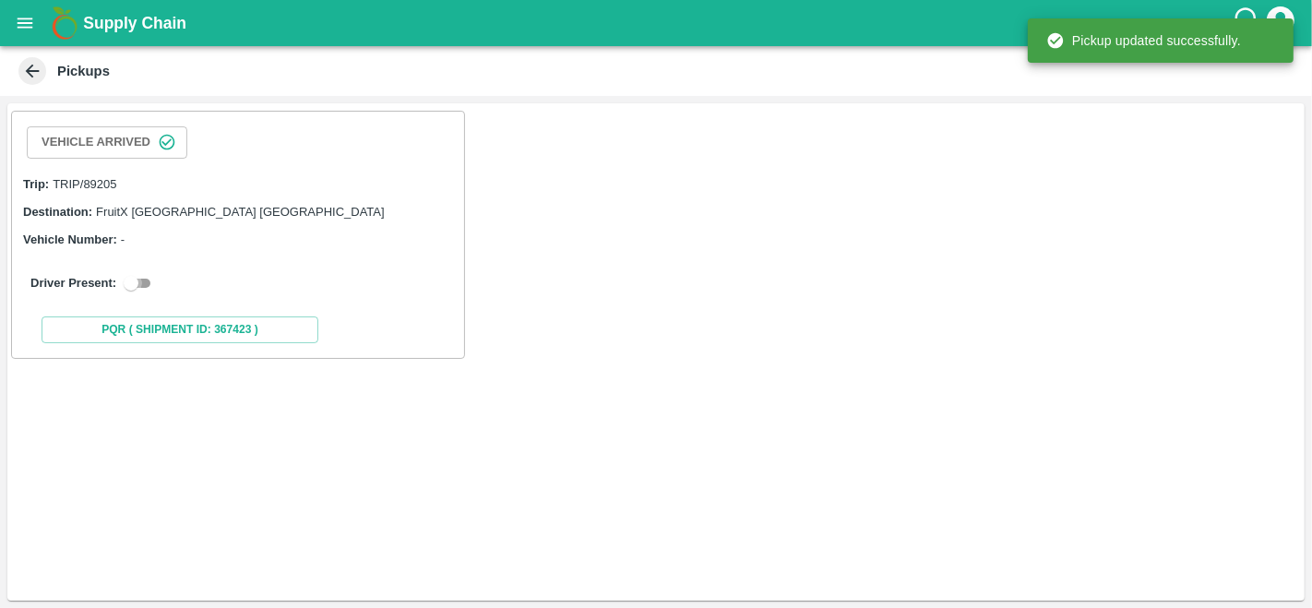
click at [141, 274] on input "checkbox" at bounding box center [131, 283] width 66 height 22
checkbox input "true"
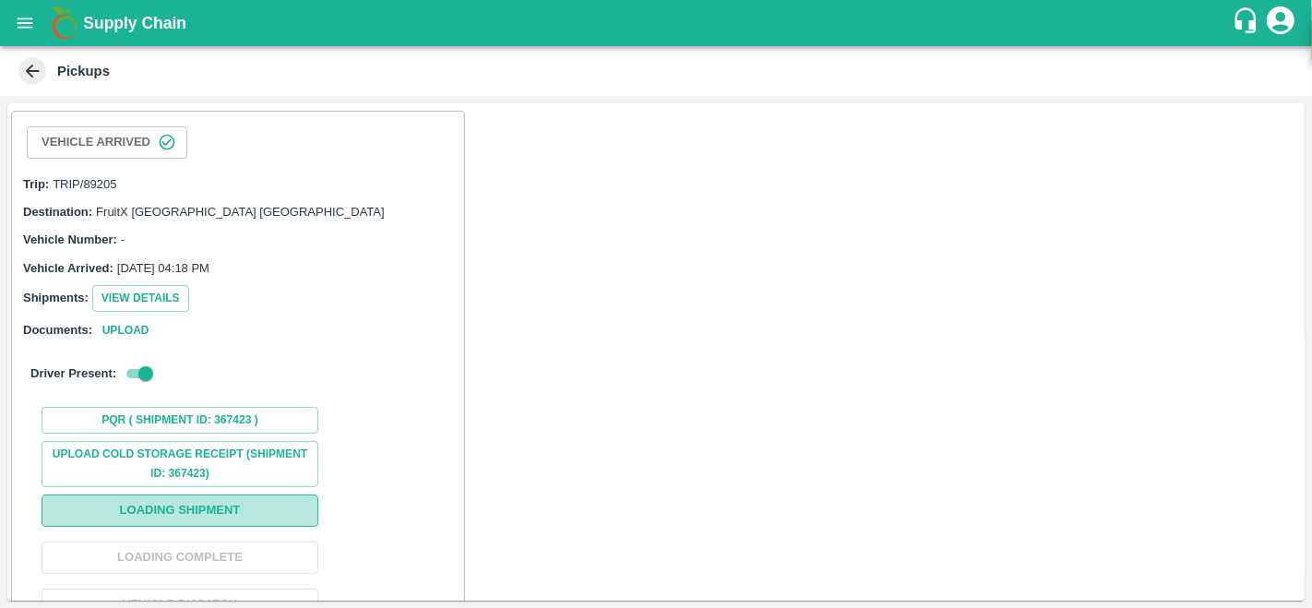
click at [185, 506] on button "Loading Shipment" at bounding box center [180, 510] width 277 height 32
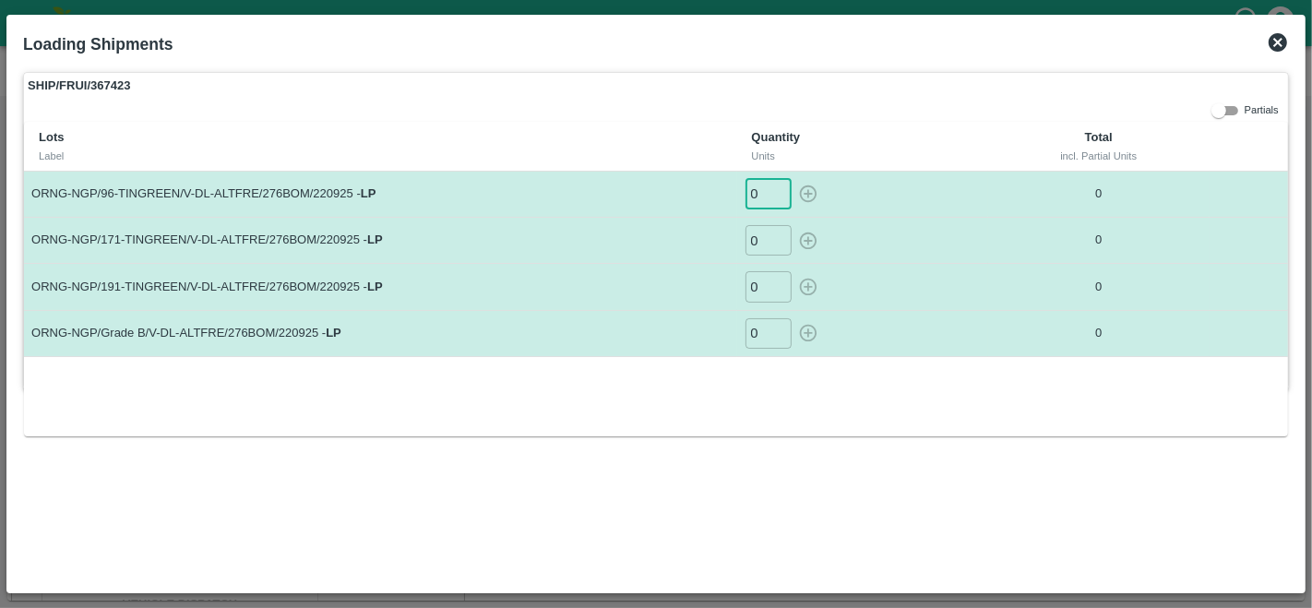
click at [761, 199] on input "0" at bounding box center [768, 194] width 46 height 30
type input "18"
click at [756, 232] on input "0" at bounding box center [768, 240] width 46 height 30
type input "60"
click at [760, 278] on input "0" at bounding box center [768, 286] width 46 height 30
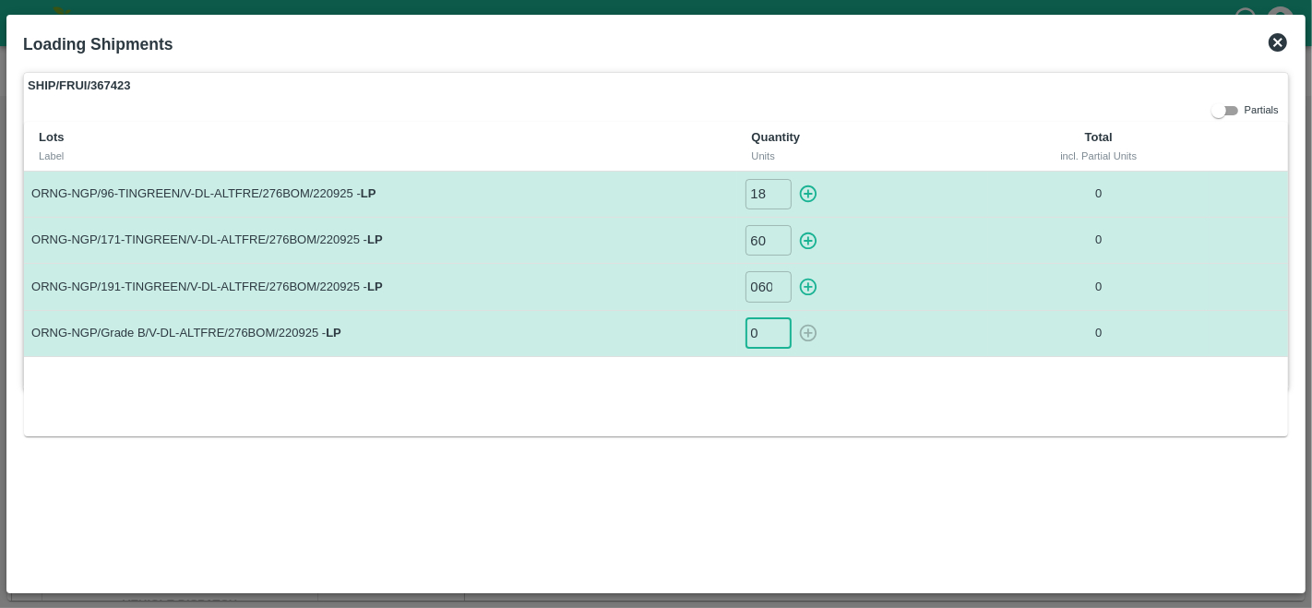
click at [767, 334] on input "0" at bounding box center [768, 333] width 46 height 30
click at [765, 292] on input "060" at bounding box center [768, 286] width 46 height 30
type input "075"
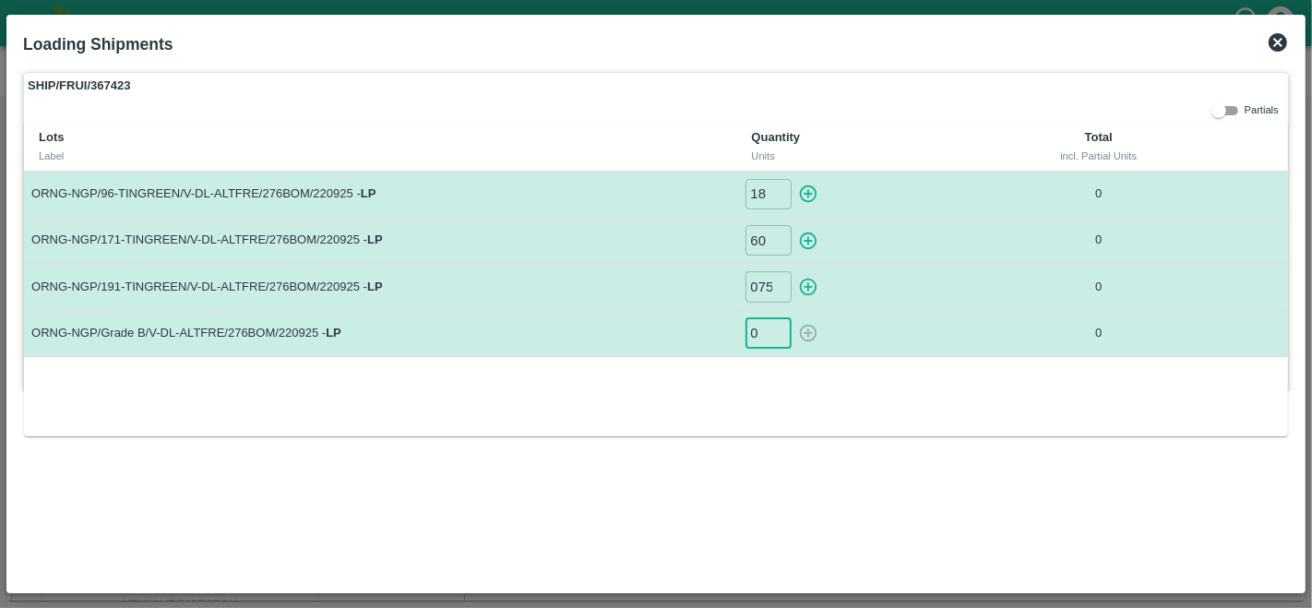
click at [767, 327] on input "0" at bounding box center [768, 333] width 46 height 30
click at [767, 285] on input "075" at bounding box center [768, 286] width 46 height 30
click at [764, 238] on input "60" at bounding box center [768, 240] width 46 height 30
type input "6"
type input "55"
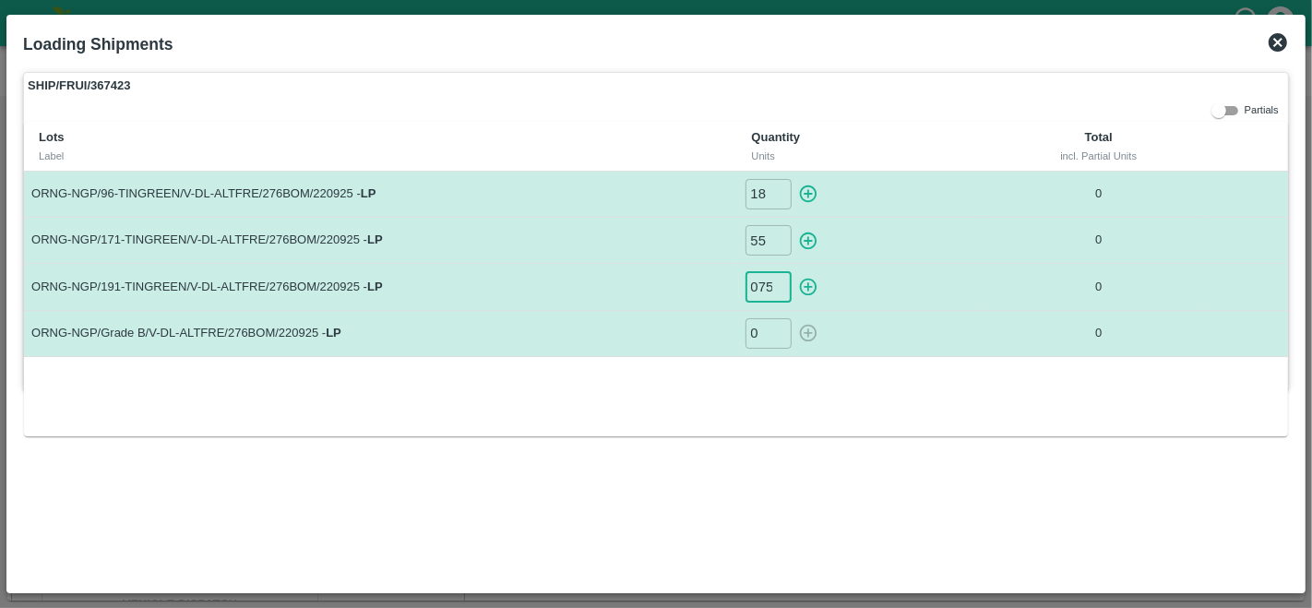
click at [764, 286] on input "075" at bounding box center [768, 286] width 46 height 30
type input "055"
click at [762, 341] on input "0" at bounding box center [768, 333] width 46 height 30
click at [823, 381] on div "Lots Label Quantity Units Total incl. Partial Units ORNG-NGP/96-TINGREEN/V-DL-A…" at bounding box center [656, 279] width 1264 height 315
click at [806, 339] on icon "button" at bounding box center [808, 334] width 18 height 18
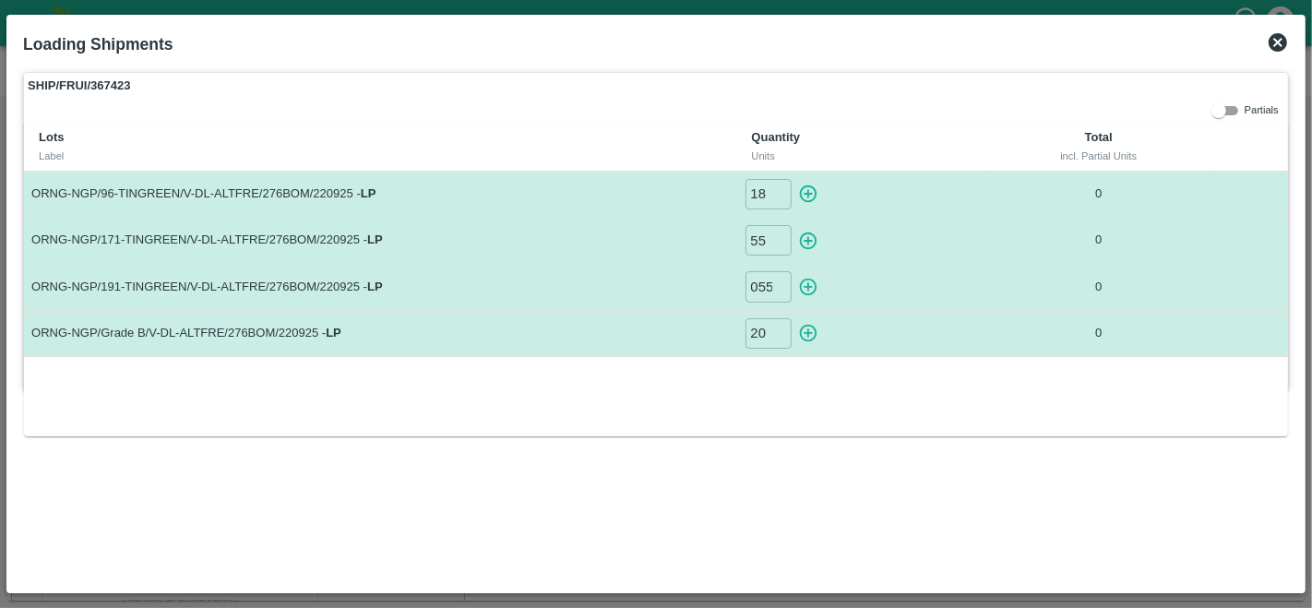
type input "0"
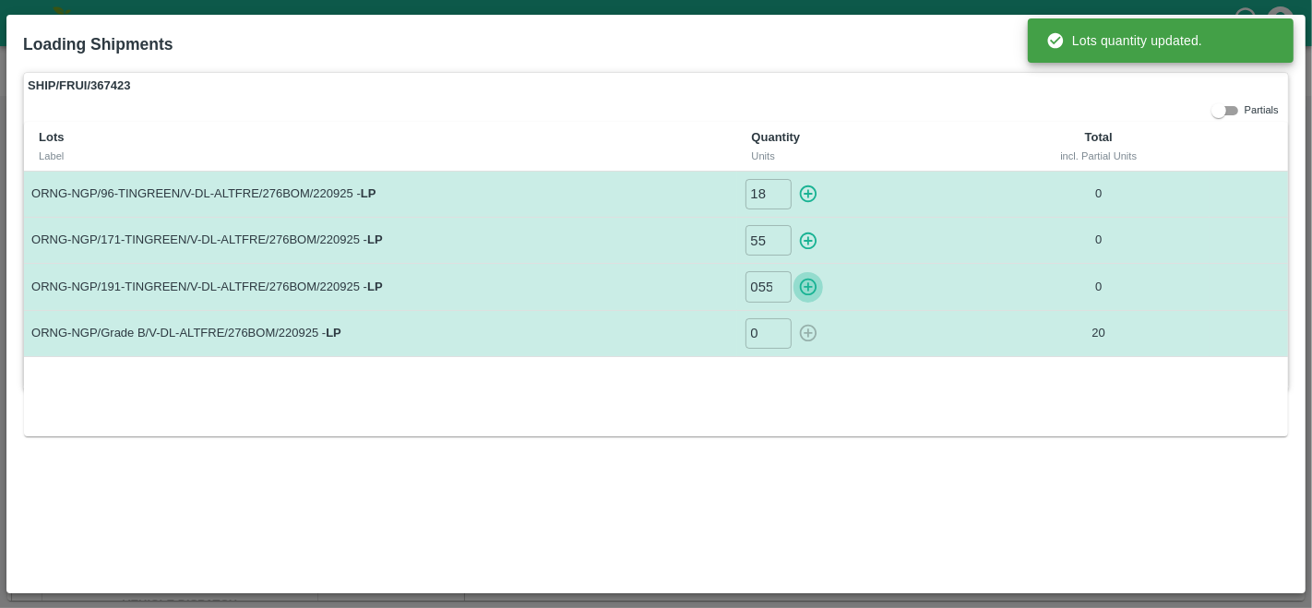
click at [808, 286] on icon "button" at bounding box center [808, 288] width 18 height 18
type input "0"
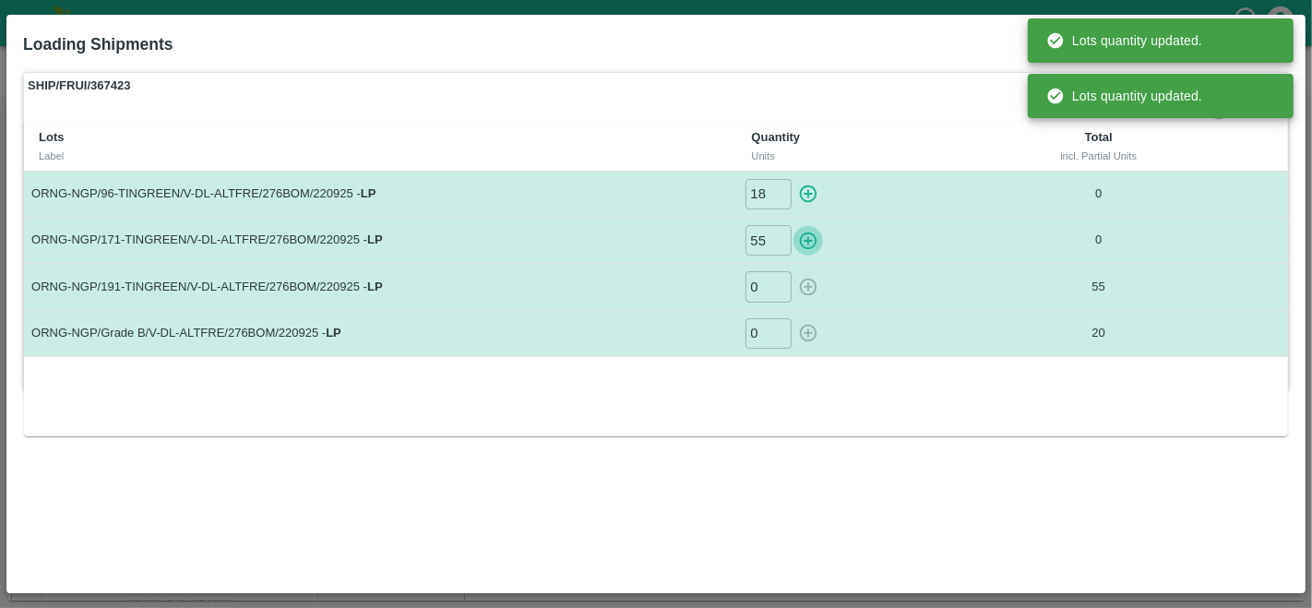
click at [809, 240] on icon "button" at bounding box center [808, 241] width 18 height 18
type input "0"
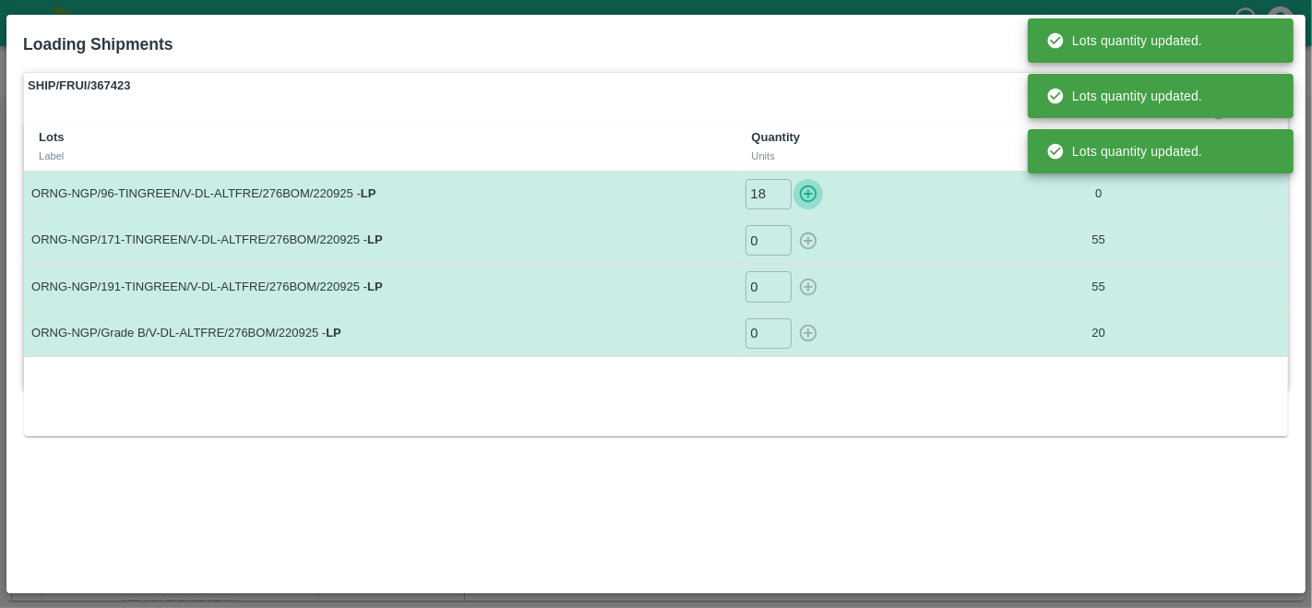
click at [807, 196] on icon "button" at bounding box center [808, 194] width 18 height 18
type input "0"
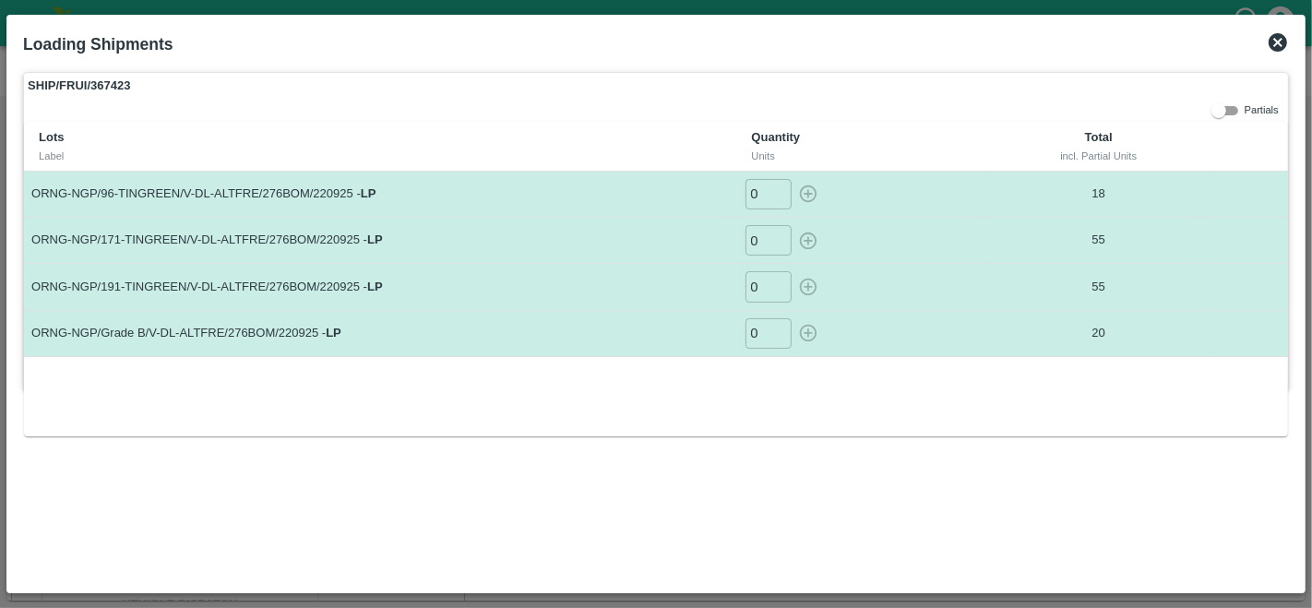
click at [1275, 41] on icon at bounding box center [1278, 42] width 22 height 22
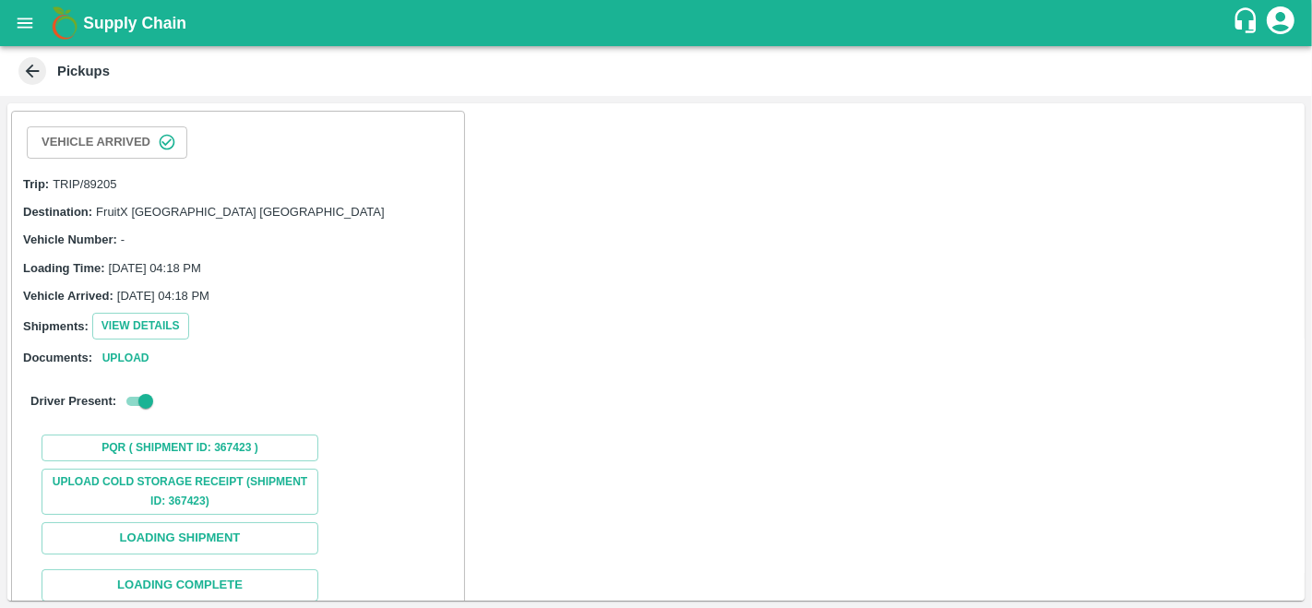
scroll to position [113, 0]
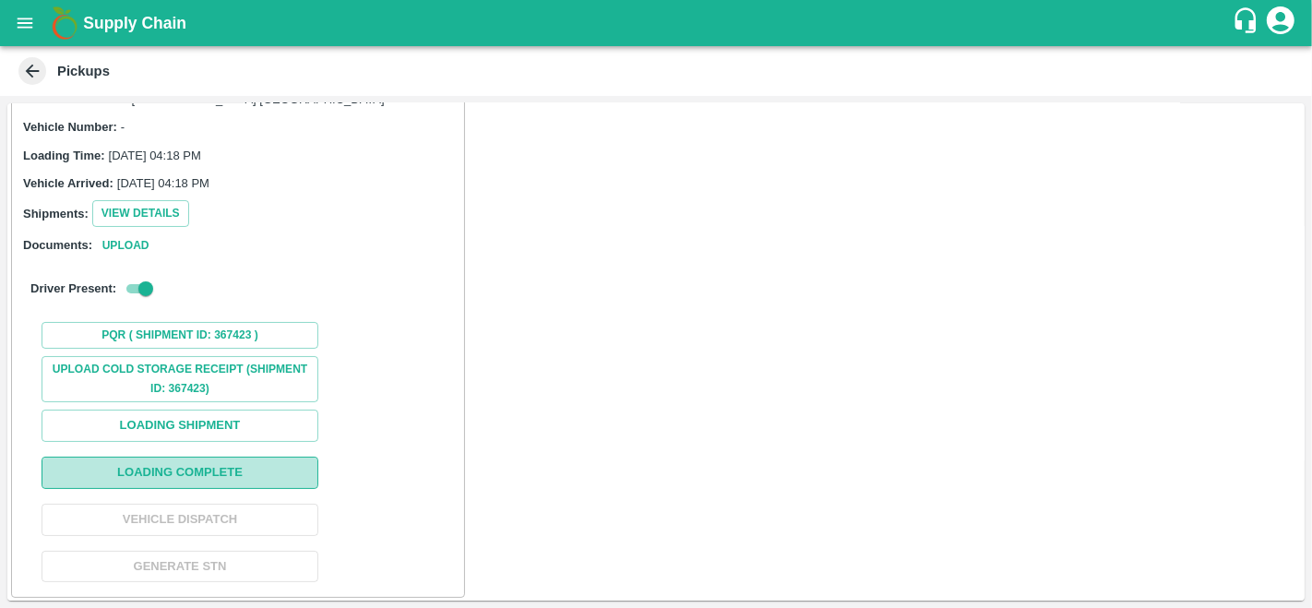
click at [182, 470] on button "Loading Complete" at bounding box center [180, 473] width 277 height 32
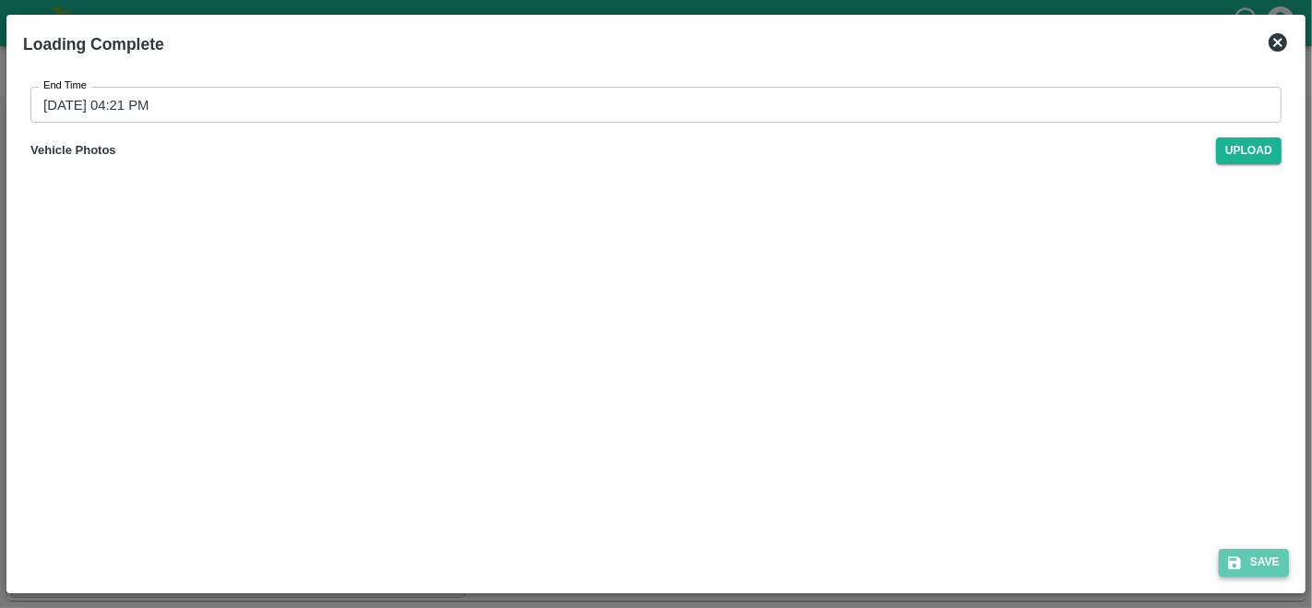
click at [1263, 565] on button "Save" at bounding box center [1254, 562] width 70 height 27
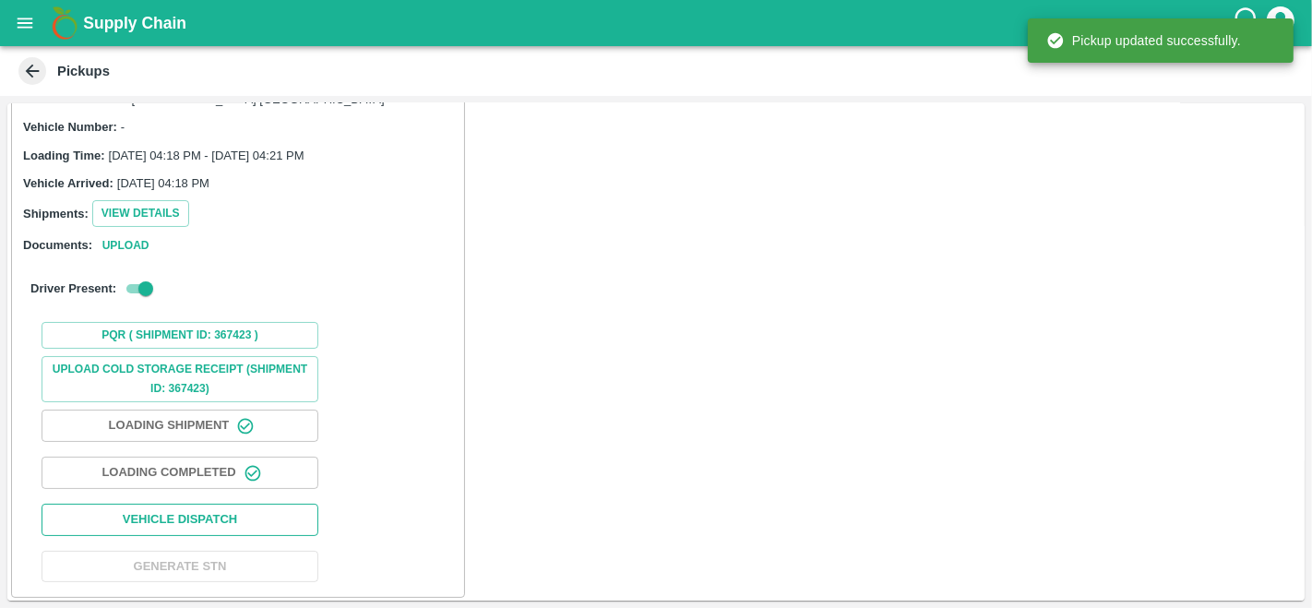
click at [156, 522] on button "Vehicle Dispatch" at bounding box center [180, 520] width 277 height 32
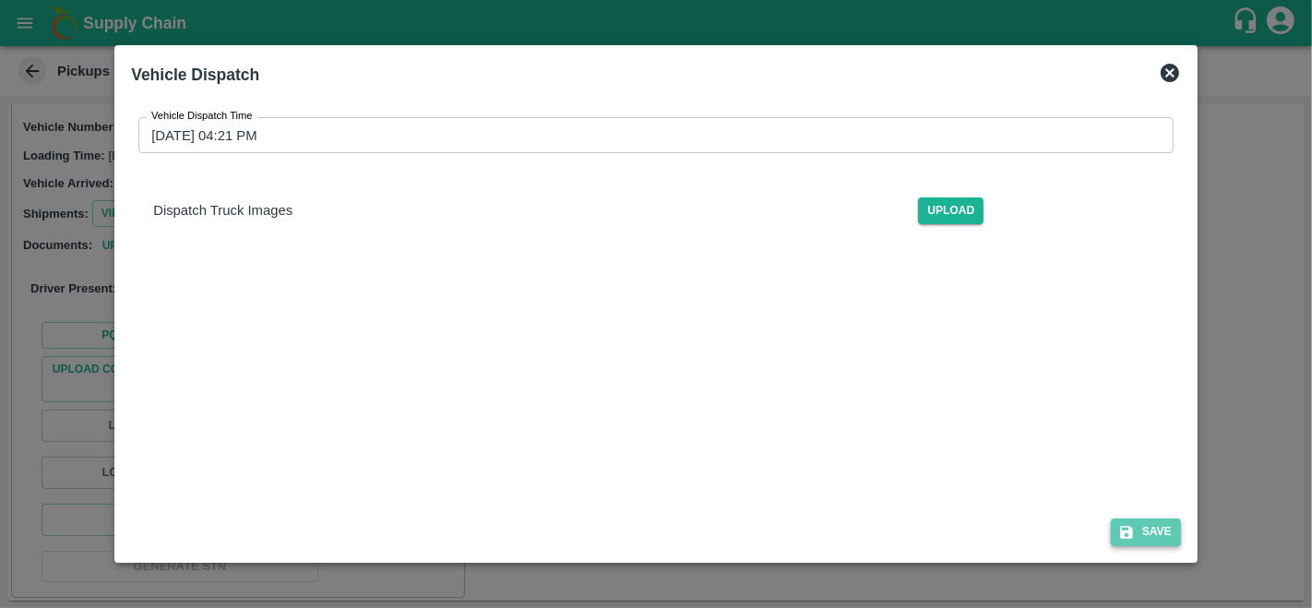
click at [1165, 540] on button "Save" at bounding box center [1146, 531] width 70 height 27
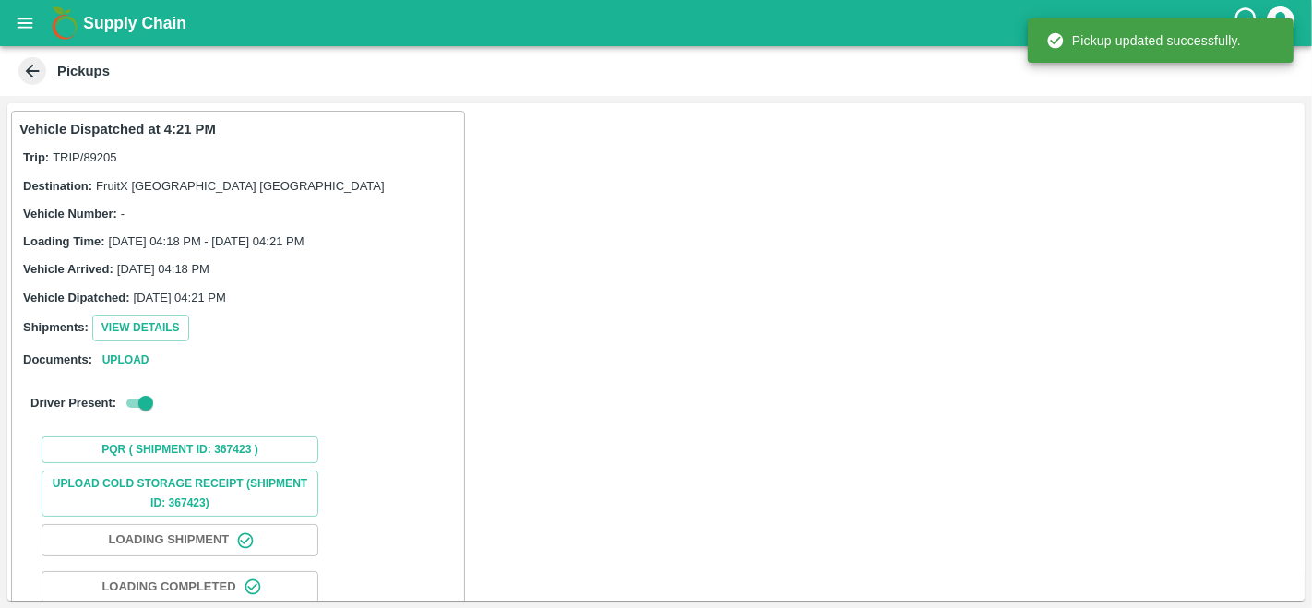
scroll to position [115, 0]
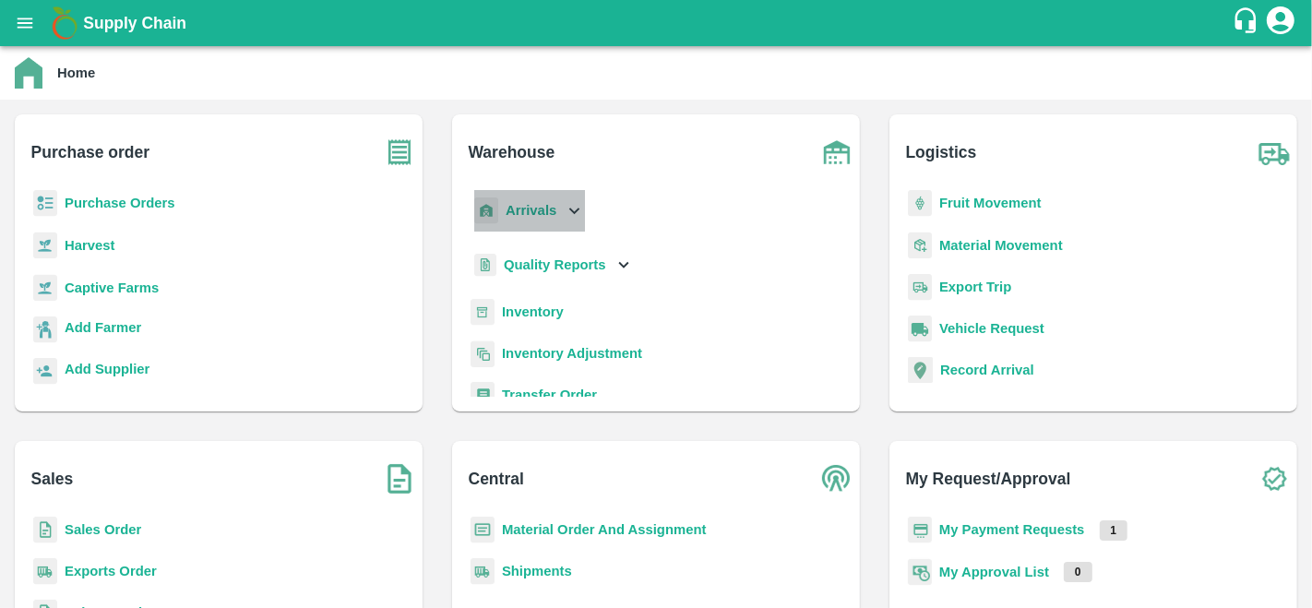
click at [532, 217] on b "Arrivals" at bounding box center [531, 210] width 51 height 15
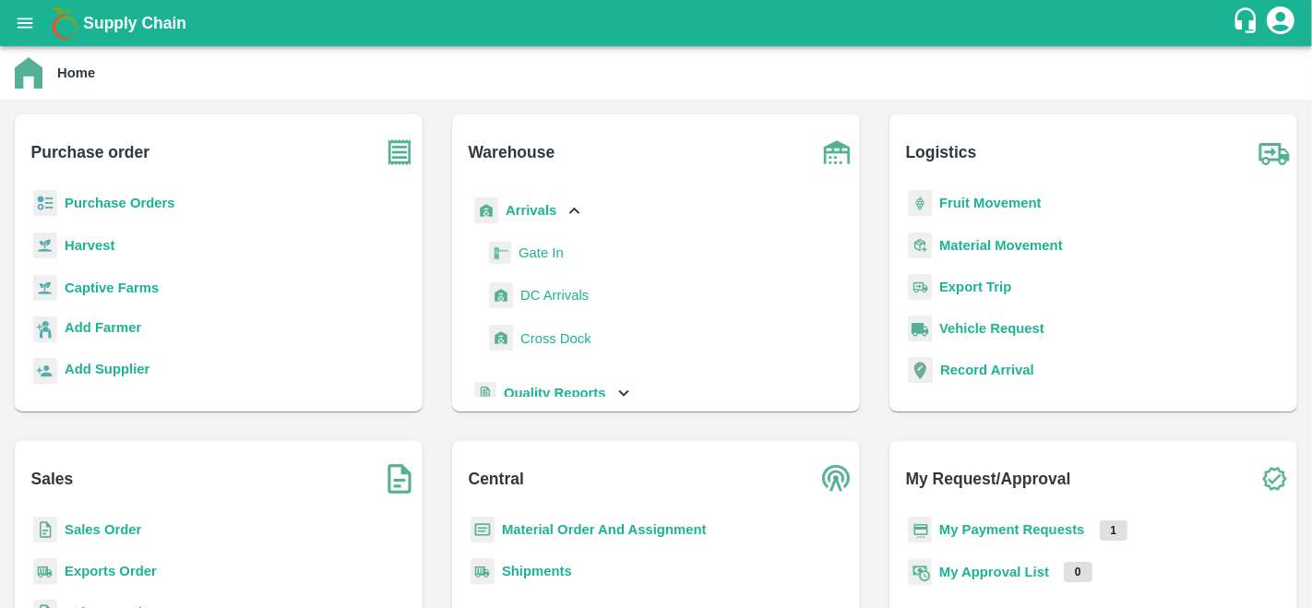
click at [537, 288] on span "DC Arrivals" at bounding box center [554, 295] width 68 height 20
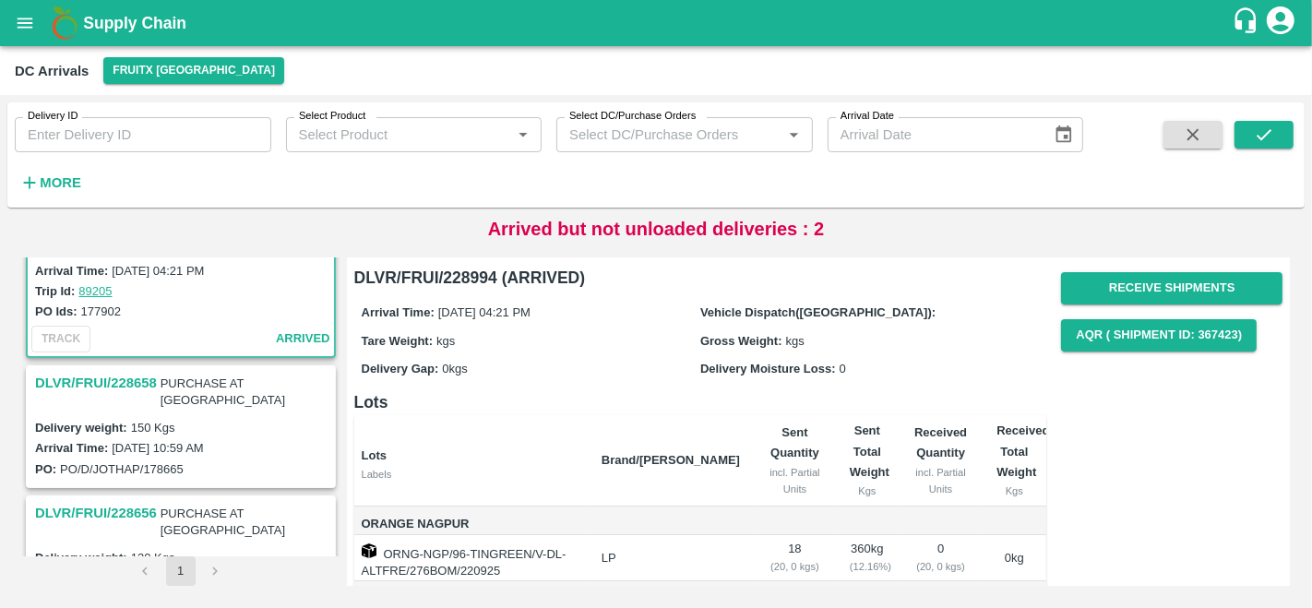
scroll to position [143, 0]
click at [112, 371] on h3 "DLVR/FRUI/228658" at bounding box center [96, 381] width 122 height 24
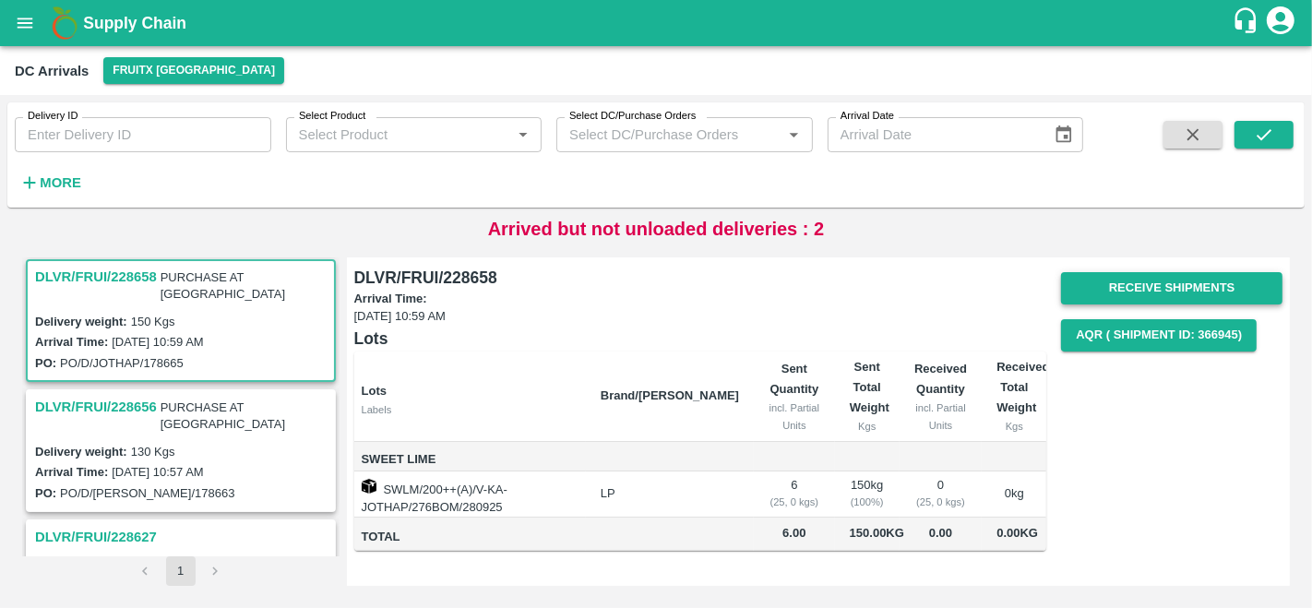
click at [1216, 279] on button "Receive Shipments" at bounding box center [1171, 288] width 221 height 32
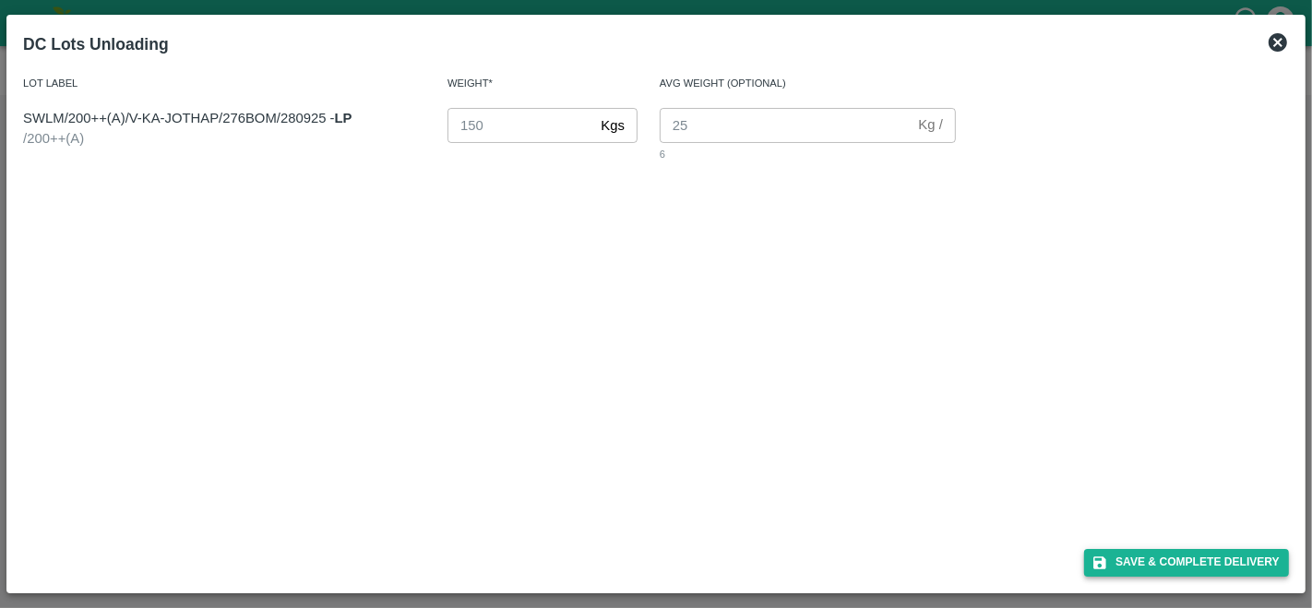
click at [1196, 556] on button "Save & Complete Delivery" at bounding box center [1186, 562] width 205 height 27
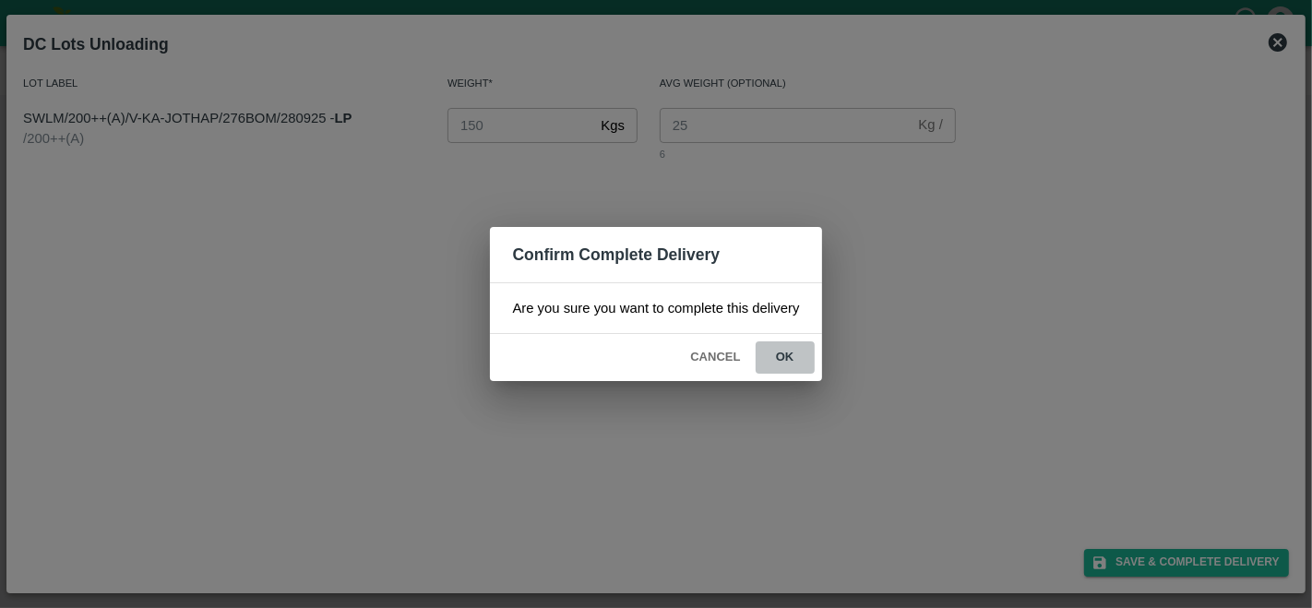
click at [777, 363] on button "ok" at bounding box center [785, 357] width 59 height 32
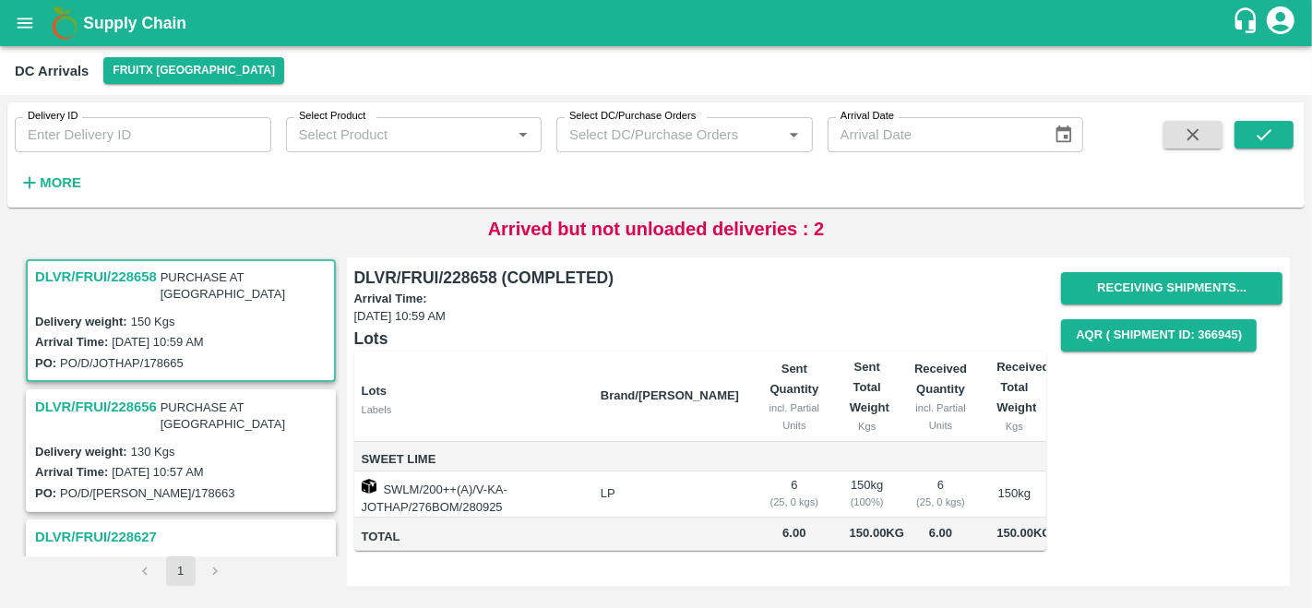
click at [113, 398] on h3 "DLVR/FRUI/228656" at bounding box center [96, 407] width 122 height 24
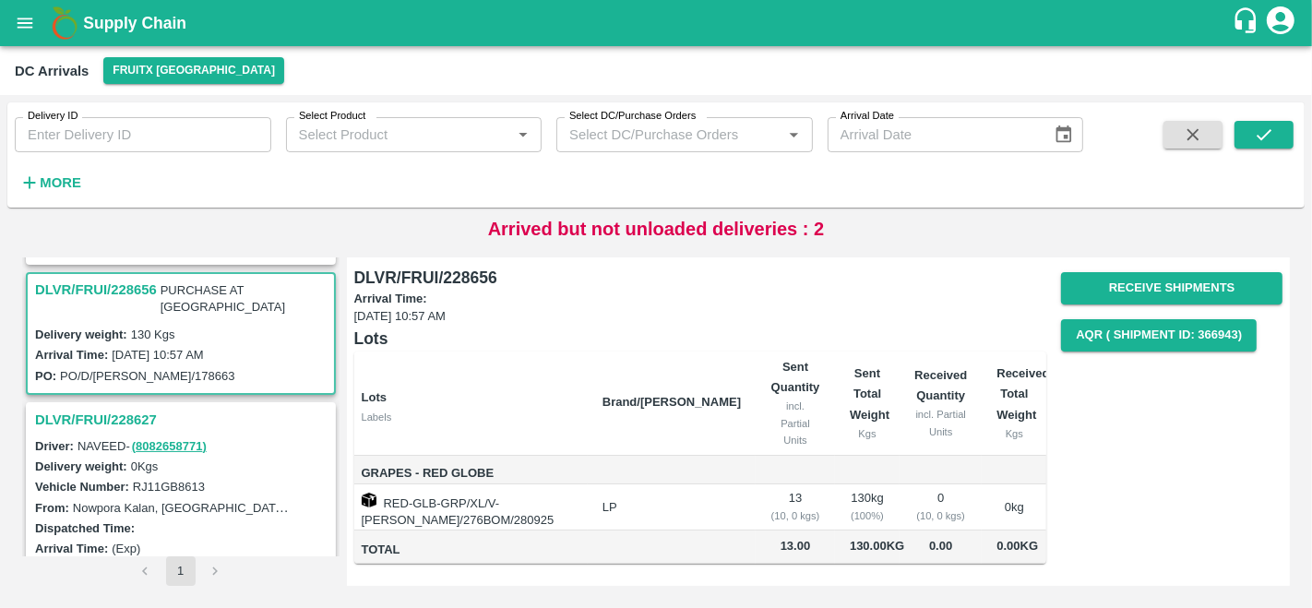
scroll to position [15, 0]
click at [1159, 272] on button "Receive Shipments" at bounding box center [1171, 288] width 221 height 32
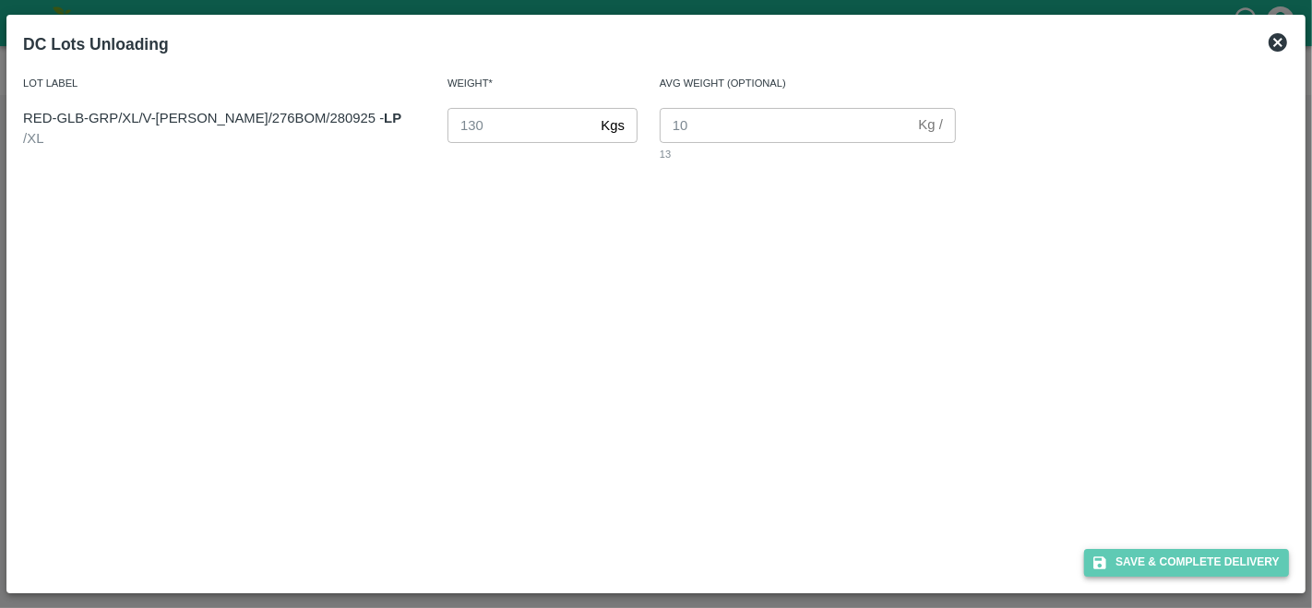
click at [1203, 561] on button "Save & Complete Delivery" at bounding box center [1186, 562] width 205 height 27
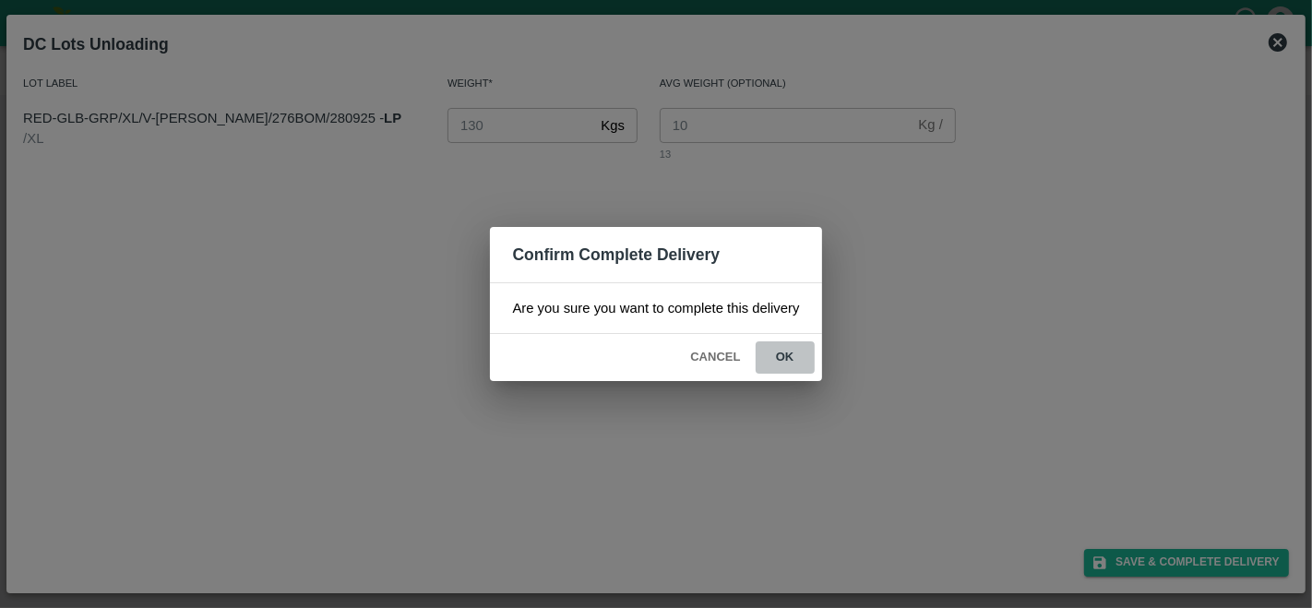
click at [793, 351] on button "ok" at bounding box center [785, 357] width 59 height 32
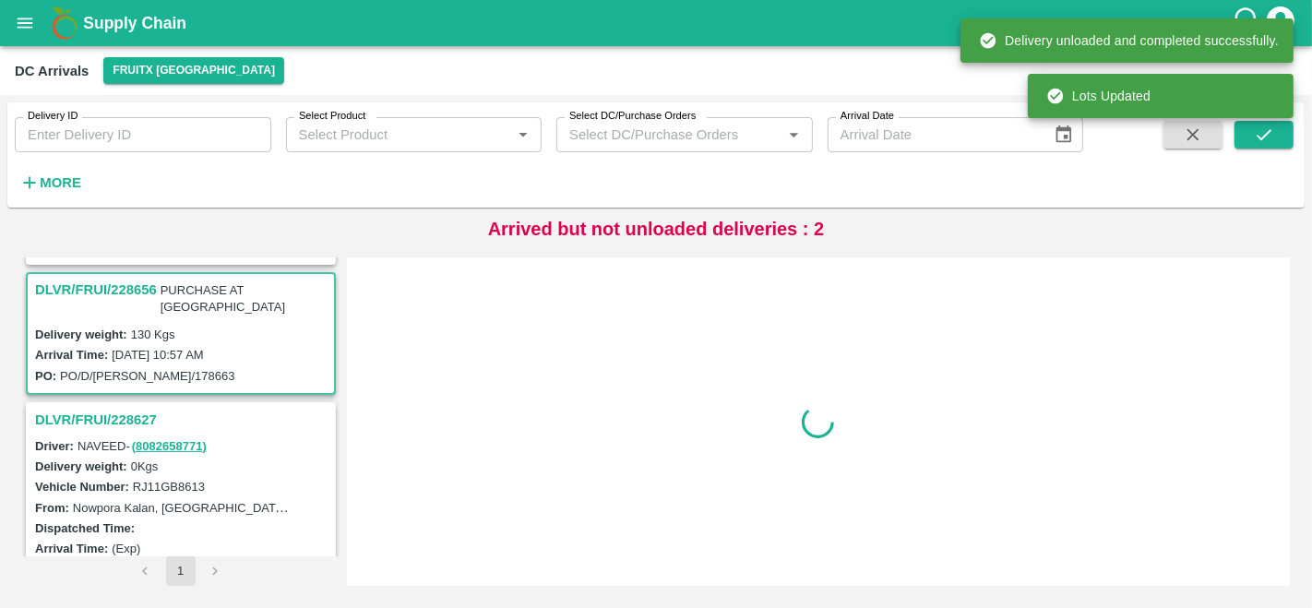
scroll to position [0, 0]
